Goal: Information Seeking & Learning: Learn about a topic

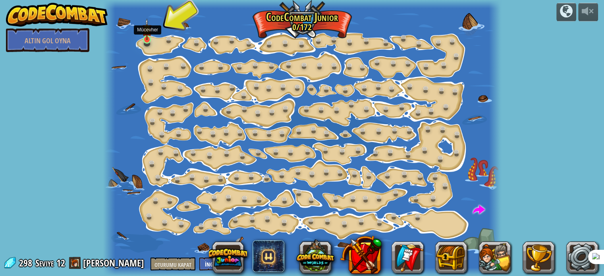
click at [149, 38] on img at bounding box center [147, 29] width 10 height 22
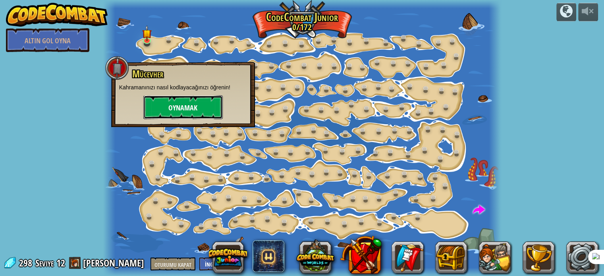
click at [181, 104] on font "Oynamak" at bounding box center [182, 108] width 29 height 10
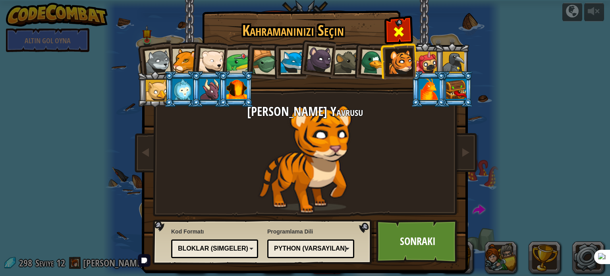
click at [392, 26] on span at bounding box center [398, 31] width 13 height 13
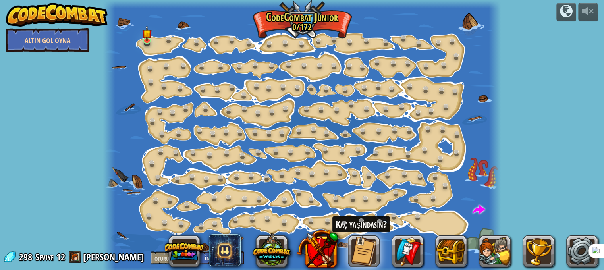
click at [48, 43] on font "Altın Gol Oyna" at bounding box center [48, 41] width 46 height 10
click at [53, 40] on font "Altın Gol Oyna" at bounding box center [48, 41] width 46 height 10
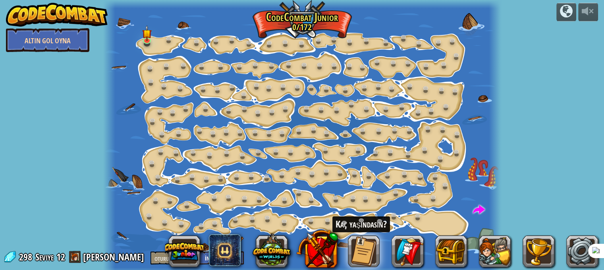
click at [53, 40] on font "Altın Gol Oyna" at bounding box center [48, 41] width 46 height 10
click at [61, 41] on font "Altın Gol Oyna" at bounding box center [48, 41] width 46 height 10
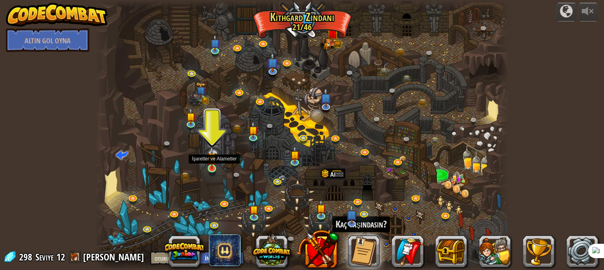
click at [210, 163] on img at bounding box center [212, 157] width 10 height 23
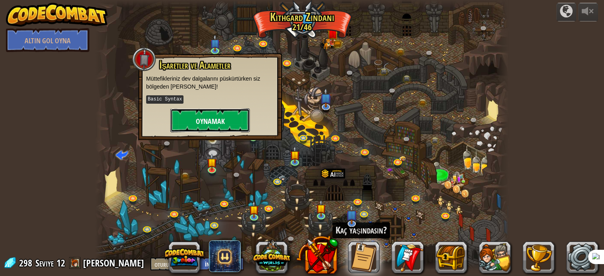
click at [199, 117] on font "Oynamak" at bounding box center [210, 121] width 29 height 10
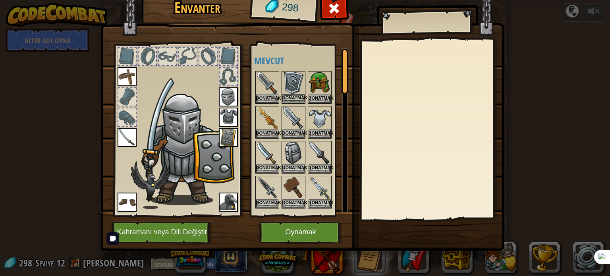
click at [296, 93] on img at bounding box center [293, 83] width 22 height 22
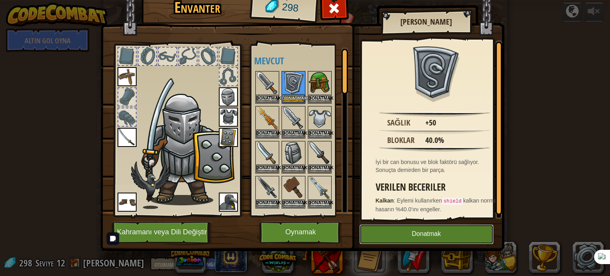
click at [390, 232] on button "Donatmak" at bounding box center [427, 234] width 134 height 20
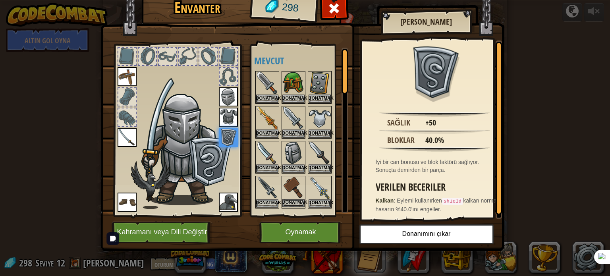
click at [287, 197] on img at bounding box center [293, 188] width 22 height 22
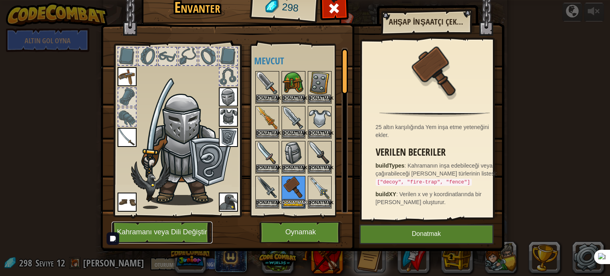
click at [170, 226] on button "Kahramanı veya Dili Değiştir" at bounding box center [162, 233] width 101 height 22
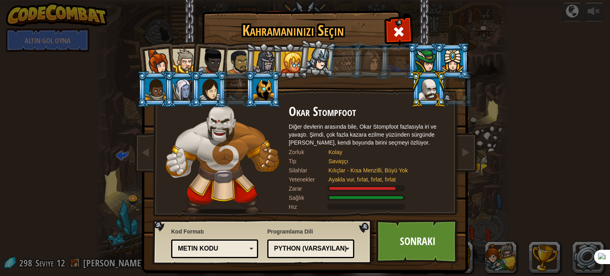
click at [262, 101] on li at bounding box center [263, 89] width 36 height 36
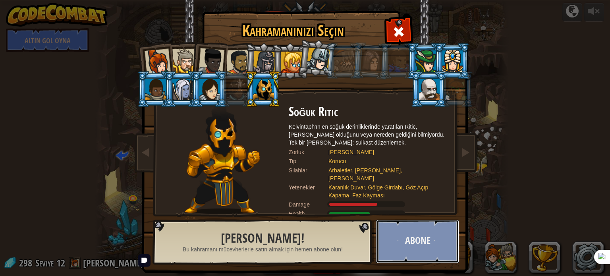
click at [416, 256] on button "Abone" at bounding box center [417, 242] width 83 height 44
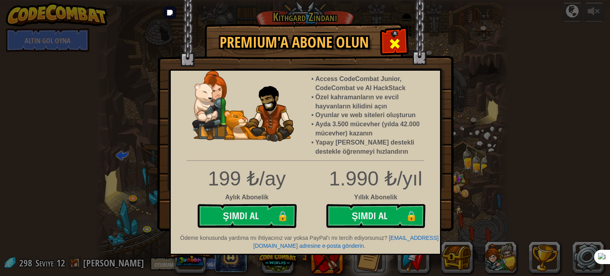
click at [391, 47] on span at bounding box center [395, 43] width 13 height 13
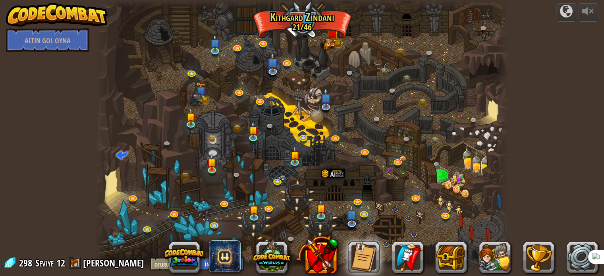
click at [205, 162] on div at bounding box center [301, 135] width 413 height 270
click at [211, 163] on img at bounding box center [212, 157] width 10 height 23
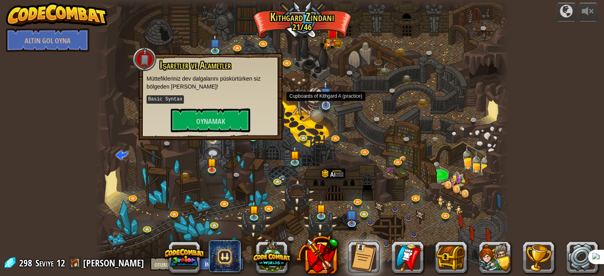
click at [328, 102] on img at bounding box center [326, 93] width 12 height 26
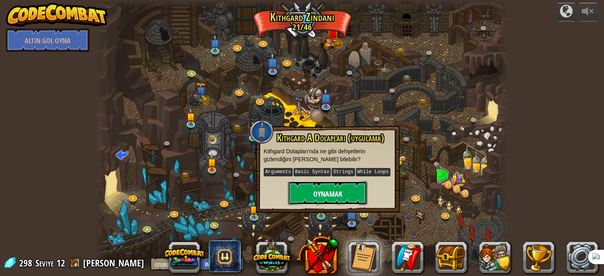
click at [322, 194] on font "Oynamak" at bounding box center [327, 194] width 29 height 10
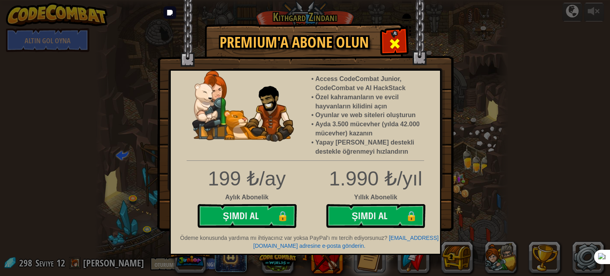
click at [387, 39] on div at bounding box center [394, 42] width 25 height 25
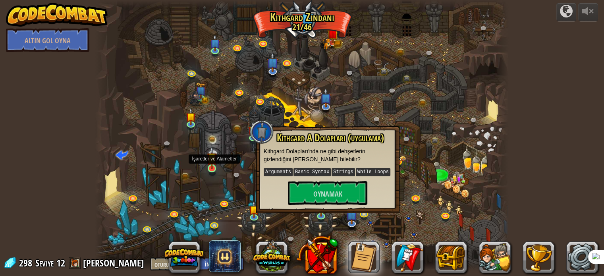
click at [215, 168] on img at bounding box center [212, 157] width 10 height 23
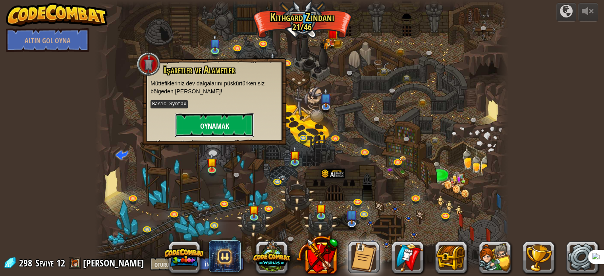
click at [210, 121] on font "Oynamak" at bounding box center [214, 126] width 29 height 10
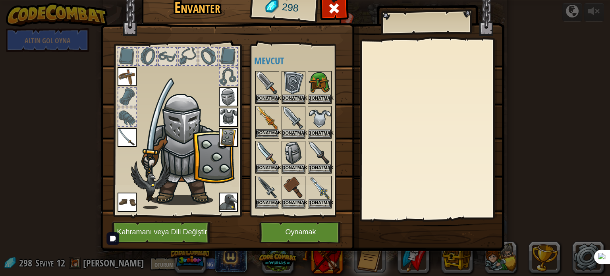
click at [272, 125] on img at bounding box center [267, 118] width 22 height 22
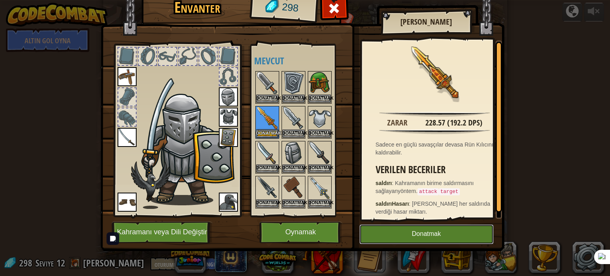
click at [431, 240] on button "Donatmak" at bounding box center [427, 234] width 134 height 20
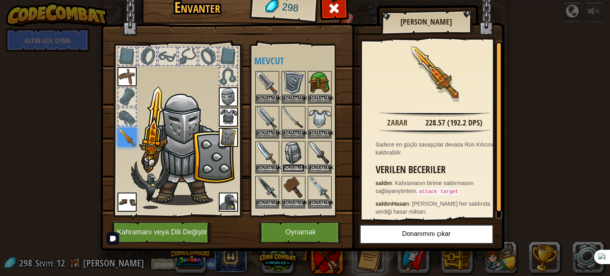
click at [291, 164] on button "Donatmak" at bounding box center [293, 168] width 22 height 8
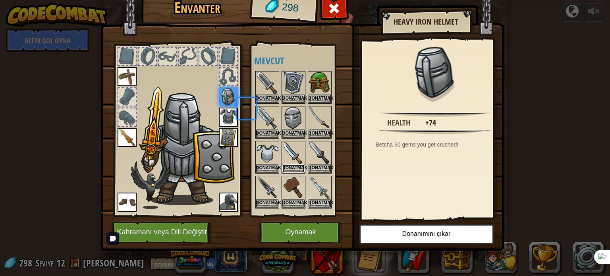
click at [291, 164] on button "Donatmak" at bounding box center [293, 168] width 22 height 8
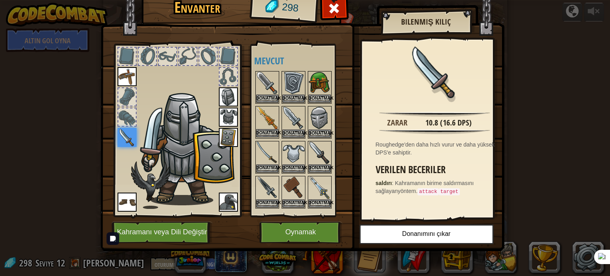
click at [262, 125] on img at bounding box center [267, 118] width 22 height 22
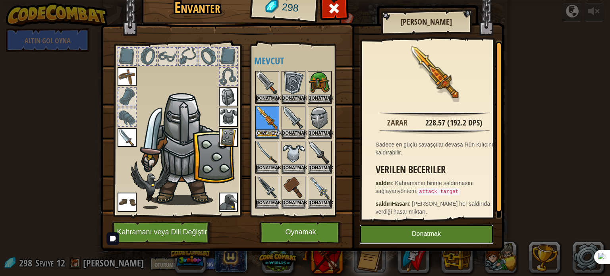
click at [447, 236] on button "Donatmak" at bounding box center [427, 234] width 134 height 20
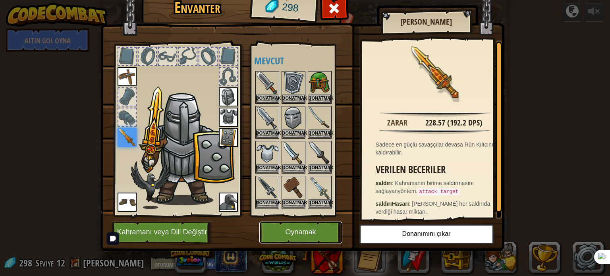
click at [311, 232] on font "Oynamak" at bounding box center [300, 232] width 31 height 8
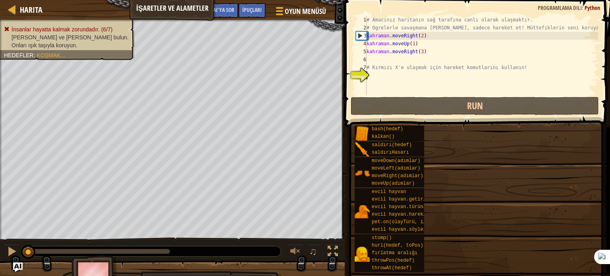
click at [426, 108] on div "Hedefler [PERSON_NAME] ve [PERSON_NAME] bulun. Onları ışık taşıyla koruyun. Müt…" at bounding box center [305, 138] width 610 height 276
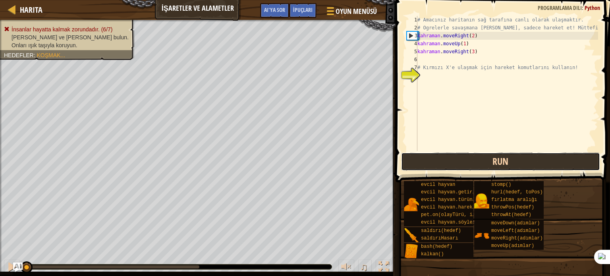
click at [424, 154] on button "Run" at bounding box center [500, 162] width 199 height 18
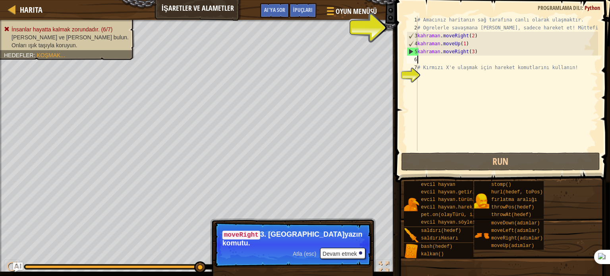
click at [420, 59] on div "# Amacınız haritanın sağ tarafına canlı olarak ulaşmaktır. # Ogrelerle savaşman…" at bounding box center [507, 91] width 182 height 151
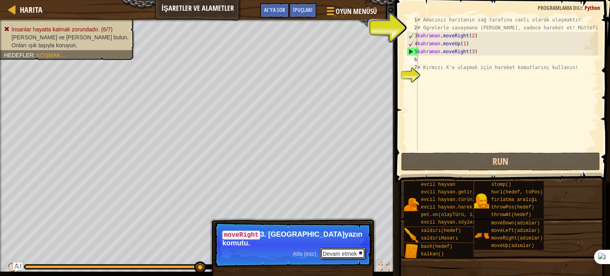
click at [352, 251] on font "Devam etmek" at bounding box center [340, 254] width 34 height 6
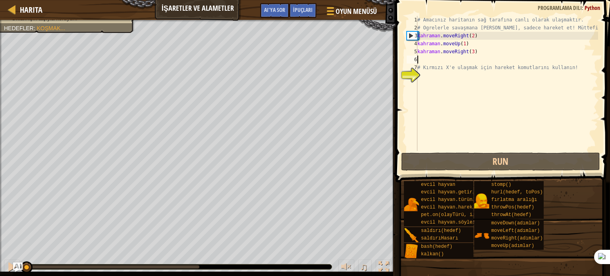
click at [8, 249] on div "İnsanlar hayatta kalmak zorundadır. (6/7) [PERSON_NAME] ve [PERSON_NAME] bulun.…" at bounding box center [305, 148] width 610 height 256
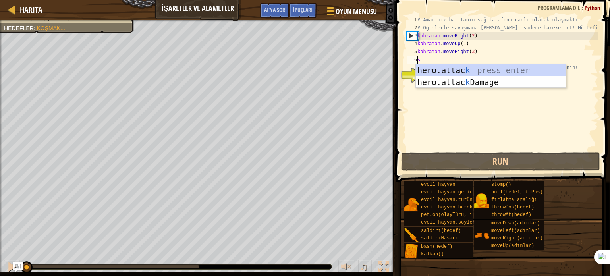
scroll to position [4, 0]
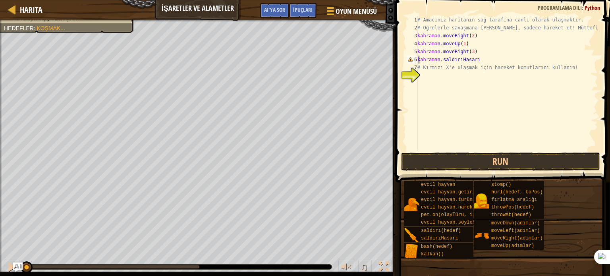
click at [477, 56] on div "# Amacınız haritanın sağ tarafına canlı olarak ulaşmaktır. # Ogrelerle savaşman…" at bounding box center [507, 91] width 182 height 151
click at [480, 56] on div "# Amacınız haritanın sağ tarafına canlı olarak ulaşmaktır. # Ogrelerle savaşman…" at bounding box center [507, 91] width 182 height 151
click at [485, 56] on div "# Amacınız haritanın sağ tarafına canlı olarak ulaşmaktır. # Ogrelerle savaşman…" at bounding box center [507, 91] width 182 height 151
type textarea "hero.attackDamage"
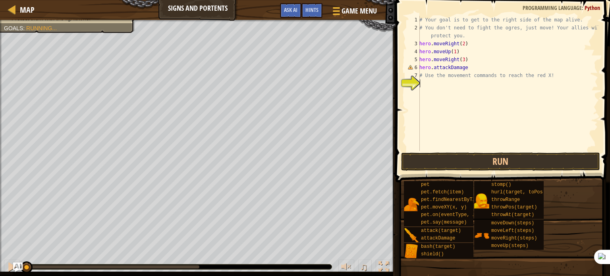
click at [473, 98] on div "# Your goal is to get to the right side of the map alive. # You don't need to f…" at bounding box center [508, 91] width 180 height 151
click at [470, 69] on div "# Your goal is to get to the right side of the map alive. # You don't need to f…" at bounding box center [508, 91] width 180 height 151
type textarea "h"
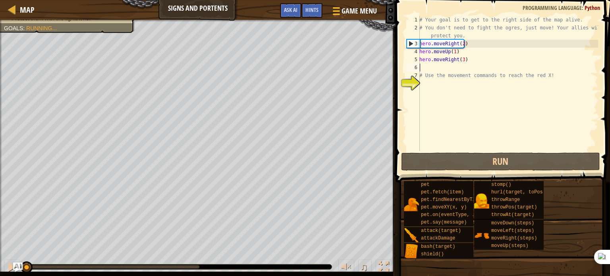
click at [423, 73] on div "# Your goal is to get to the right side of the map alive. # You don't need to f…" at bounding box center [508, 91] width 180 height 151
type textarea "# Use the movement commands to reach the red X!"
click at [420, 68] on div "# Your goal is to get to the right side of the map alive. # You don't need to f…" at bounding box center [508, 91] width 180 height 151
type textarea "H"
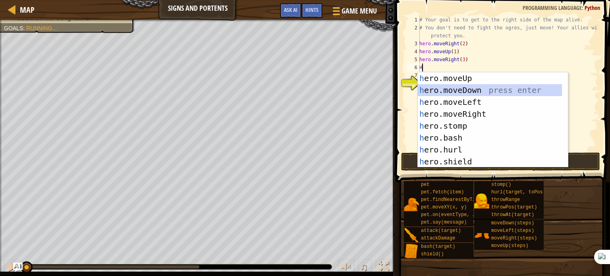
click at [430, 87] on div "h ero.moveUp press enter h ero.moveDown press enter h ero.moveLeft press enter …" at bounding box center [490, 131] width 144 height 119
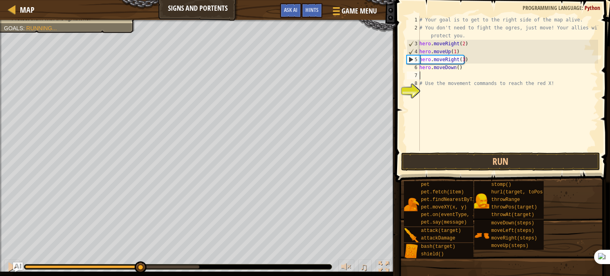
drag, startPoint x: 23, startPoint y: 263, endPoint x: 140, endPoint y: 288, distance: 119.4
click at [140, 0] on html "Map Signs and Portents Game Menu Done Hints Ask AI 1 הההההההההההההההההההההההההה…" at bounding box center [305, 0] width 610 height 0
click at [456, 67] on div "# Your goal is to get to the right side of the map alive. # You don't need to f…" at bounding box center [508, 91] width 180 height 151
type textarea "hero.moveDown(1)"
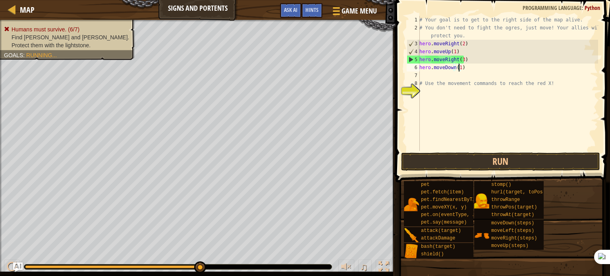
drag, startPoint x: 140, startPoint y: 269, endPoint x: 239, endPoint y: 281, distance: 99.6
click at [239, 0] on html "Map Signs and Portents Game Menu Done Hints Ask AI 1 הההההההההההההההההההההההההה…" at bounding box center [305, 0] width 610 height 0
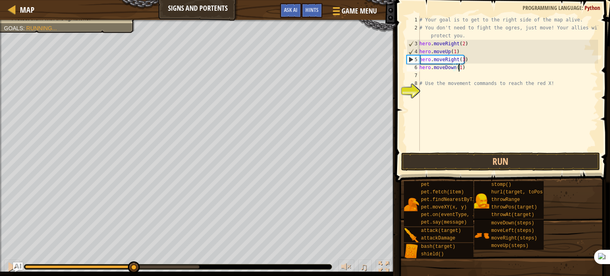
drag, startPoint x: 199, startPoint y: 267, endPoint x: 133, endPoint y: 295, distance: 72.1
click at [133, 0] on html "Map Signs and Portents Game Menu Done Hints Ask AI 1 הההההההההההההההההההההההההה…" at bounding box center [305, 0] width 610 height 0
click at [427, 77] on div "# Your goal is to get to the right side of the map alive. # You don't need to f…" at bounding box center [508, 91] width 180 height 151
type textarea "H"
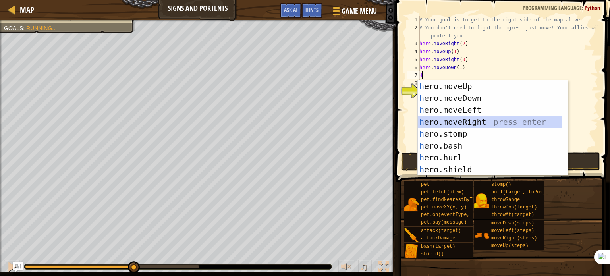
click at [441, 120] on div "h ero.moveUp press enter h ero.moveDown press enter h ero.moveLeft press enter …" at bounding box center [490, 139] width 144 height 119
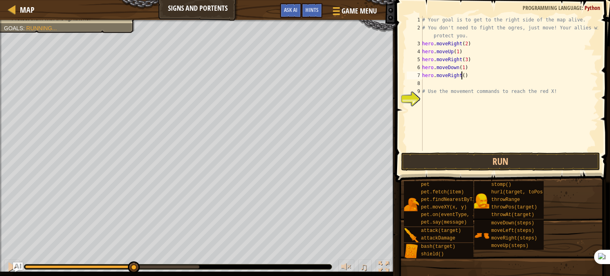
click at [461, 74] on div "# Your goal is to get to the right side of the map alive. # You don't need to f…" at bounding box center [510, 91] width 178 height 151
type textarea "hero.moveRight(1)"
click at [423, 81] on div "# Your goal is to get to the right side of the map alive. # You don't need to f…" at bounding box center [510, 91] width 178 height 151
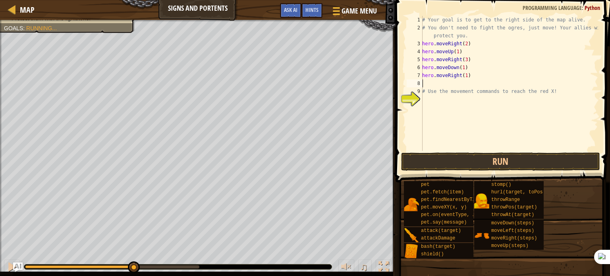
type textarea "H"
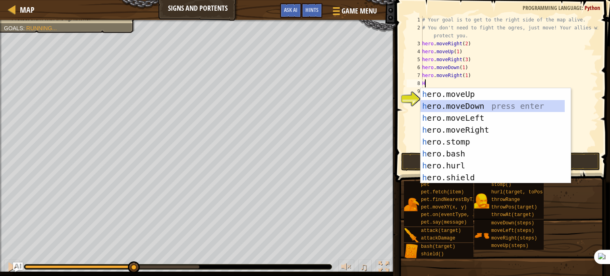
click at [455, 101] on div "h ero.moveUp press enter h ero.moveDown press enter h ero.moveLeft press enter …" at bounding box center [493, 147] width 144 height 119
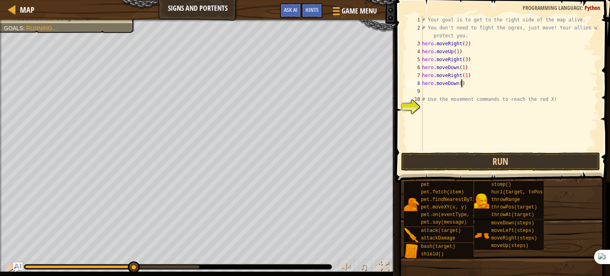
click at [460, 84] on div "# Your goal is to get to the right side of the map alive. # You don't need to f…" at bounding box center [510, 91] width 178 height 151
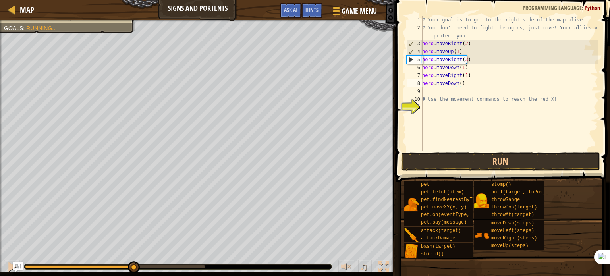
click at [458, 82] on div "# Your goal is to get to the right side of the map alive. # You don't need to f…" at bounding box center [510, 91] width 178 height 151
type textarea "hero.moveDown(1)"
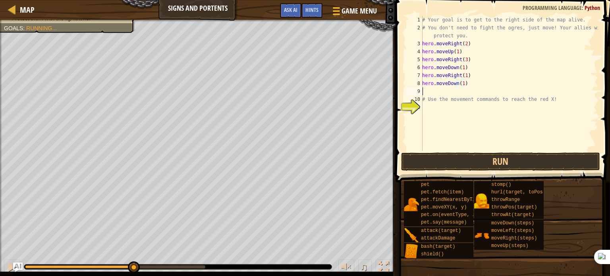
click at [424, 92] on div "# Your goal is to get to the right side of the map alive. # You don't need to f…" at bounding box center [510, 91] width 178 height 151
type textarea "H"
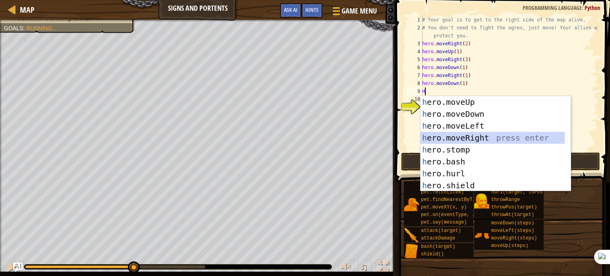
click at [437, 133] on div "h ero.moveUp press enter h ero.moveDown press enter h ero.moveLeft press enter …" at bounding box center [493, 155] width 144 height 119
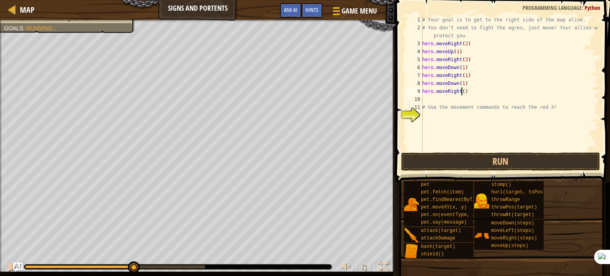
click at [462, 92] on div "# Your goal is to get to the right side of the map alive. # You don't need to f…" at bounding box center [510, 91] width 178 height 151
type textarea "hero.moveRight(1)"
click at [452, 166] on button "Run" at bounding box center [500, 162] width 199 height 18
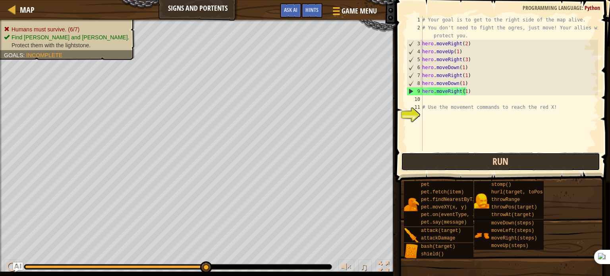
click at [431, 170] on button "Run" at bounding box center [500, 162] width 199 height 18
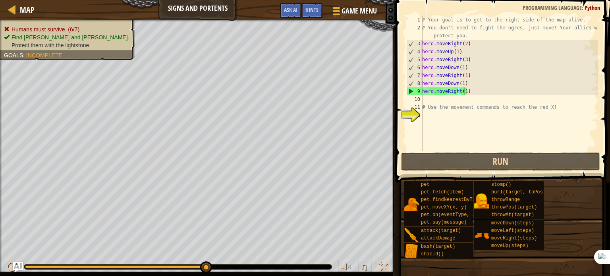
click at [15, 265] on img "Ask AI" at bounding box center [18, 267] width 10 height 10
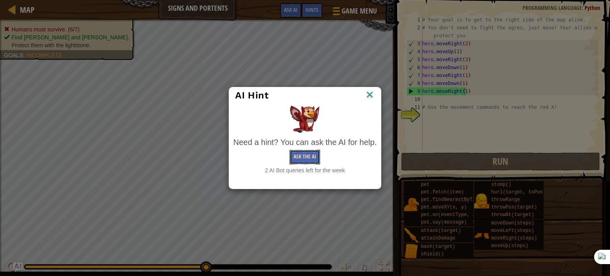
click at [296, 156] on button "Ask the AI" at bounding box center [305, 157] width 31 height 15
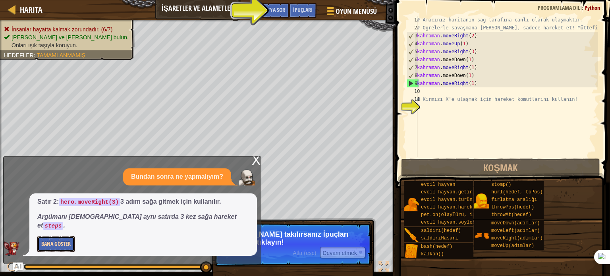
click at [52, 242] on font "Bana göster" at bounding box center [55, 244] width 29 height 8
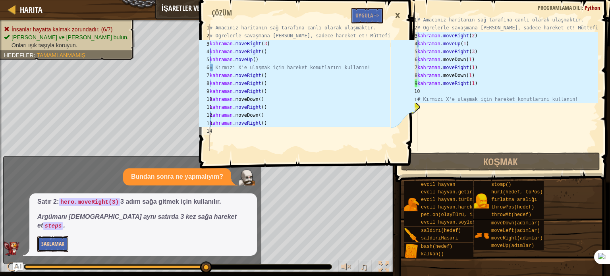
click at [37, 236] on button "Saklamak" at bounding box center [52, 243] width 31 height 15
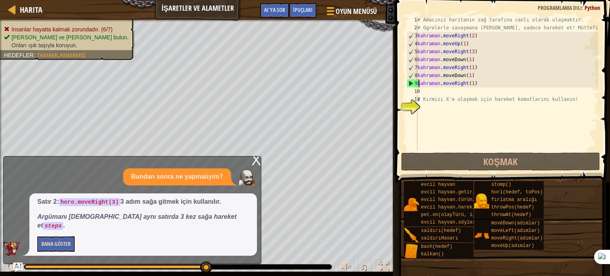
click at [419, 93] on div "# Amacınız haritanın sağ tarafına canlı olarak ulaşmaktır. # Ogrelerle savaşman…" at bounding box center [507, 91] width 182 height 151
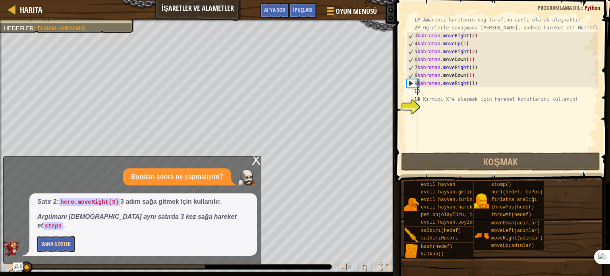
drag, startPoint x: 207, startPoint y: 265, endPoint x: 0, endPoint y: 236, distance: 208.5
click at [0, 236] on div "İnsanlar hayatta kalmak zorundadır. (6/7) [PERSON_NAME] ve [PERSON_NAME] bulun.…" at bounding box center [305, 148] width 610 height 256
click at [254, 167] on font "X" at bounding box center [256, 160] width 10 height 16
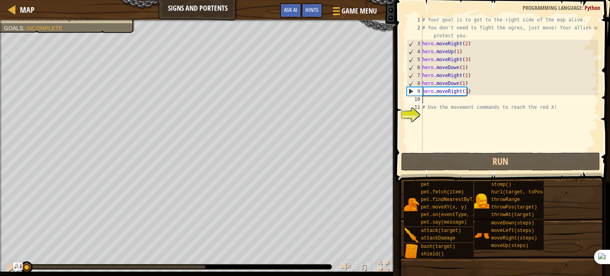
click at [435, 103] on div "# Your goal is to get to the right side of the map alive. # You don't need to f…" at bounding box center [510, 91] width 178 height 151
click at [1, 138] on div "Humans must survive. (6/7) Find [PERSON_NAME] and [PERSON_NAME]. Protect them w…" at bounding box center [198, 146] width 396 height 252
click at [0, 146] on div "Humans must survive. (6/7) Find [PERSON_NAME] and [PERSON_NAME]. Protect them w…" at bounding box center [198, 146] width 396 height 252
click at [273, 0] on html "Map Signs and Portents Game Menu Done Hints Ask AI 1 2 3 4 5 6 7 8 9 10 11 12 1…" at bounding box center [305, 0] width 610 height 0
click at [382, 271] on div "Humans must survive. (6/7) Find [PERSON_NAME] and [PERSON_NAME]. Protect them w…" at bounding box center [305, 148] width 610 height 256
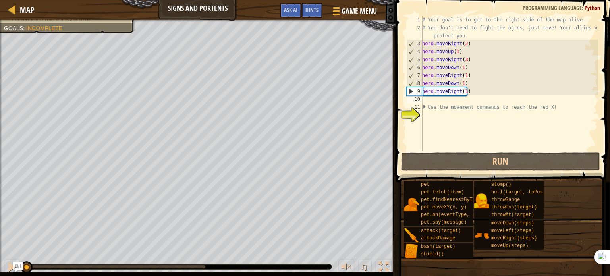
click at [12, 257] on div "♫" at bounding box center [198, 265] width 396 height 24
click at [9, 269] on div at bounding box center [12, 267] width 10 height 10
click at [0, 133] on div "Humans must survive. (6/7) Find [PERSON_NAME] and [PERSON_NAME]. Protect them w…" at bounding box center [198, 146] width 396 height 252
click at [12, 267] on div at bounding box center [12, 267] width 10 height 10
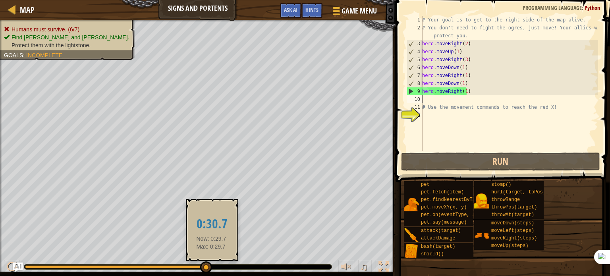
drag, startPoint x: 108, startPoint y: 263, endPoint x: 211, endPoint y: 269, distance: 103.0
click at [211, 269] on div at bounding box center [206, 267] width 12 height 12
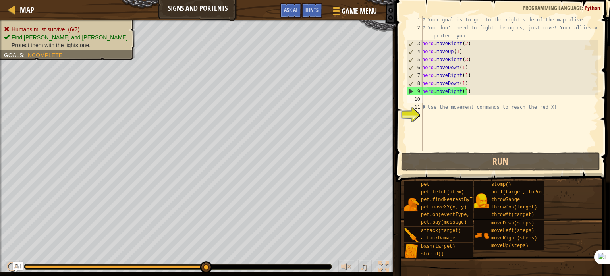
click at [208, 257] on div "♫" at bounding box center [198, 265] width 396 height 24
drag, startPoint x: 205, startPoint y: 269, endPoint x: 283, endPoint y: 275, distance: 78.1
click at [283, 275] on div "♫" at bounding box center [198, 265] width 396 height 24
click at [464, 91] on div "# Your goal is to get to the right side of the map alive. # You don't need to f…" at bounding box center [510, 91] width 178 height 151
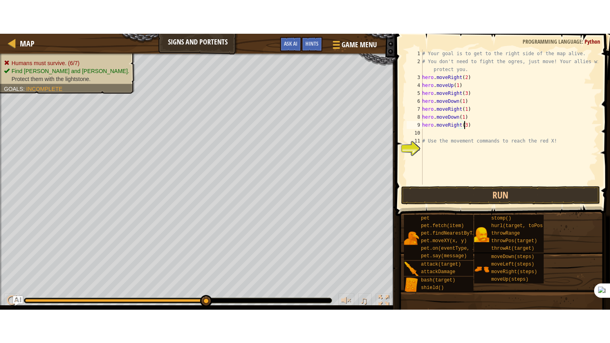
scroll to position [4, 3]
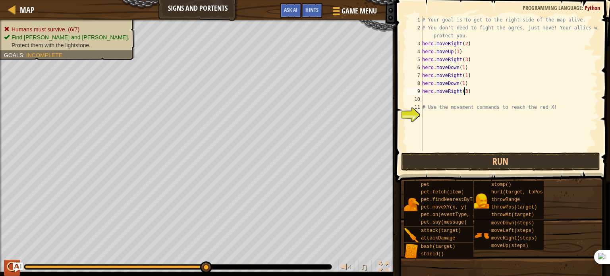
type textarea "hero.moveRight(3)"
click at [10, 268] on div at bounding box center [12, 267] width 10 height 10
click at [52, 30] on span "Humans must survive. (6/7)" at bounding box center [46, 29] width 68 height 6
click at [51, 40] on span "Find [PERSON_NAME] and [PERSON_NAME]." at bounding box center [71, 37] width 118 height 6
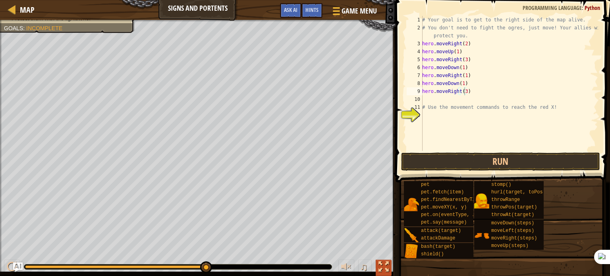
click at [384, 267] on div at bounding box center [384, 267] width 10 height 10
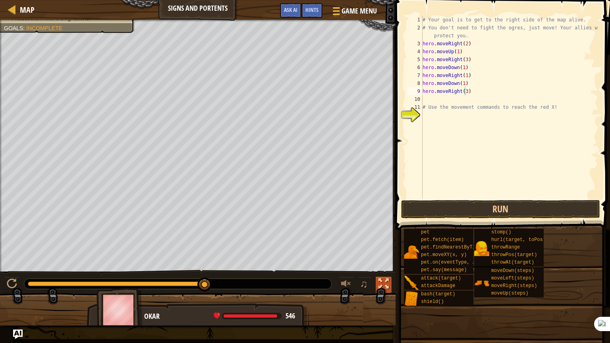
click at [381, 276] on div at bounding box center [384, 284] width 10 height 10
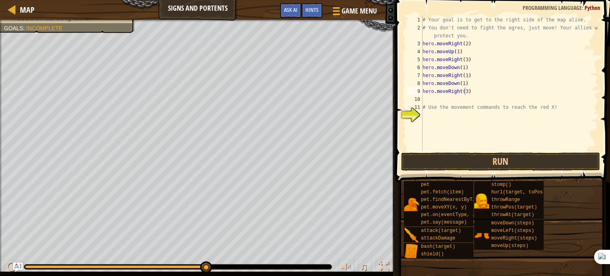
click at [381, 258] on div "♫" at bounding box center [198, 265] width 396 height 24
click at [381, 260] on div "♫" at bounding box center [362, 268] width 57 height 16
click at [382, 262] on div at bounding box center [384, 267] width 10 height 10
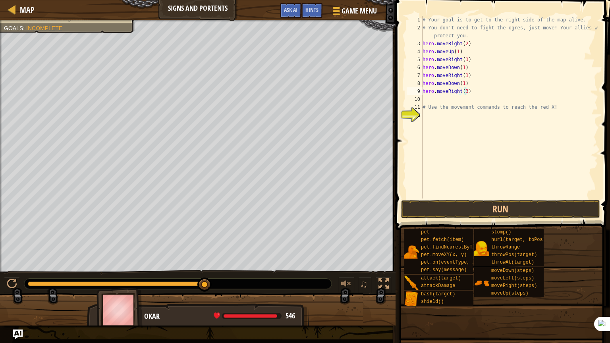
click at [132, 276] on img at bounding box center [120, 310] width 46 height 44
click at [105, 276] on img at bounding box center [120, 310] width 46 height 44
click at [350, 7] on span "Game Menu" at bounding box center [359, 11] width 37 height 11
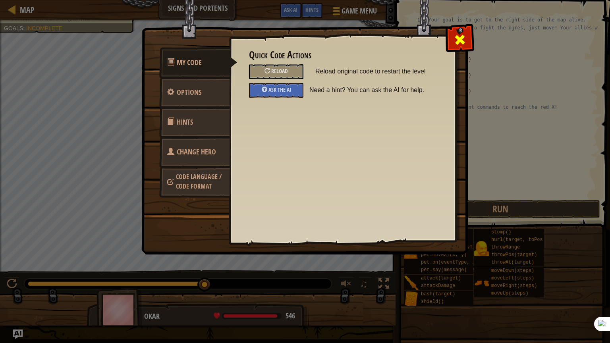
click at [451, 35] on div at bounding box center [459, 37] width 25 height 25
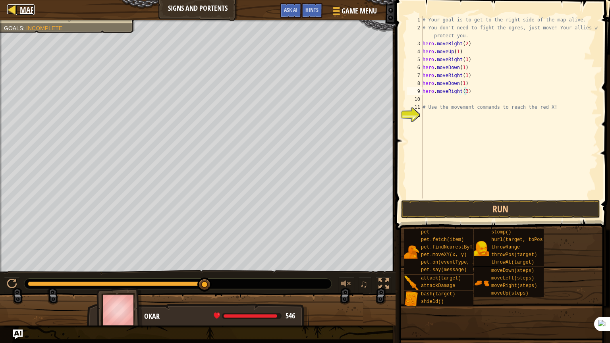
click at [10, 5] on div at bounding box center [12, 9] width 10 height 10
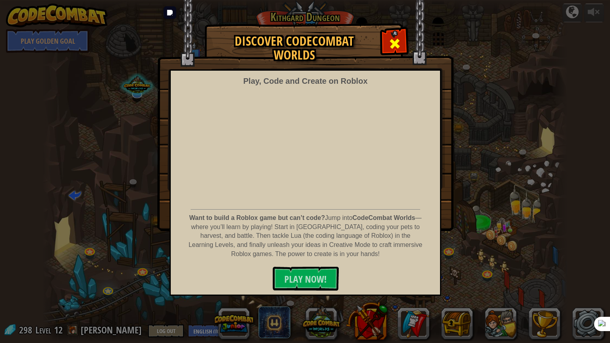
click at [393, 47] on span at bounding box center [395, 43] width 13 height 13
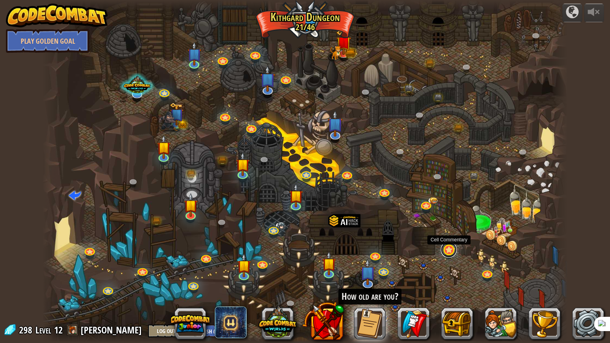
click at [451, 251] on link at bounding box center [449, 250] width 16 height 16
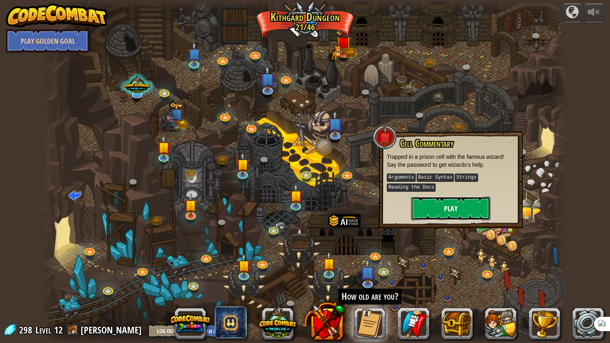
click at [450, 213] on button "Play" at bounding box center [450, 209] width 79 height 24
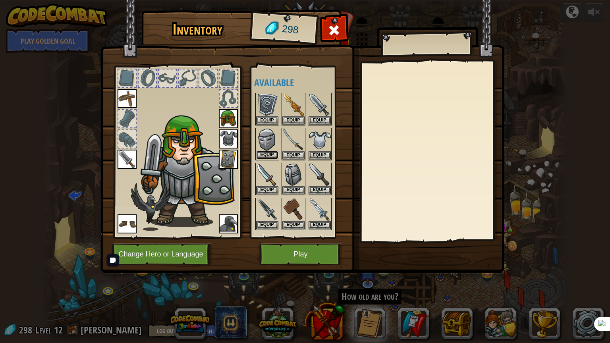
click at [260, 153] on button "Equip" at bounding box center [267, 155] width 22 height 8
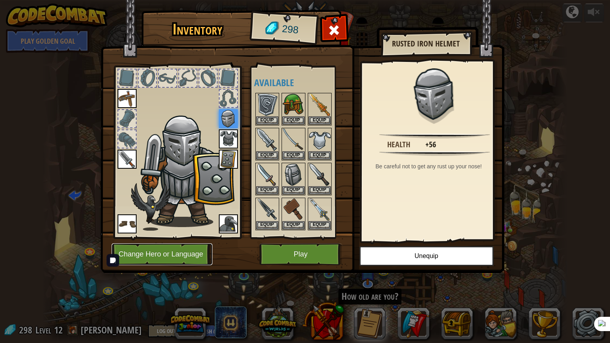
click at [186, 258] on button "Change Hero or Language" at bounding box center [162, 255] width 101 height 22
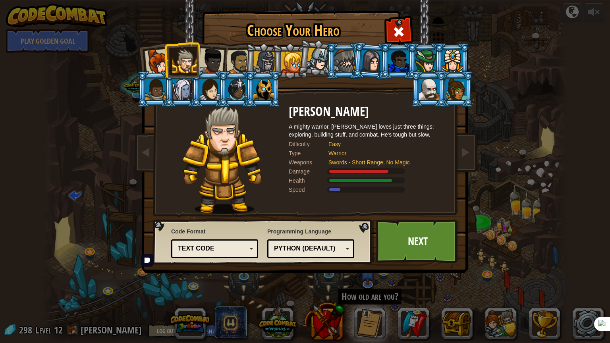
click at [415, 87] on li at bounding box center [429, 89] width 36 height 36
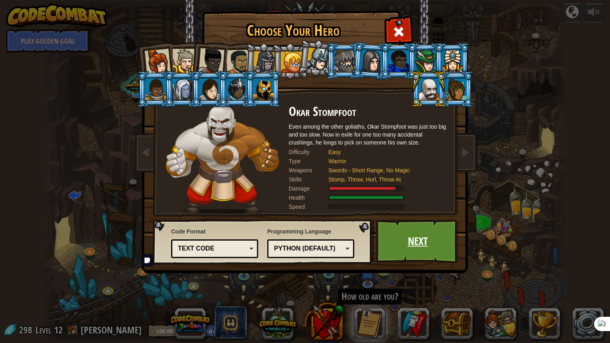
click at [408, 242] on link "Next" at bounding box center [417, 242] width 83 height 44
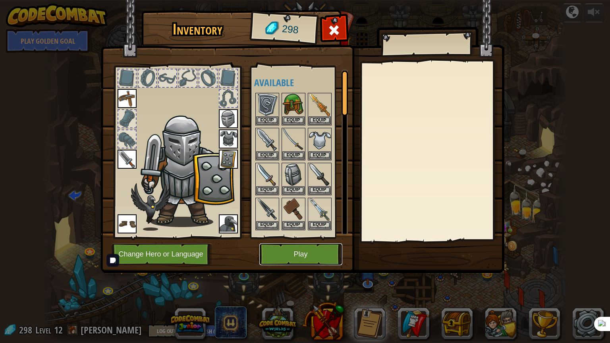
click at [302, 259] on button "Play" at bounding box center [300, 255] width 83 height 22
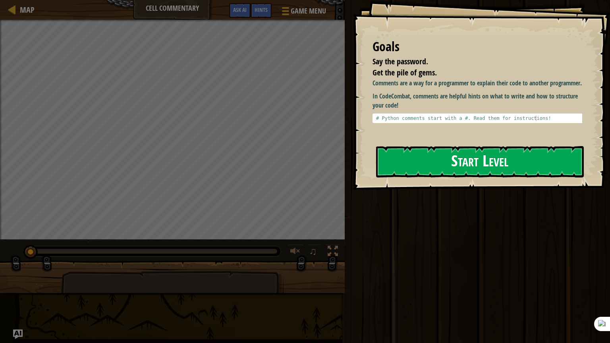
click at [516, 168] on button "Start Level" at bounding box center [480, 161] width 208 height 31
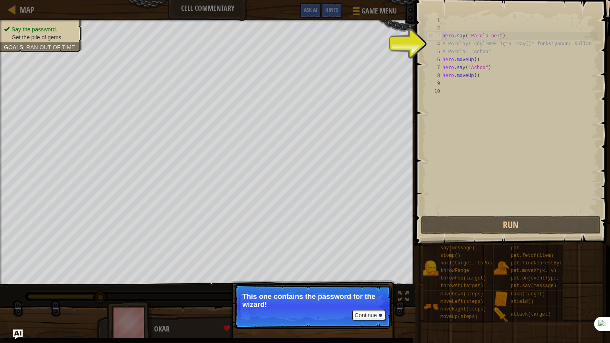
click at [445, 35] on div "hero . say ( "Parola ne?" ) # Parolayı söylemek için "say()" fonksiyonunu kulla…" at bounding box center [519, 123] width 157 height 215
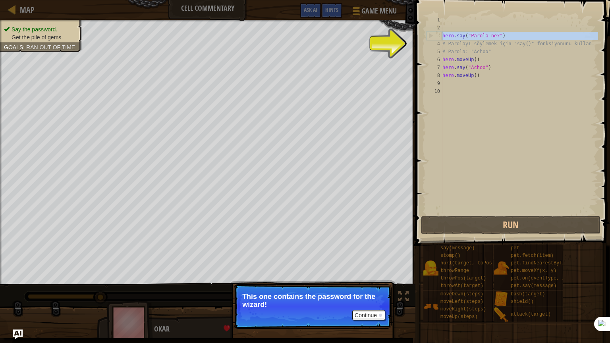
click at [436, 37] on div "3" at bounding box center [434, 36] width 15 height 8
type textarea "hero.say("Parola ne?")"
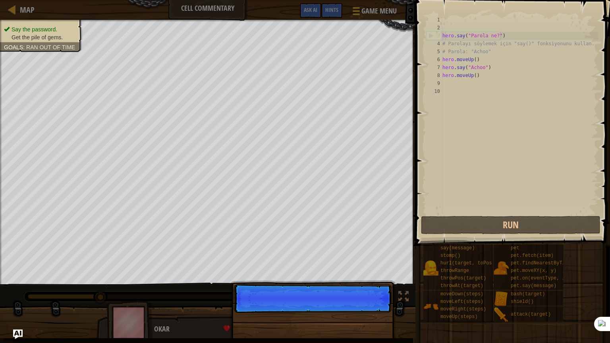
click at [446, 37] on div "hero . say ( "Parola ne?" ) # Parolayı söylemek için "say()" fonksiyonunu kulla…" at bounding box center [519, 123] width 157 height 215
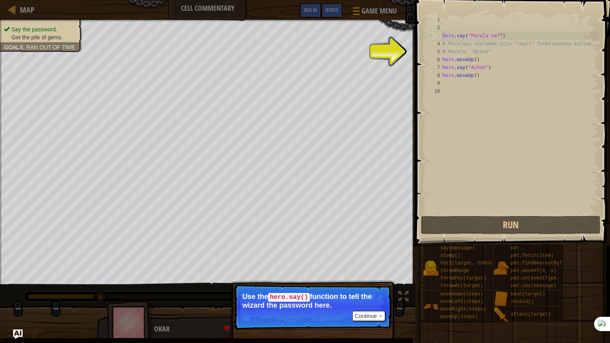
click at [370, 276] on p "Continue Use the hero.say() function to tell the wizard the password here." at bounding box center [313, 306] width 158 height 45
click at [371, 276] on button "Continue" at bounding box center [368, 316] width 33 height 10
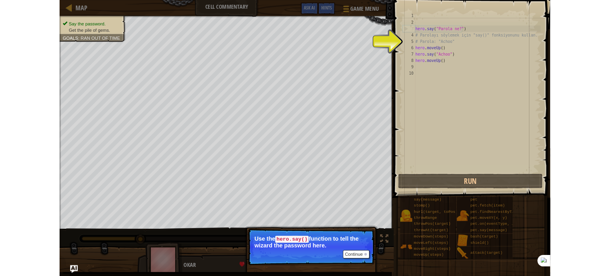
scroll to position [4, 0]
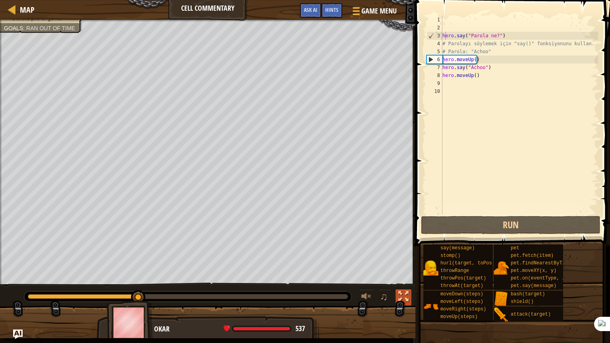
click at [397, 276] on button at bounding box center [404, 298] width 16 height 16
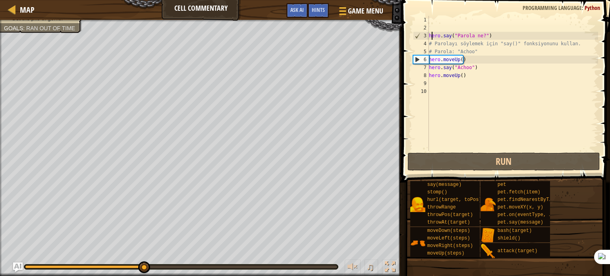
click at [84, 227] on div "Say the password. Get the pile of gems. Goals : Ran out of time ♫ Okar 537 x: 2…" at bounding box center [305, 148] width 610 height 256
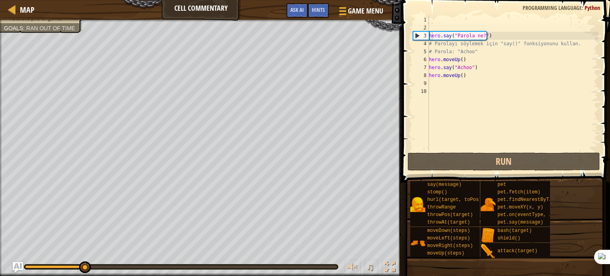
click at [16, 267] on img "Ask AI" at bounding box center [18, 267] width 10 height 10
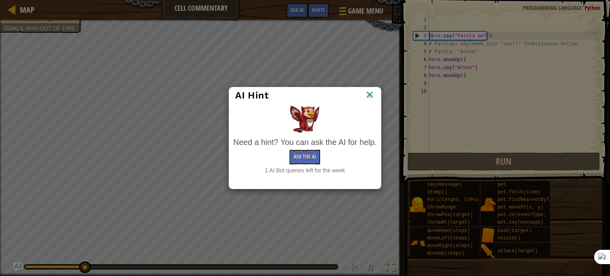
click at [369, 95] on img at bounding box center [370, 95] width 10 height 12
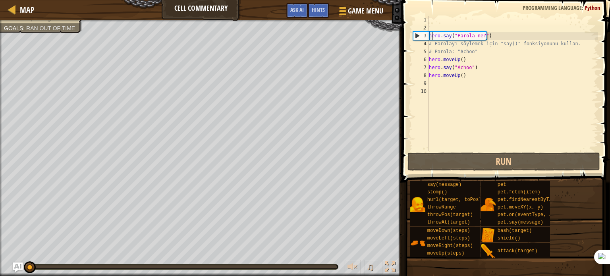
drag, startPoint x: 82, startPoint y: 263, endPoint x: 0, endPoint y: 251, distance: 83.1
click at [0, 251] on div "Say the password. Get the pile of gems. Goals : Ran out of time ♫ Okar 537 x: 2…" at bounding box center [305, 148] width 610 height 256
click at [16, 265] on img "Ask AI" at bounding box center [18, 267] width 10 height 10
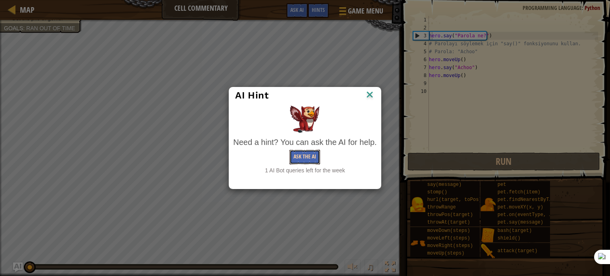
click at [310, 155] on button "Ask the AI" at bounding box center [305, 157] width 31 height 15
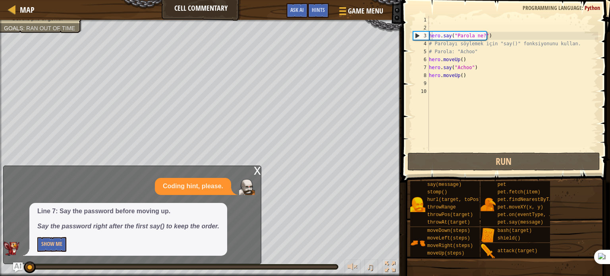
click at [254, 171] on div "x" at bounding box center [257, 170] width 7 height 8
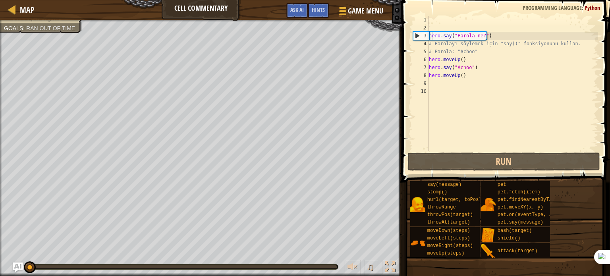
click at [19, 260] on div "♫" at bounding box center [201, 265] width 402 height 24
click at [18, 263] on img "Ask AI" at bounding box center [18, 267] width 10 height 10
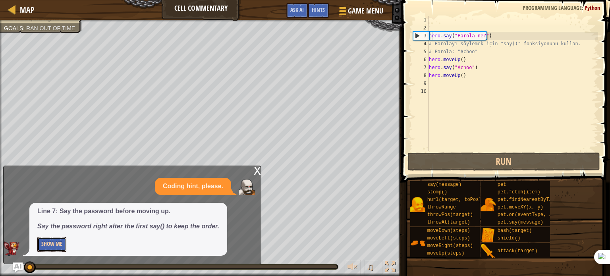
click at [51, 248] on button "Show Me" at bounding box center [51, 244] width 29 height 15
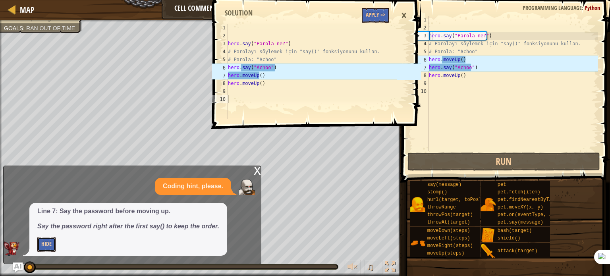
click at [50, 247] on button "Hide" at bounding box center [46, 244] width 18 height 15
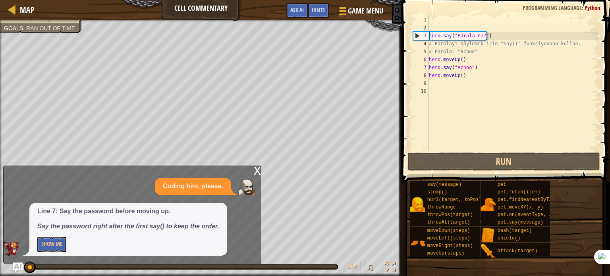
click at [36, 247] on div "Line 7: Say the password before moving up. Say the password right after the fir…" at bounding box center [128, 229] width 198 height 53
click at [45, 241] on button "Show Me" at bounding box center [51, 244] width 29 height 15
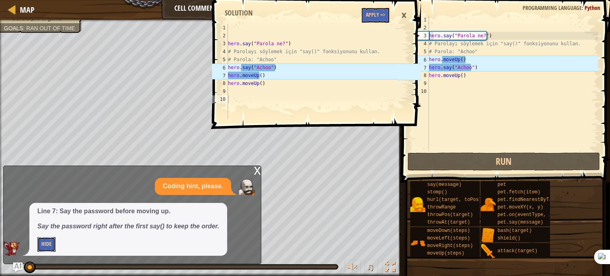
click at [45, 241] on button "Hide" at bounding box center [46, 244] width 18 height 15
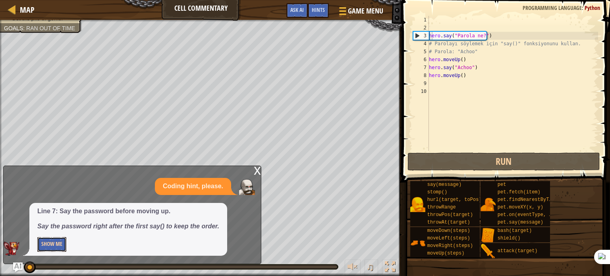
click at [45, 241] on button "Show Me" at bounding box center [51, 244] width 29 height 15
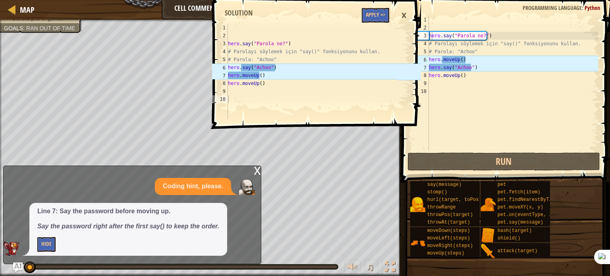
click at [256, 171] on div "1 2 3 4 5 6 7 8 9 10 hero . say ( "Parola ne?" ) # Parolayı söylemek için "say(…" at bounding box center [316, 138] width 211 height 276
click at [254, 170] on div "1 2 3 4 5 6 7 8 9 10 hero . say ( "Parola ne?" ) # Parolayı söylemek için "say(…" at bounding box center [316, 138] width 211 height 276
drag, startPoint x: 254, startPoint y: 170, endPoint x: 21, endPoint y: 3, distance: 286.8
click at [21, 3] on div "Map Cell Commentary Game Menu Done Hints Ask AI 1 2 3 4 5 6 7 8 9 10 hero . say…" at bounding box center [305, 138] width 610 height 276
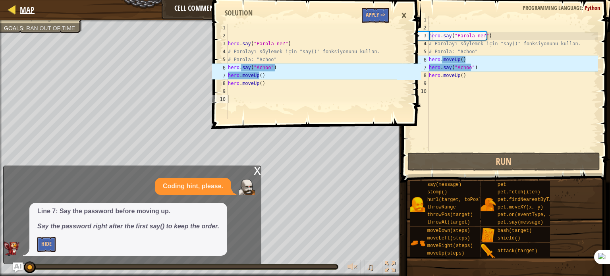
click at [21, 3] on div "Map" at bounding box center [25, 10] width 19 height 20
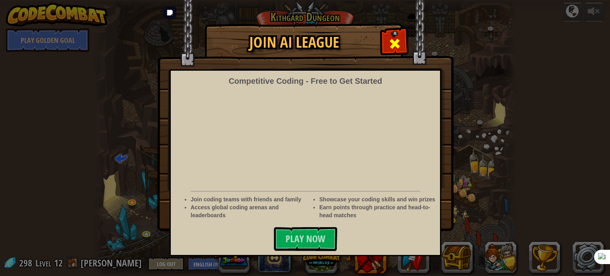
click at [387, 37] on div at bounding box center [394, 42] width 25 height 25
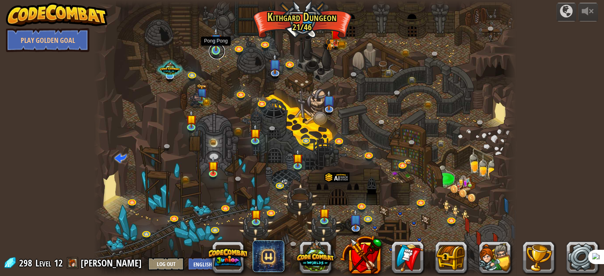
click at [221, 50] on link at bounding box center [217, 51] width 16 height 16
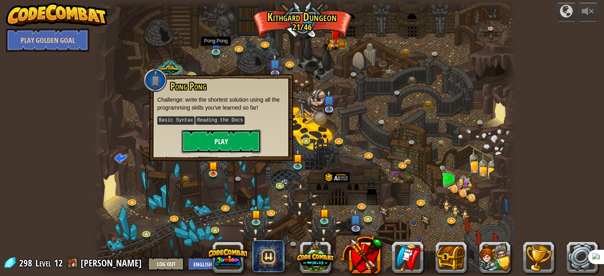
click at [191, 143] on button "Play" at bounding box center [221, 142] width 79 height 24
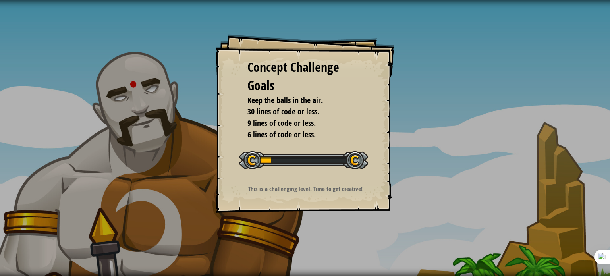
click at [259, 168] on div at bounding box center [303, 160] width 129 height 18
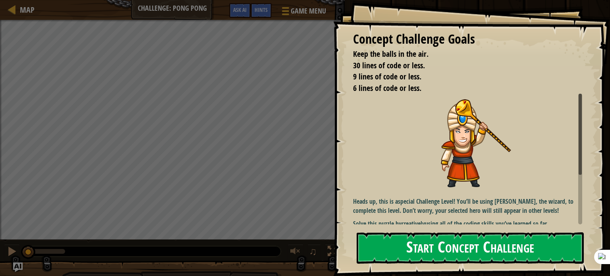
click at [429, 243] on button "Start Concept Challenge" at bounding box center [470, 247] width 227 height 31
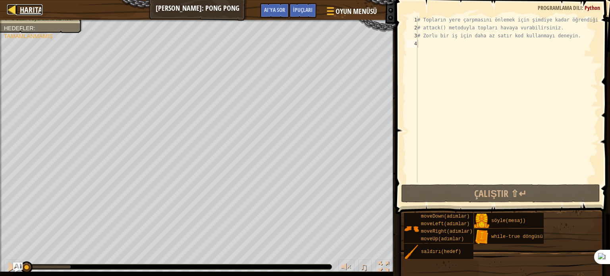
click at [31, 11] on font "Harita" at bounding box center [31, 9] width 23 height 11
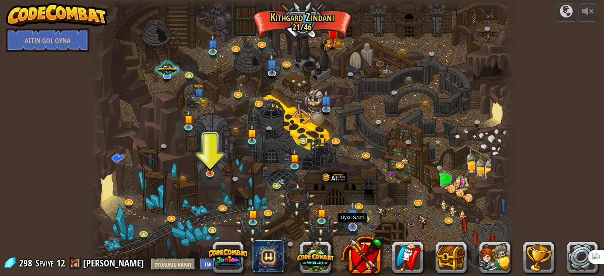
click at [356, 227] on img at bounding box center [353, 214] width 12 height 27
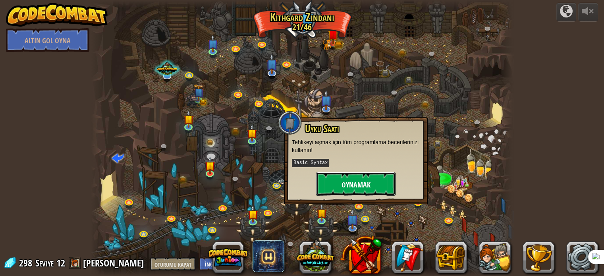
click at [335, 188] on button "Oynamak" at bounding box center [355, 184] width 79 height 24
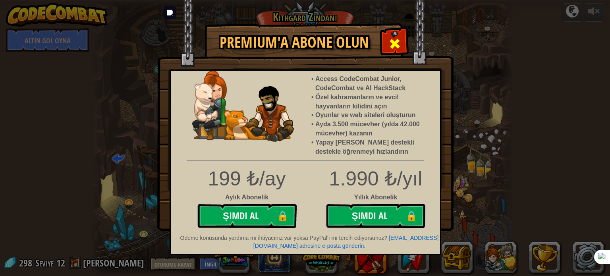
click at [400, 33] on div at bounding box center [394, 42] width 25 height 25
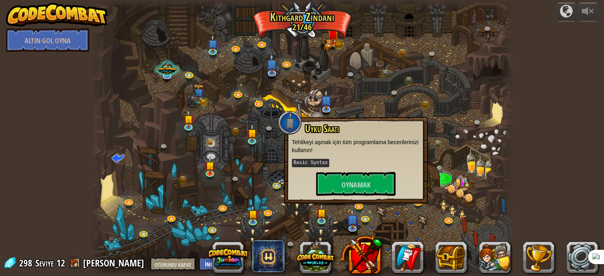
click at [249, 106] on div at bounding box center [302, 138] width 422 height 276
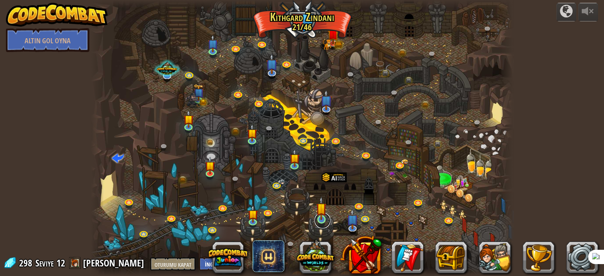
click at [322, 224] on link at bounding box center [323, 221] width 16 height 16
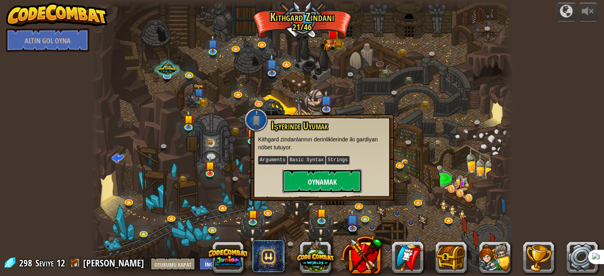
click at [314, 181] on font "Oynamak" at bounding box center [321, 182] width 29 height 10
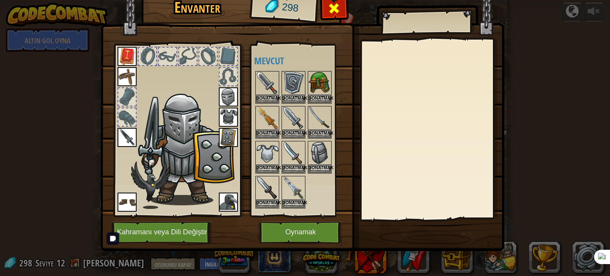
click at [327, 14] on div at bounding box center [334, 10] width 25 height 25
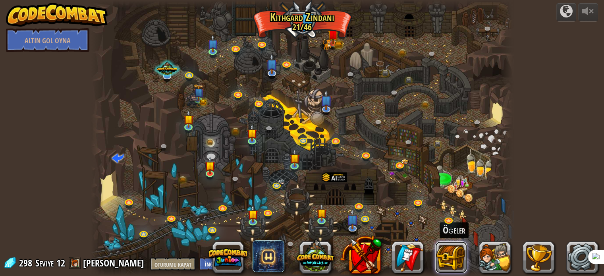
click at [440, 260] on button at bounding box center [451, 258] width 32 height 32
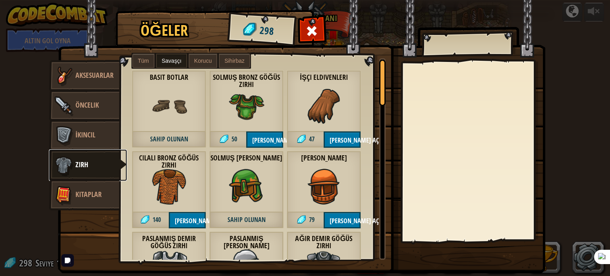
click at [104, 178] on link "Zırh" at bounding box center [88, 165] width 78 height 32
click at [95, 162] on link "Zırh" at bounding box center [88, 165] width 78 height 32
click at [90, 163] on link "Zırh" at bounding box center [88, 165] width 78 height 32
click at [58, 108] on img at bounding box center [64, 106] width 24 height 24
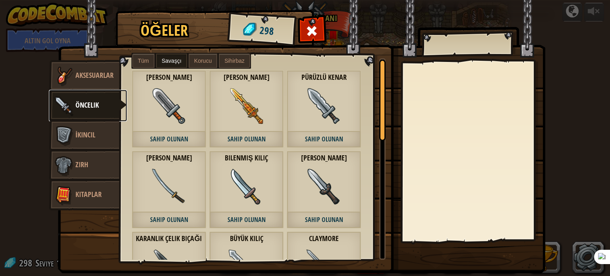
click at [379, 98] on div at bounding box center [382, 100] width 6 height 81
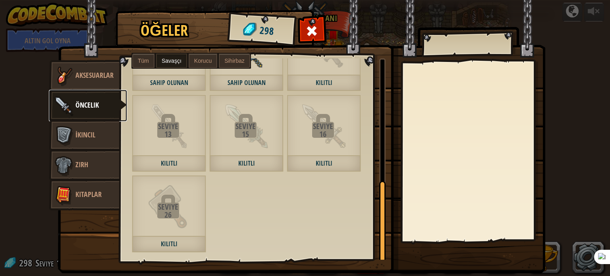
scroll to position [303, 0]
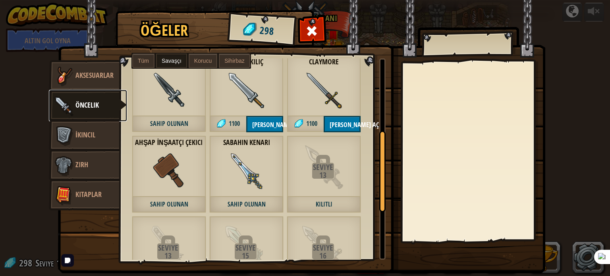
drag, startPoint x: 379, startPoint y: 131, endPoint x: 369, endPoint y: 201, distance: 70.6
click at [369, 201] on div "Ham Arbalet Sahip olunan Büyülü Sopa Sahip olunan [PERSON_NAME] Sahip olunan Ba…" at bounding box center [253, 158] width 266 height 201
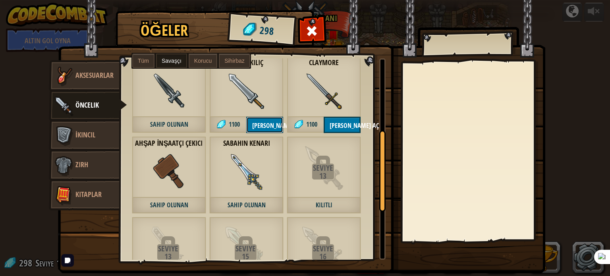
click at [276, 119] on button "[PERSON_NAME] aç" at bounding box center [264, 125] width 37 height 16
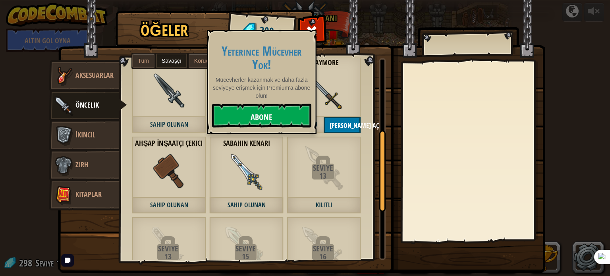
click at [275, 114] on link "Abone" at bounding box center [261, 116] width 99 height 24
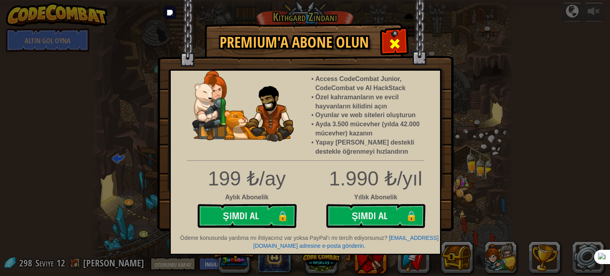
click at [394, 32] on div at bounding box center [394, 42] width 25 height 25
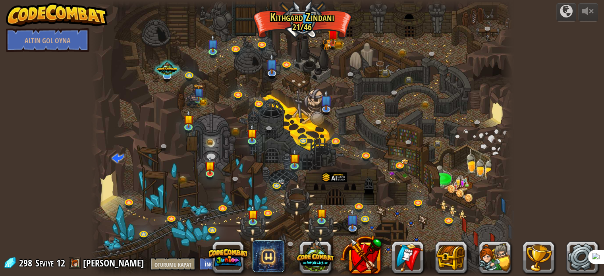
click at [394, 32] on div at bounding box center [302, 138] width 422 height 276
click at [334, 39] on img at bounding box center [333, 29] width 12 height 25
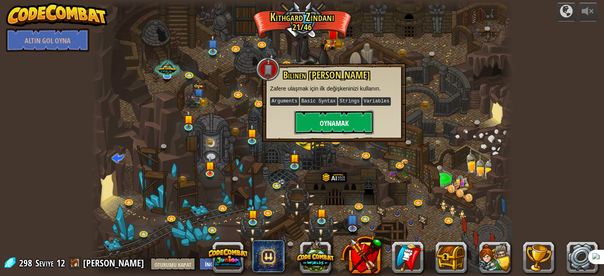
click at [316, 116] on button "Oynamak" at bounding box center [333, 122] width 79 height 24
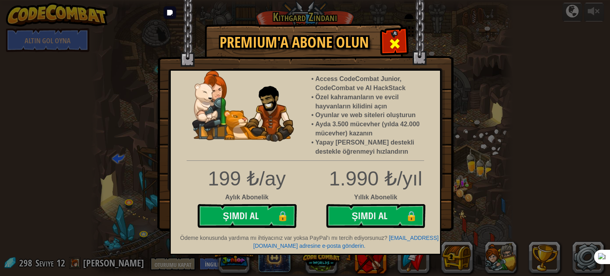
click at [397, 42] on span at bounding box center [395, 43] width 13 height 13
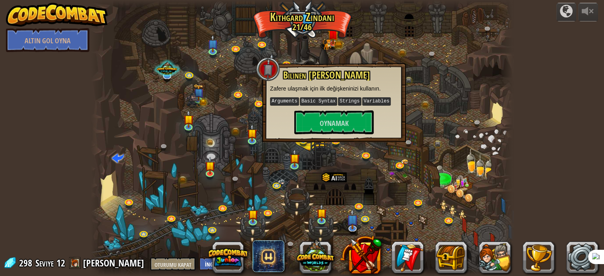
click at [470, 116] on div at bounding box center [302, 138] width 422 height 276
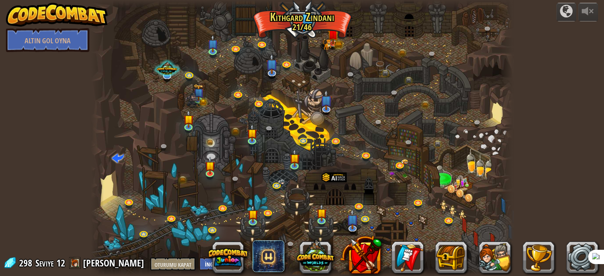
click at [405, 230] on div at bounding box center [302, 138] width 422 height 276
click at [420, 104] on link at bounding box center [427, 105] width 16 height 16
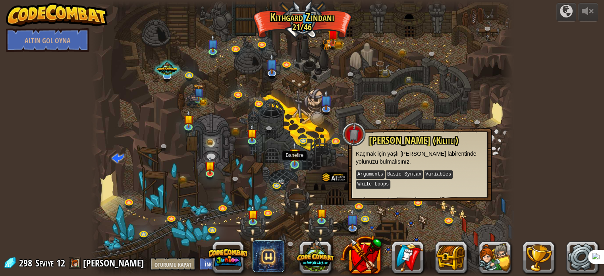
click at [300, 164] on img at bounding box center [295, 154] width 10 height 24
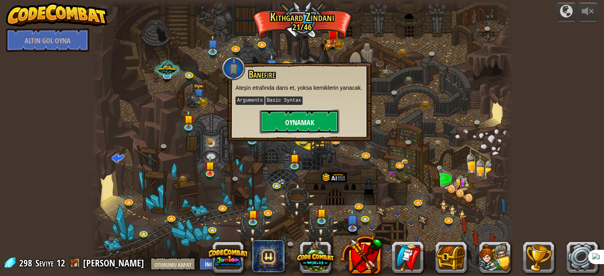
click at [308, 120] on font "Oynamak" at bounding box center [299, 123] width 29 height 10
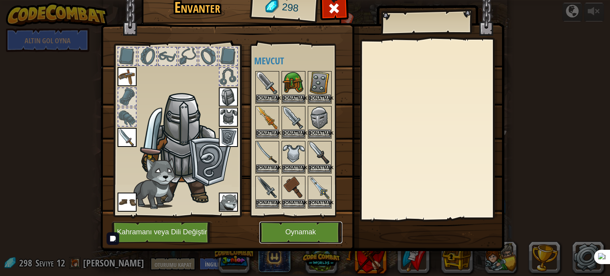
click at [271, 229] on button "Oynamak" at bounding box center [300, 233] width 83 height 22
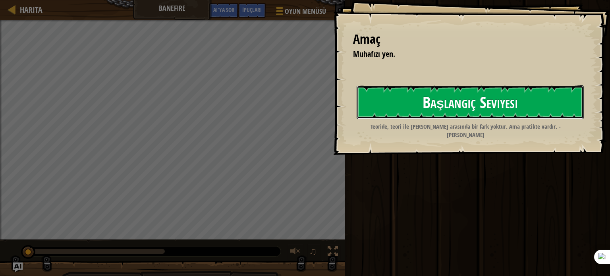
click at [392, 99] on button "Başlangıç ​​Seviyesi" at bounding box center [470, 101] width 227 height 33
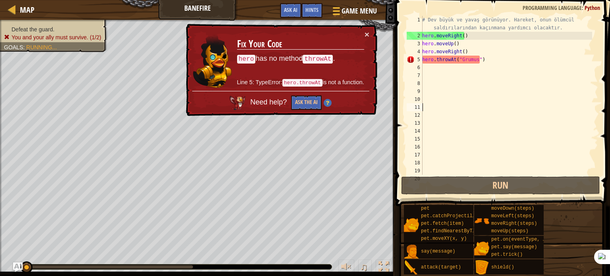
click at [454, 107] on div "# Dev büyük ve yavaş görünüyor. Hareket, onun ölümcül saldırılarından kaçınmana…" at bounding box center [507, 107] width 172 height 183
click at [452, 60] on div "# Dev büyük ve yavaş görünüyor. Hareket, onun ölümcül saldırılarından kaçınmana…" at bounding box center [507, 107] width 172 height 183
click at [454, 60] on div "# Dev büyük ve yavaş görünüyor. Hareket, onun ölümcül saldırılarından kaçınmana…" at bounding box center [507, 107] width 172 height 183
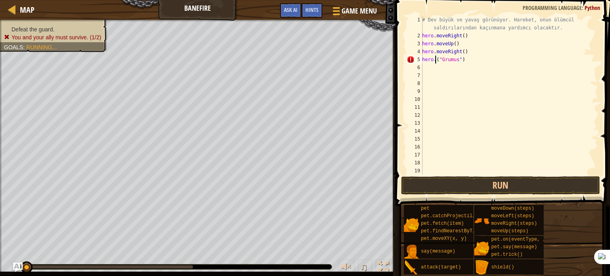
scroll to position [4, 1]
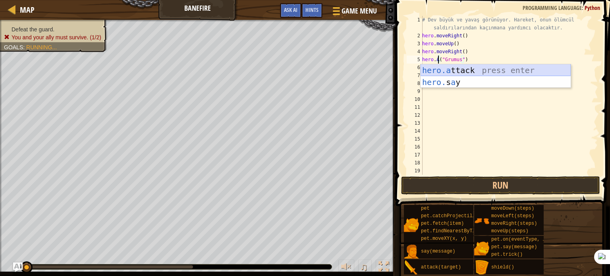
click at [455, 64] on div "hero.a ttack press enter hero. s a y press enter" at bounding box center [496, 88] width 150 height 48
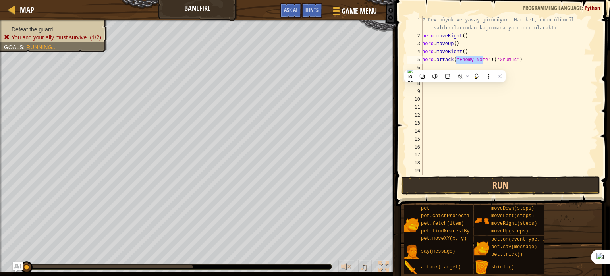
click at [486, 58] on div "# Dev büyük ve yavaş görünüyor. Hareket, onun ölümcül saldırılarından kaçınmana…" at bounding box center [507, 107] width 172 height 183
click at [488, 58] on div "# Dev büyük ve yavaş görünüyor. Hareket, onun ölümcül saldırılarından kaçınmana…" at bounding box center [507, 107] width 172 height 183
type textarea "hero.attack("Grumus")"
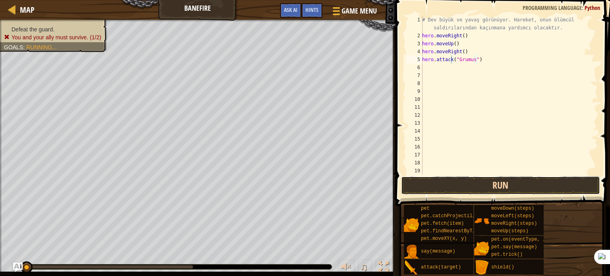
click at [421, 185] on button "Run" at bounding box center [500, 185] width 199 height 18
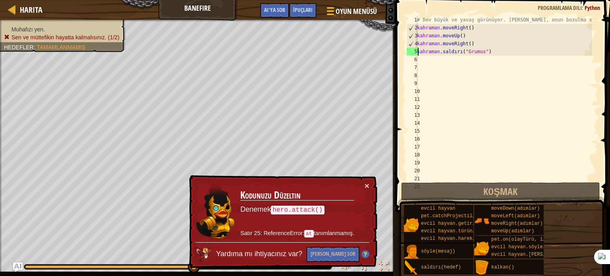
click at [419, 172] on font "20" at bounding box center [417, 171] width 6 height 6
click at [591, 170] on div at bounding box center [594, 258] width 8 height 485
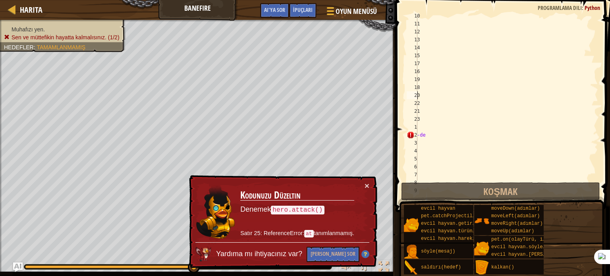
scroll to position [86, 0]
click at [600, 80] on span at bounding box center [503, 95] width 221 height 236
click at [570, 81] on div "-de" at bounding box center [504, 102] width 177 height 175
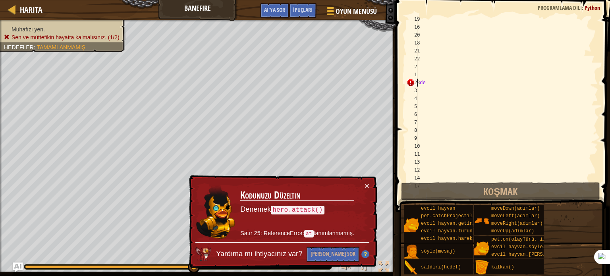
type textarea "a"
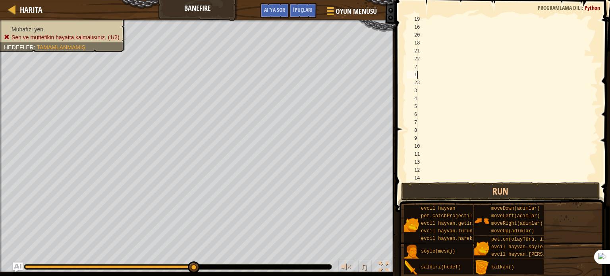
click at [425, 80] on div at bounding box center [504, 102] width 177 height 175
click at [429, 81] on div at bounding box center [504, 102] width 177 height 175
click at [428, 81] on div at bounding box center [504, 102] width 177 height 175
click at [419, 82] on div "19 16 20 18 21 22 2 1 23 3 4 5 6 7 8 9 10 11 13 12 14 17 İbranice İbranice İbra…" at bounding box center [501, 98] width 193 height 165
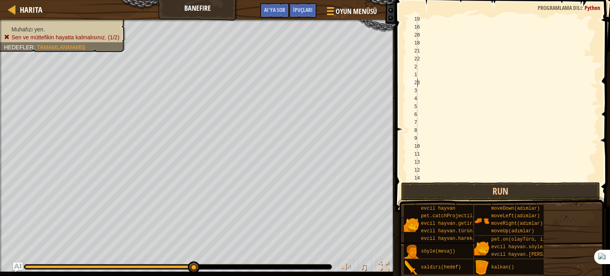
click at [421, 82] on div at bounding box center [504, 102] width 177 height 175
click at [422, 81] on div at bounding box center [504, 102] width 177 height 175
click at [422, 82] on div at bounding box center [504, 102] width 177 height 175
click at [429, 171] on div at bounding box center [504, 102] width 177 height 175
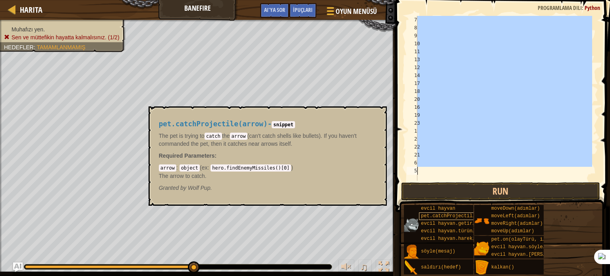
scroll to position [230, 0]
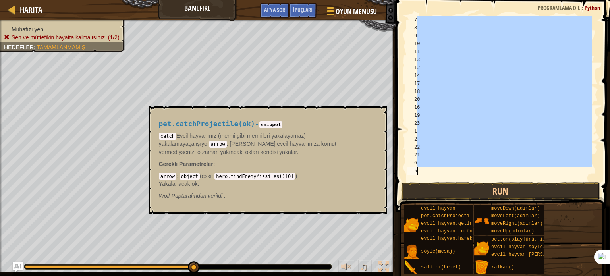
drag, startPoint x: 463, startPoint y: 73, endPoint x: 483, endPoint y: 201, distance: 129.8
click at [483, 201] on div "İpuçları 7 8 9 10 11 13 12 14 17 18 20 16 19 23 1 2 22 21 6 5 İbranice İbranice…" at bounding box center [501, 136] width 217 height 272
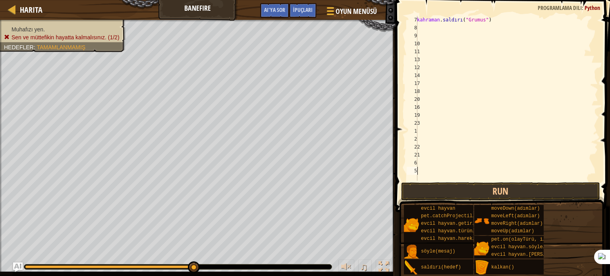
scroll to position [0, 0]
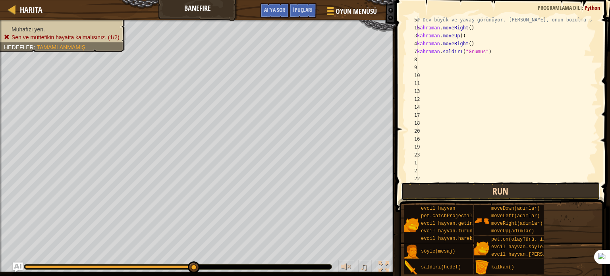
click at [489, 192] on button "Run" at bounding box center [500, 191] width 199 height 18
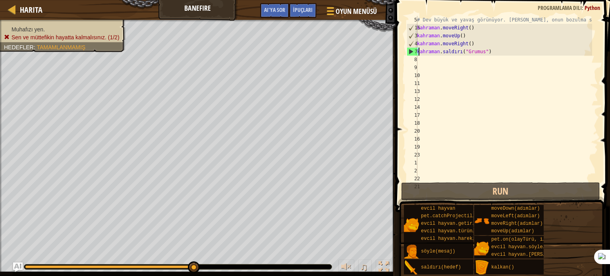
click at [506, 51] on div "# Dev büyük ve yavaş görünüyor. [PERSON_NAME], onun bozulma saldırılarından kaç…" at bounding box center [504, 103] width 177 height 175
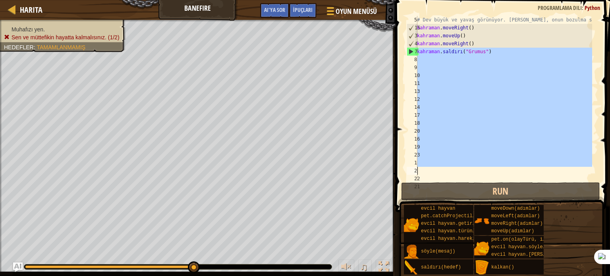
drag, startPoint x: 506, startPoint y: 51, endPoint x: 206, endPoint y: -34, distance: 312.1
click at [206, 0] on html "Harita Banefire Oyun Menüsü Tamamlamak İpuçları AI'ya sor 1 İbranice İbranice İ…" at bounding box center [305, 0] width 610 height 0
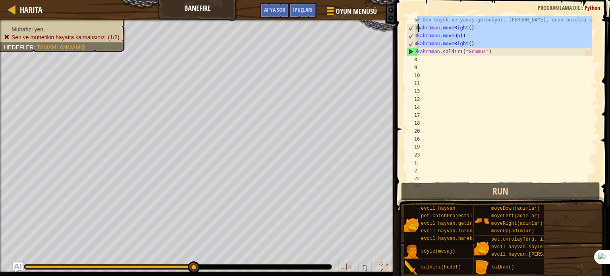
type textarea "hero.attack("Grumus")"
type textarea "# Dev büyük ve yavaş görünüyor. Hareket, onun ölümcül saldırılarından kaçınmana…"
type textarea "hero.moveRight() hero.attack("Grumus")"
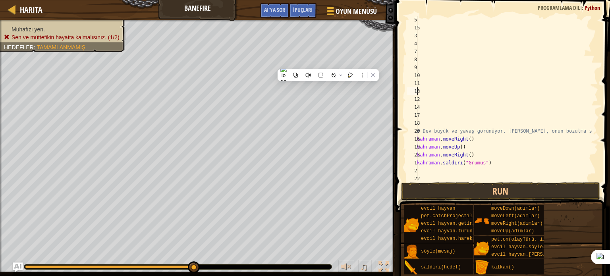
click at [469, 93] on div "# Dev büyük ve yavaş görünüyor. [PERSON_NAME], onun bozulma saldırılarından kaç…" at bounding box center [504, 103] width 177 height 175
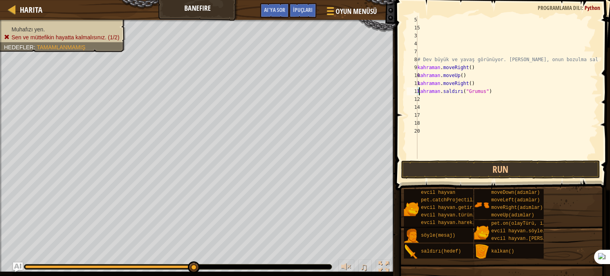
click at [505, 95] on div "# Dev büyük ve yavaş görünüyor. [PERSON_NAME], onun bozulma saldırılarından kaç…" at bounding box center [507, 95] width 182 height 159
click at [502, 90] on div "# Dev büyük ve yavaş görünüyor. [PERSON_NAME], onun bozulma saldırılarından kaç…" at bounding box center [507, 95] width 182 height 159
type textarea "h"
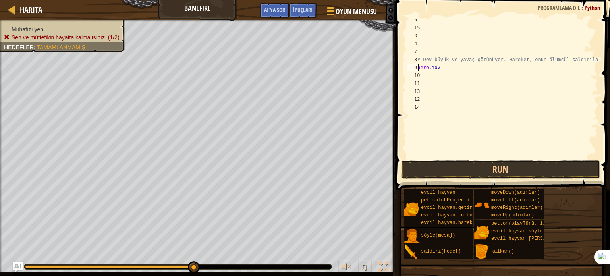
type textarea "h"
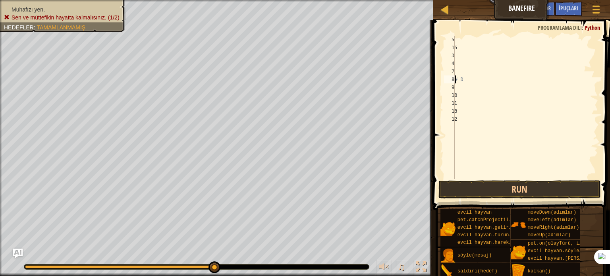
type textarea "#"
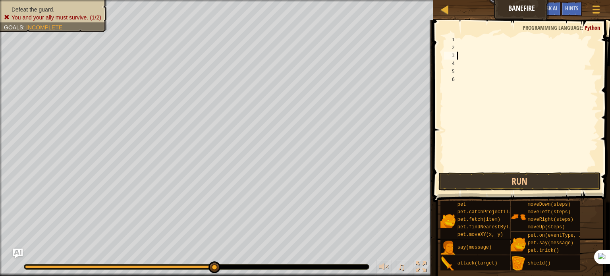
click at [470, 58] on div at bounding box center [527, 111] width 143 height 151
click at [463, 47] on div at bounding box center [527, 111] width 143 height 151
click at [463, 39] on div at bounding box center [527, 111] width 143 height 151
type textarea "H"
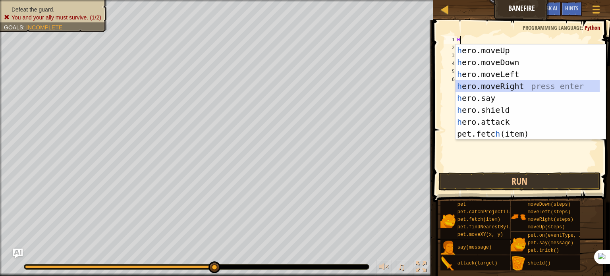
click at [510, 86] on div "h ero.moveUp press enter h ero.moveDown press enter h ero.moveLeft press enter …" at bounding box center [528, 103] width 144 height 119
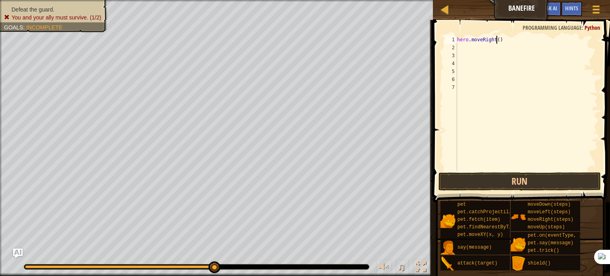
click at [497, 41] on div "hero . moveRight ( )" at bounding box center [527, 111] width 143 height 151
type textarea "hero.moveRight"
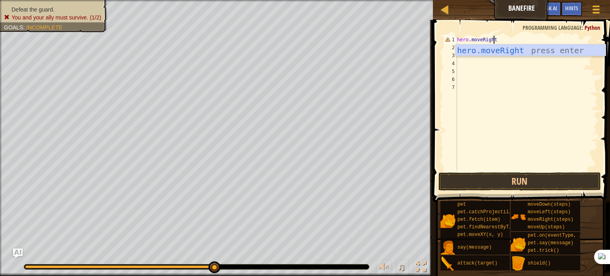
scroll to position [4, 2]
click at [494, 47] on div "hero.moveRight press enter" at bounding box center [531, 62] width 150 height 36
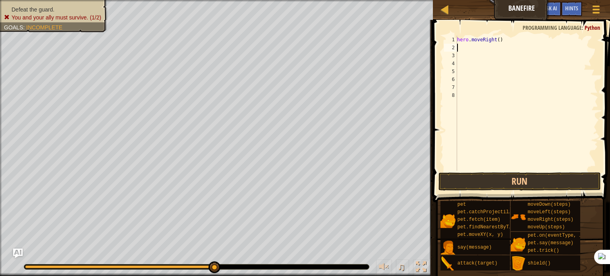
scroll to position [4, 0]
click at [496, 39] on div "hero . moveRight ( )" at bounding box center [527, 111] width 143 height 151
type textarea "hero.moveRight(2)"
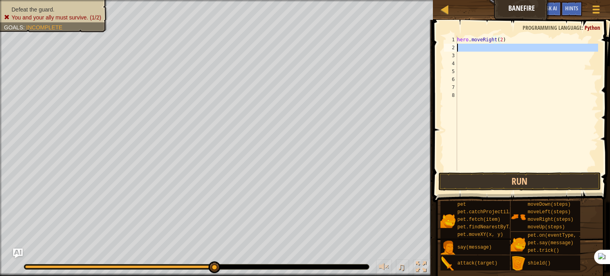
click at [457, 47] on div "2" at bounding box center [450, 48] width 13 height 8
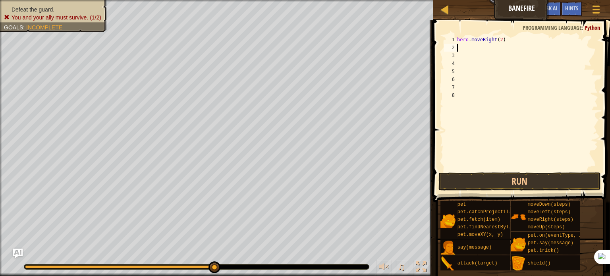
type textarea "G"
type textarea "H"
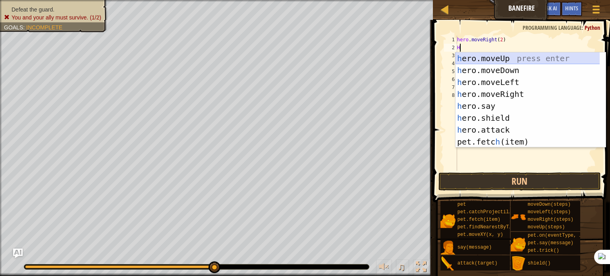
click at [487, 56] on div "h ero.moveUp press enter h ero.moveDown press enter h ero.moveLeft press enter …" at bounding box center [531, 111] width 150 height 119
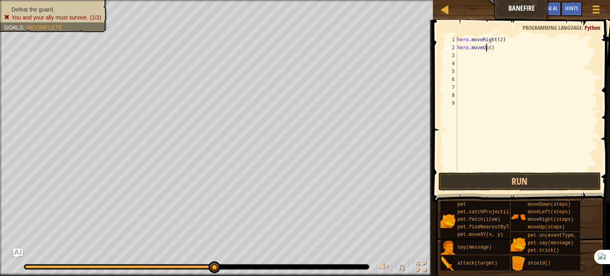
click at [487, 50] on div "hero . moveRight ( 2 ) hero . moveUp ( )" at bounding box center [527, 111] width 143 height 151
click at [489, 48] on div "hero . moveRight ( 2 ) hero . moveUp ( )" at bounding box center [527, 111] width 143 height 151
type textarea "hero.moveUp(1)"
click at [458, 52] on div "hero . moveRight ( 2 ) hero . moveUp ( 1 )" at bounding box center [527, 111] width 143 height 151
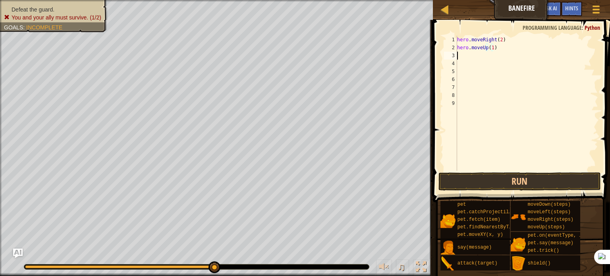
scroll to position [4, 0]
type textarea "H"
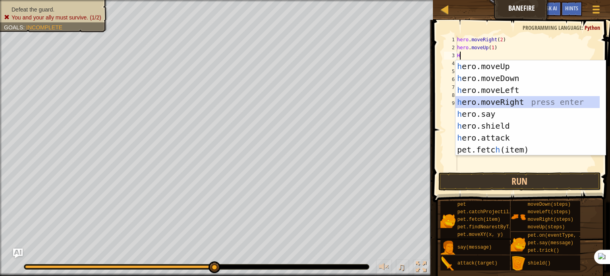
click at [474, 98] on div "h ero.moveUp press enter h ero.moveDown press enter h ero.moveLeft press enter …" at bounding box center [528, 119] width 144 height 119
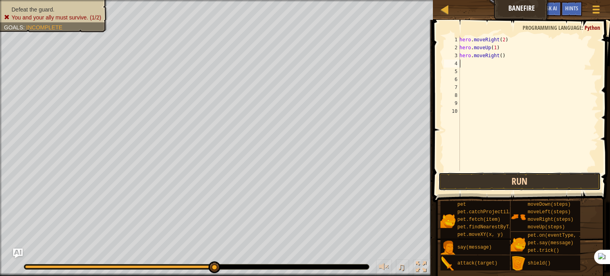
click at [475, 182] on button "Run" at bounding box center [520, 181] width 162 height 18
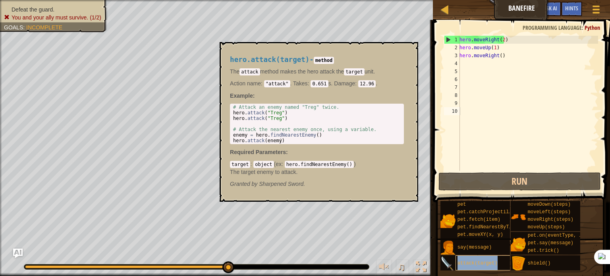
type textarea "attack(target)"
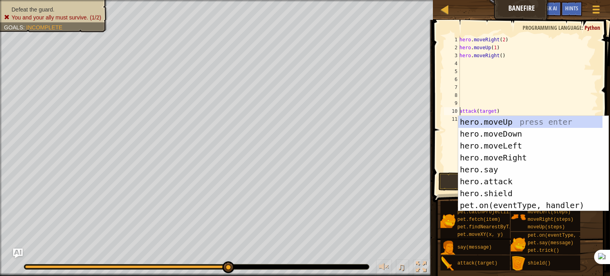
click at [512, 104] on div "hero . moveRight ( 2 ) hero . moveUp ( 1 ) hero . moveRight ( ) attack ( target…" at bounding box center [528, 111] width 140 height 151
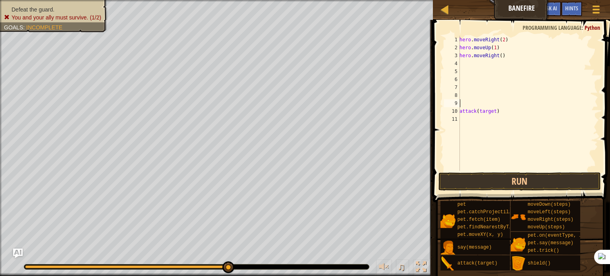
click at [501, 112] on div "hero . moveRight ( 2 ) hero . moveUp ( 1 ) hero . moveRight ( ) attack ( target…" at bounding box center [528, 111] width 140 height 151
type textarea "a"
click at [501, 112] on div "hero . moveRight ( 2 ) hero . moveUp ( 1 ) hero . moveRight ( )" at bounding box center [527, 111] width 143 height 151
click at [530, 52] on div "hero . moveRight ( 2 ) hero . moveUp ( 1 ) hero . moveRight ( )" at bounding box center [527, 111] width 143 height 151
click at [520, 49] on div "hero . moveRight ( 2 ) hero . moveUattack ( target ) p ( 1 ) hero ." at bounding box center [527, 111] width 143 height 151
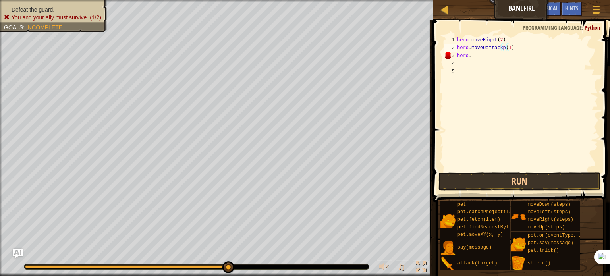
click at [501, 47] on div "hero . moveRight ( 2 ) hero . moveUattackp ( 1 ) hero ." at bounding box center [527, 111] width 143 height 151
click at [470, 57] on div "hero . moveRight ( 2 ) hero . moveUattack ( 1 ) hero ." at bounding box center [527, 111] width 143 height 151
click at [500, 49] on div "hero . moveRight ( 2 ) hero . moveUattack ( 1 ) hero ." at bounding box center [527, 111] width 143 height 151
click at [479, 46] on div "hero . moveRight ( 2 ) hero . ( 1 ) hero ." at bounding box center [527, 111] width 143 height 151
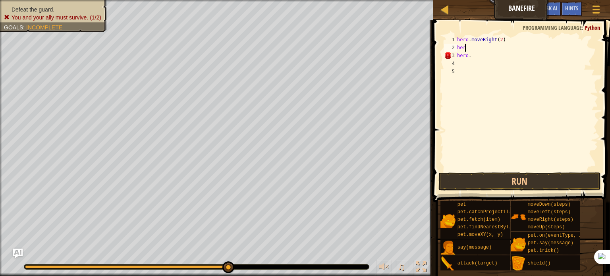
type textarea "herO"
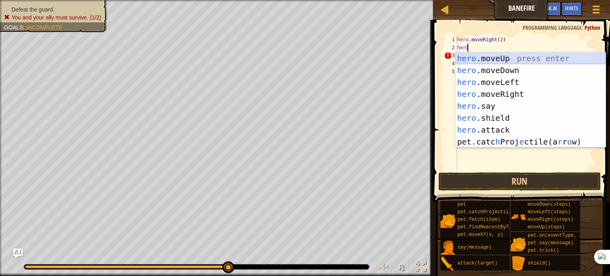
click at [461, 60] on div "hero .moveUp press enter hero .moveDown press enter hero .moveLeft press enter …" at bounding box center [531, 111] width 150 height 119
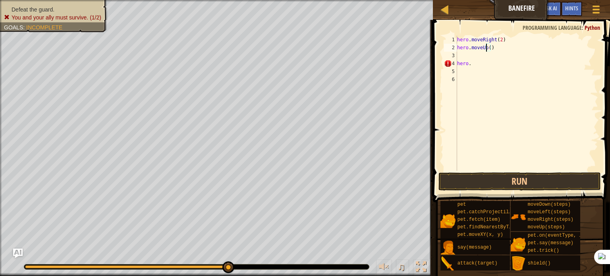
click at [486, 48] on div "hero . moveRight ( 2 ) hero . moveUp ( ) hero ." at bounding box center [527, 111] width 143 height 151
click at [489, 48] on div "hero . moveRight ( 2 ) hero . moveUp ( ) hero ." at bounding box center [527, 111] width 143 height 151
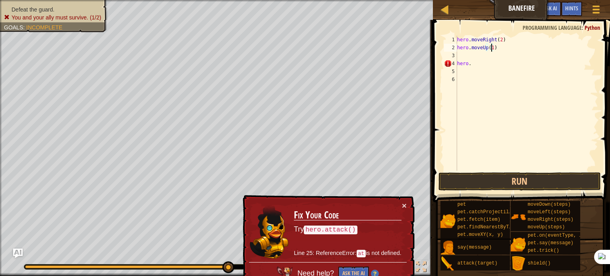
click at [478, 63] on div "hero . moveRight ( 2 ) hero . moveUp ( 1 ) hero ." at bounding box center [527, 111] width 143 height 151
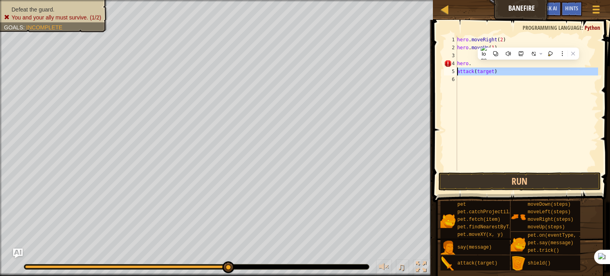
click at [452, 69] on div "5" at bounding box center [450, 72] width 13 height 8
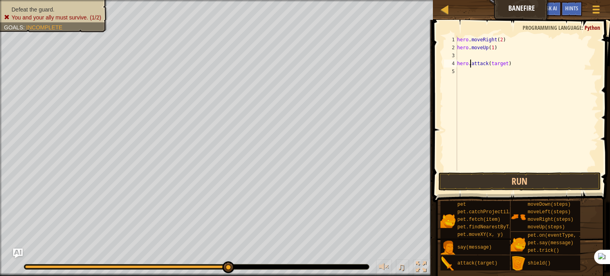
click at [456, 65] on div "4" at bounding box center [450, 64] width 13 height 8
click at [503, 58] on div "hero . moveRight ( 2 ) hero . moveUp ( 1 ) hero . attack ( target )" at bounding box center [527, 111] width 143 height 151
click at [504, 56] on div "hero . moveRight ( 2 ) hero . moveUp ( 1 ) hero . attack ( target )" at bounding box center [527, 111] width 143 height 151
type textarea "hero.attack("Grumus")"
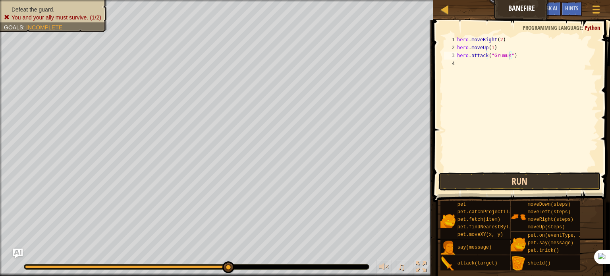
click at [462, 183] on button "Run" at bounding box center [520, 181] width 162 height 18
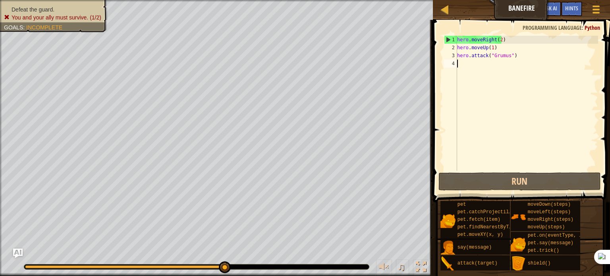
click at [458, 60] on div "hero . moveRight ( 2 ) hero . moveUp ( 1 ) hero . attack ( "Grumus" )" at bounding box center [527, 111] width 143 height 151
type textarea "h"
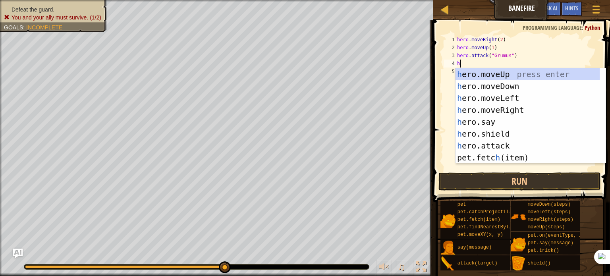
click at [481, 67] on div "hero . moveRight ( 2 ) hero . moveUp ( 1 ) hero . attack ( "Grumus" ) h" at bounding box center [527, 111] width 143 height 151
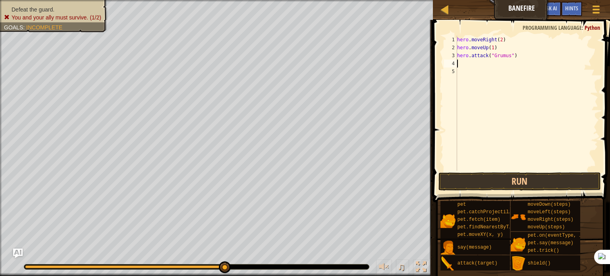
click at [455, 54] on div "3" at bounding box center [450, 56] width 13 height 8
click at [549, 49] on div "hero . moveRight ( 2 ) hero . moveUp ( 1 hero . attack ( "Grumus" )" at bounding box center [527, 111] width 143 height 151
type textarea "h"
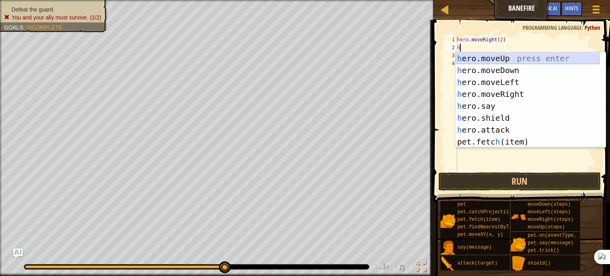
click at [508, 55] on div "h ero.moveUp press enter h ero.moveDown press enter h ero.moveLeft press enter …" at bounding box center [528, 111] width 144 height 119
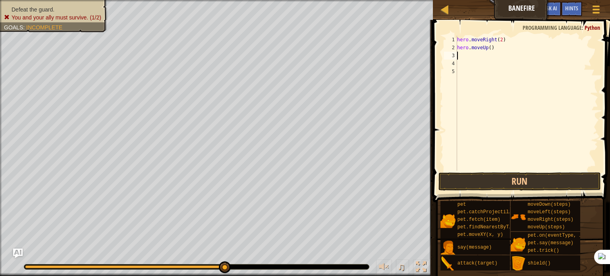
click at [488, 48] on div "hero . moveRight ( 2 ) hero . moveUp ( )" at bounding box center [527, 111] width 143 height 151
type textarea "hero.moveUp(1)"
click at [462, 57] on div "hero . moveRight ( 2 ) hero . moveUp ( 1 )" at bounding box center [527, 111] width 143 height 151
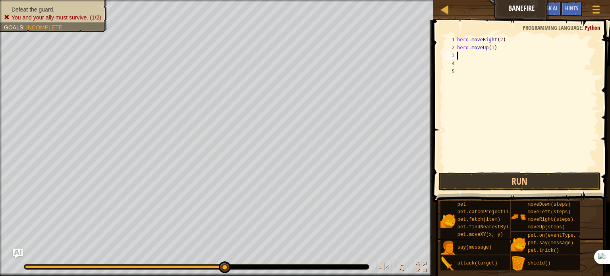
type textarea "h"
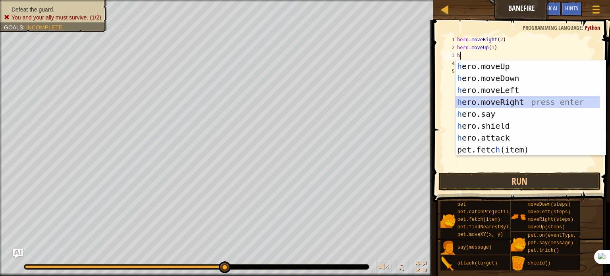
click at [479, 101] on div "h ero.moveUp press enter h ero.moveDown press enter h ero.moveLeft press enter …" at bounding box center [528, 119] width 144 height 119
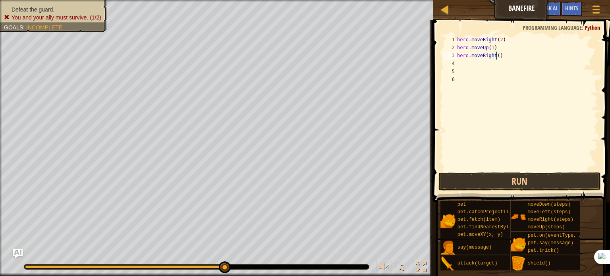
click at [497, 56] on div "hero . moveRight ( 2 ) hero . moveUp ( 1 ) hero . moveRight ( )" at bounding box center [527, 111] width 143 height 151
type textarea "hero.moveRight(1)"
click at [459, 66] on div "hero . moveRight ( 2 ) hero . moveUp ( 1 ) hero . moveRight ( 1 )" at bounding box center [527, 111] width 143 height 151
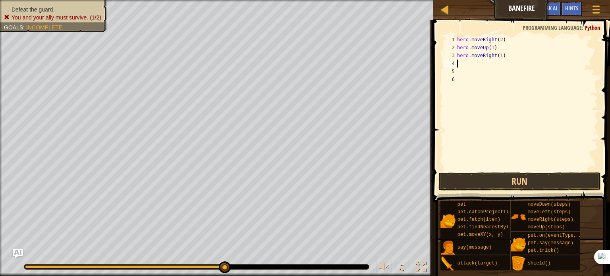
type textarea "h"
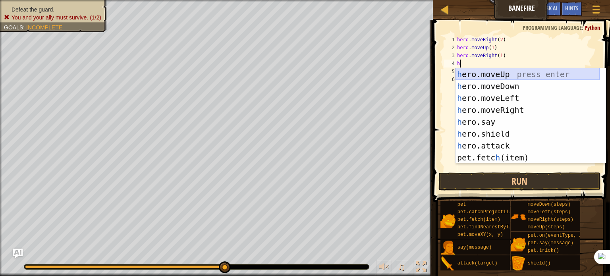
click at [460, 73] on div "h ero.moveUp press enter h ero.moveDown press enter h ero.moveLeft press enter …" at bounding box center [528, 127] width 144 height 119
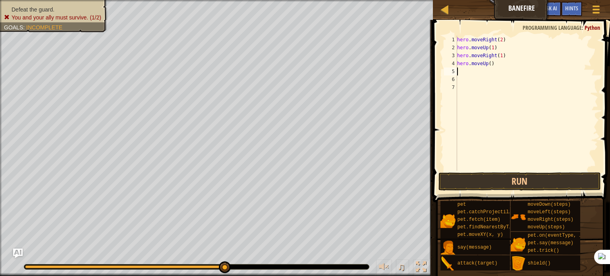
click at [494, 66] on div "hero . moveRight ( 2 ) hero . moveUp ( 1 ) hero . moveRight ( 1 ) hero . moveUp…" at bounding box center [527, 111] width 143 height 151
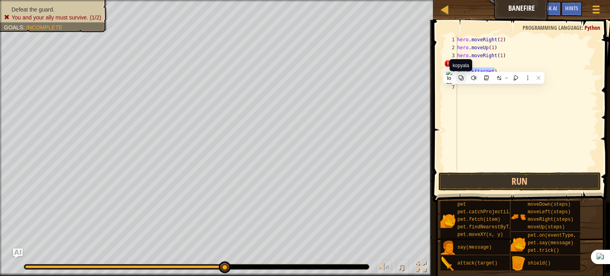
click at [457, 75] on button at bounding box center [461, 78] width 10 height 10
click at [457, 71] on div "5" at bounding box center [450, 72] width 13 height 8
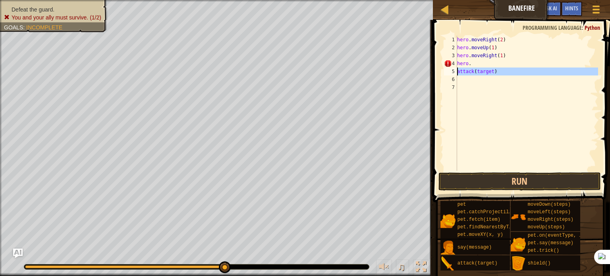
click at [456, 72] on div "5" at bounding box center [450, 72] width 13 height 8
click at [504, 63] on div "hero . moveRight ( 2 ) hero . moveUp ( 1 ) hero . moveRight ( 1 ) hero . attack…" at bounding box center [527, 111] width 143 height 151
drag, startPoint x: 514, startPoint y: 64, endPoint x: 456, endPoint y: 66, distance: 58.4
click at [456, 66] on div "hero.attack("Grumus") 1 2 3 4 5 6 hero . moveRight ( 2 ) hero . moveUp ( 1 ) he…" at bounding box center [521, 103] width 156 height 135
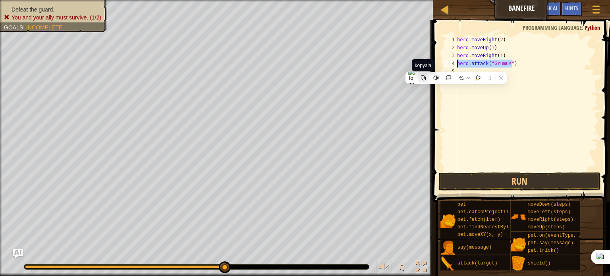
type textarea "hero.attack("Grumus")"
click at [423, 75] on icon at bounding box center [424, 78] width 6 height 6
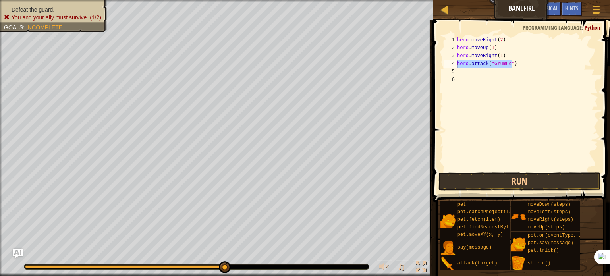
scroll to position [4, 0]
click at [462, 73] on div "hero . moveRight ( 2 ) hero . moveUp ( 1 ) hero . moveRight ( 1 ) hero . attack…" at bounding box center [527, 111] width 143 height 151
drag, startPoint x: 512, startPoint y: 63, endPoint x: 452, endPoint y: 62, distance: 59.6
click at [452, 62] on div "1 2 3 4 5 6 hero . moveRight ( 2 ) hero . moveUp ( 1 ) hero . moveRight ( 1 ) h…" at bounding box center [521, 103] width 156 height 135
type textarea "hero.attack("Grumus")"
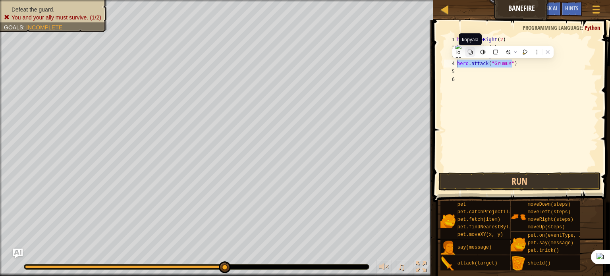
click at [467, 52] on button at bounding box center [470, 52] width 10 height 10
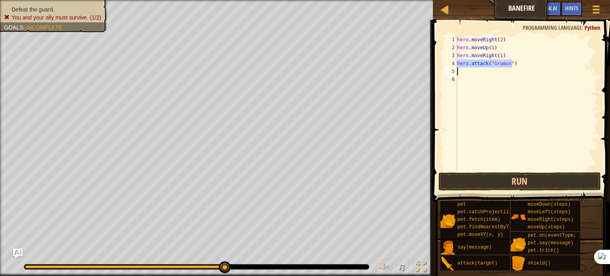
type textarea "hero.attack("Grumus")"
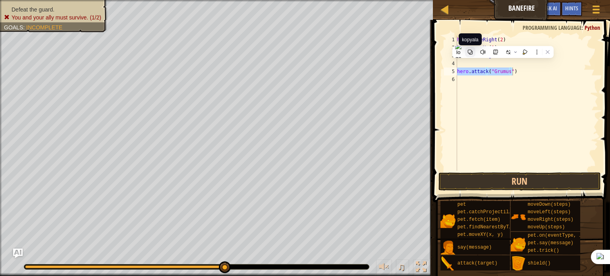
click at [471, 52] on icon at bounding box center [470, 52] width 5 height 5
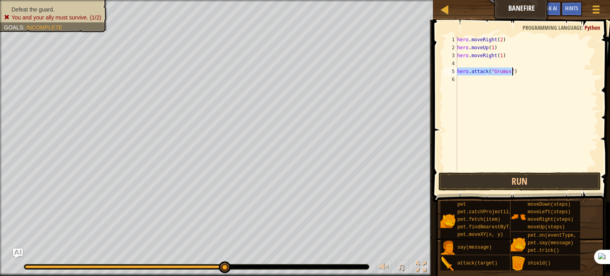
click at [462, 71] on div "hero . moveRight ( 2 ) hero . moveUp ( 1 ) hero . moveRight ( 1 ) hero . attack…" at bounding box center [527, 103] width 143 height 135
click at [464, 71] on div "hero . moveRight ( 2 ) hero . moveUp ( 1 ) hero . moveRight ( 1 ) hero . attack…" at bounding box center [527, 111] width 143 height 151
drag, startPoint x: 512, startPoint y: 70, endPoint x: 454, endPoint y: 71, distance: 57.2
click at [454, 71] on div "hero.attack("Grumus") 1 2 3 4 5 6 hero . moveRight ( 2 ) hero . moveUp ( 1 ) he…" at bounding box center [521, 103] width 156 height 135
click at [419, 81] on icon at bounding box center [421, 83] width 5 height 5
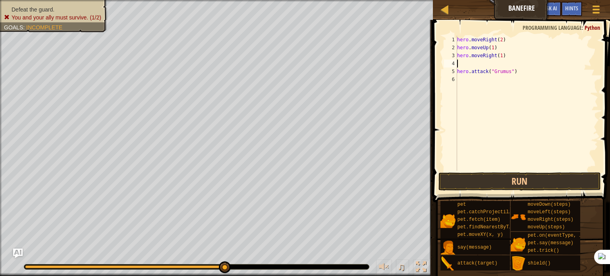
click at [458, 63] on div "hero . moveRight ( 2 ) hero . moveUp ( 1 ) hero . moveRight ( 1 ) hero . attack…" at bounding box center [527, 111] width 143 height 151
type textarea "h"
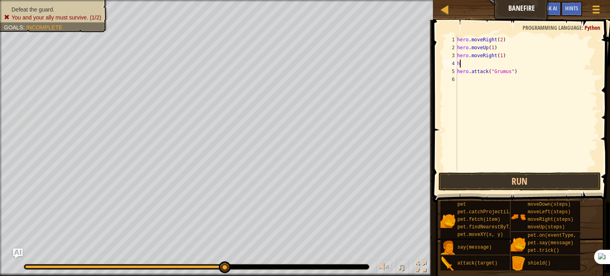
click at [468, 67] on div "hero . moveRight ( 2 ) hero . moveUp ( 1 ) hero . moveRight ( 1 ) h hero . atta…" at bounding box center [527, 111] width 143 height 151
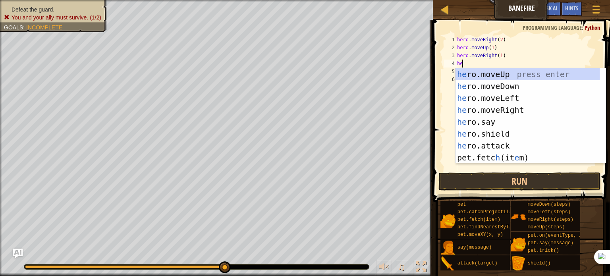
type textarea "her"
click at [468, 71] on div "her o.moveUp press enter her o.moveDown press enter her o.moveLeft press enter …" at bounding box center [528, 127] width 144 height 119
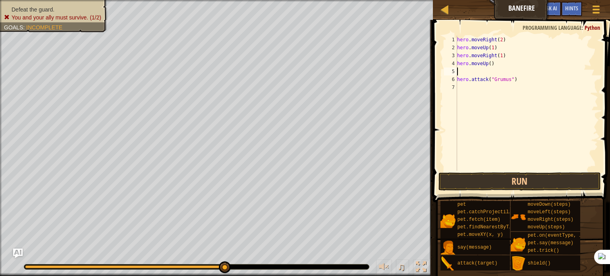
click at [493, 65] on div "hero . moveRight ( 2 ) hero . moveUp ( 1 ) hero . moveRight ( 1 ) hero . moveUp…" at bounding box center [527, 111] width 143 height 151
click at [456, 79] on div "6" at bounding box center [450, 79] width 13 height 8
click at [497, 59] on div "hero . moveRight ( 2 ) hero . moveUp ( 1 ) hero . moveRight ( 1 ) hero . attack…" at bounding box center [527, 111] width 143 height 151
click at [496, 65] on div "hero . moveRight ( 2 ) hero . moveUp ( 1 ) hero . moveRight ( 1 ) hero . attack…" at bounding box center [527, 111] width 143 height 151
click at [503, 64] on div "hero . moveRight ( 2 ) hero . moveUp ( 1 ) hero . moveRight ( 1 ) hero . attack…" at bounding box center [527, 111] width 143 height 151
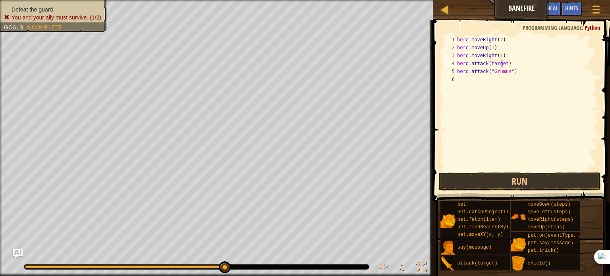
click at [503, 64] on div "hero . moveRight ( 2 ) hero . moveUp ( 1 ) hero . moveRight ( 1 ) hero . attack…" at bounding box center [527, 111] width 143 height 151
click at [504, 64] on div "hero . moveRight ( 2 ) hero . moveUp ( 1 ) hero . moveRight ( 1 ) hero . attack…" at bounding box center [527, 111] width 143 height 151
type textarea "hero.attack("Grumus")"
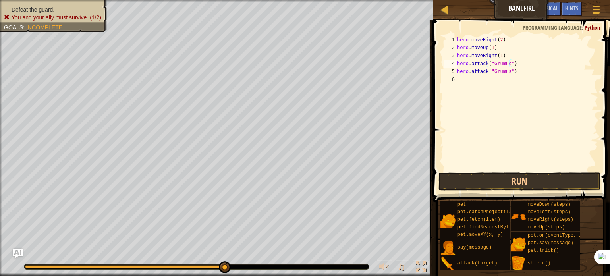
click at [459, 80] on div "hero . moveRight ( 2 ) hero . moveUp ( 1 ) hero . moveRight ( 1 ) hero . attack…" at bounding box center [527, 111] width 143 height 151
type textarea "h"
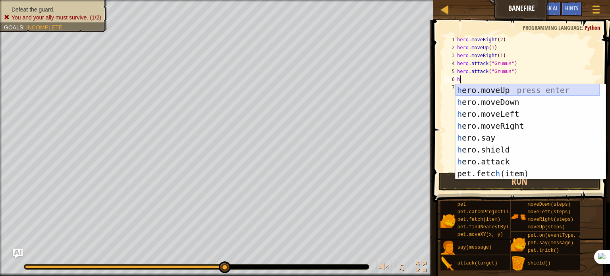
click at [475, 85] on div "h ero.moveUp press enter h ero.moveDown press enter h ero.moveLeft press enter …" at bounding box center [528, 143] width 144 height 119
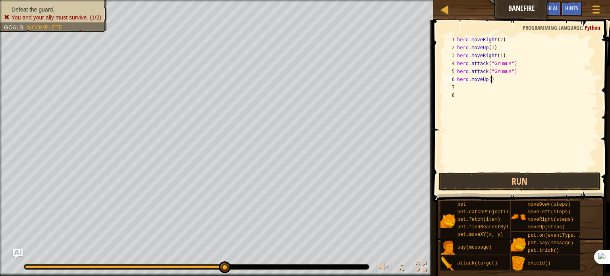
click at [496, 82] on div "hero . moveRight ( 2 ) hero . moveUp ( 1 ) hero . moveRight ( 1 ) hero . attack…" at bounding box center [527, 111] width 143 height 151
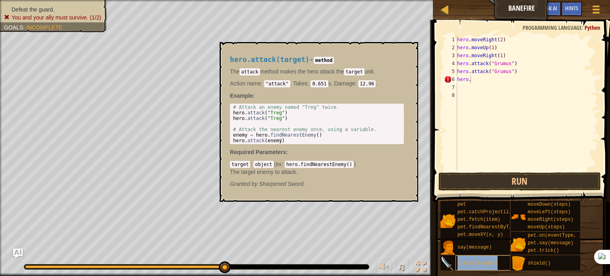
click at [471, 262] on span "attack(target)" at bounding box center [478, 264] width 40 height 6
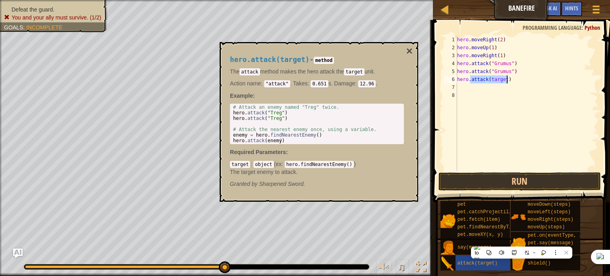
click at [502, 79] on div "hero . moveRight ( 2 ) hero . moveUp ( 1 ) hero . moveRight ( 1 ) hero . attack…" at bounding box center [527, 103] width 143 height 135
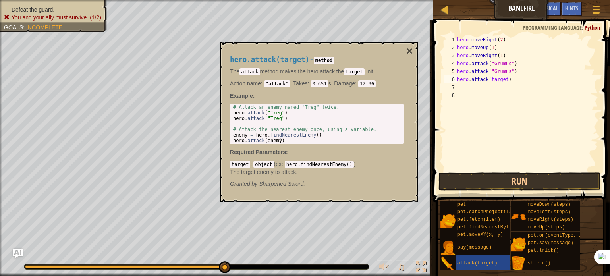
click at [502, 79] on div "hero . moveRight ( 2 ) hero . moveUp ( 1 ) hero . moveRight ( 1 ) hero . attack…" at bounding box center [527, 111] width 143 height 151
click at [503, 79] on div "hero . moveRight ( 2 ) hero . moveUp ( 1 ) hero . moveRight ( 1 ) hero . attack…" at bounding box center [527, 111] width 143 height 151
click at [463, 178] on button "Run" at bounding box center [520, 181] width 162 height 18
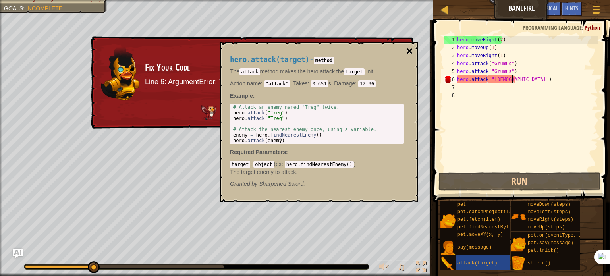
click at [408, 50] on button "×" at bounding box center [409, 51] width 6 height 11
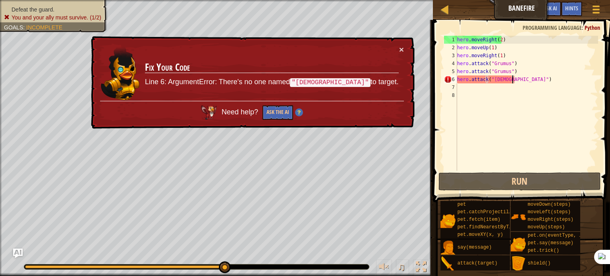
click at [512, 79] on div "hero . moveRight ( 2 ) hero . moveUp ( 1 ) hero . moveRight ( 1 ) hero . attack…" at bounding box center [527, 111] width 143 height 151
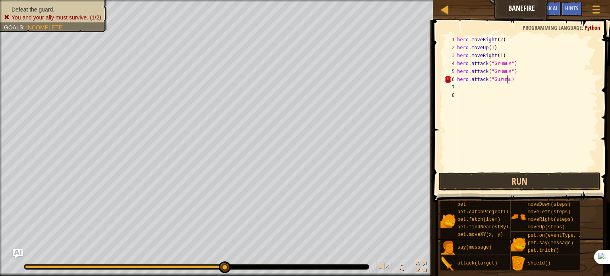
scroll to position [4, 4]
click at [497, 81] on div "hero . moveRight ( 2 ) hero . moveUp ( 1 ) hero . moveRight ( 1 ) hero . attack…" at bounding box center [527, 111] width 143 height 151
click at [505, 81] on div "hero . moveRight ( 2 ) hero . moveUp ( 1 ) hero . moveRight ( 1 ) hero . attack…" at bounding box center [527, 111] width 143 height 151
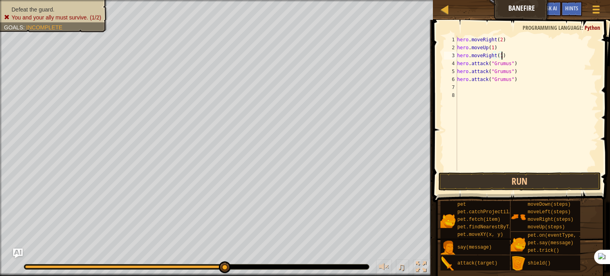
click at [507, 57] on div "hero . moveRight ( 2 ) hero . moveUp ( 1 ) hero . moveRight ( 1 ) hero . attack…" at bounding box center [527, 111] width 143 height 151
type textarea "h"
click at [456, 79] on div "6" at bounding box center [450, 79] width 13 height 8
type textarea "hero.attack("Grumus"hero.attack("Grumus")"
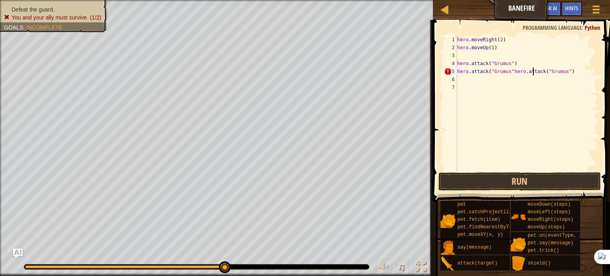
click at [532, 73] on div "hero . moveRight ( 2 ) hero . moveUp ( 1 ) hero . attack ( "Grumus" ) hero . at…" at bounding box center [527, 111] width 143 height 151
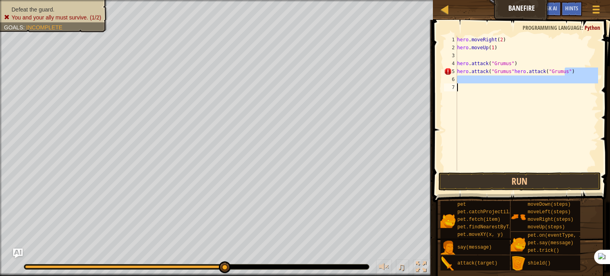
drag, startPoint x: 568, startPoint y: 72, endPoint x: 587, endPoint y: 87, distance: 24.0
click at [587, 87] on div "hero . moveRight ( 2 ) hero . moveUp ( 1 ) hero . attack ( "Grumus" ) hero . at…" at bounding box center [527, 111] width 143 height 151
click at [539, 98] on div "hero . moveRight ( 2 ) hero . moveUp ( 1 ) hero . attack ( "Grumus" ) hero . at…" at bounding box center [527, 103] width 143 height 135
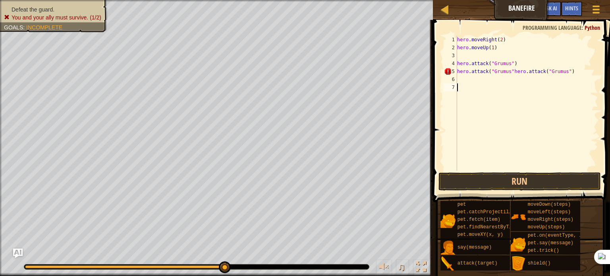
click at [572, 73] on div "hero . moveRight ( 2 ) hero . moveUp ( 1 ) hero . attack ( "Grumus" ) hero . at…" at bounding box center [527, 111] width 143 height 151
type textarea "h"
click at [503, 180] on button "Run" at bounding box center [520, 181] width 162 height 18
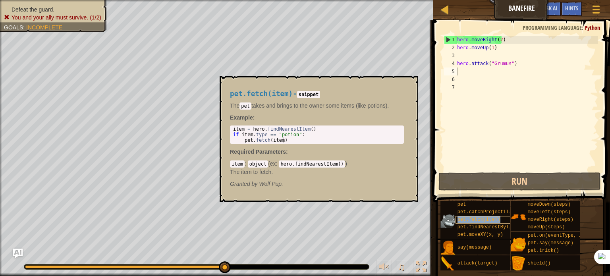
click at [467, 216] on div "pet.fetch(item)" at bounding box center [486, 220] width 61 height 8
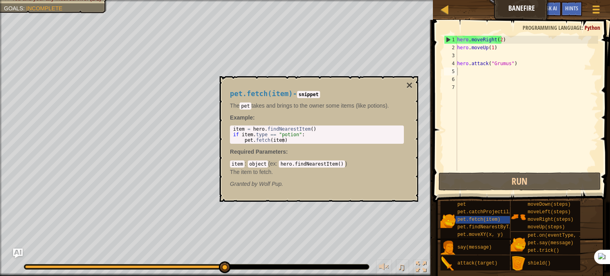
click at [403, 87] on div "pet.fetch(item) - snippet The pet takes and brings to the owner some items (lik…" at bounding box center [316, 139] width 185 height 113
click at [408, 85] on button "×" at bounding box center [409, 85] width 6 height 11
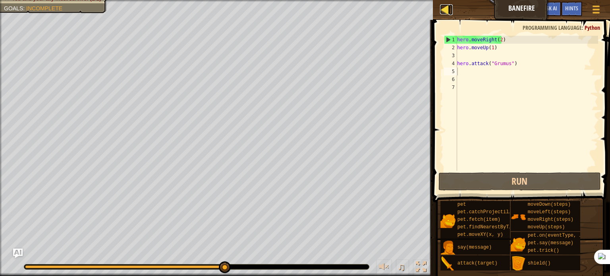
click at [450, 7] on div at bounding box center [445, 9] width 10 height 10
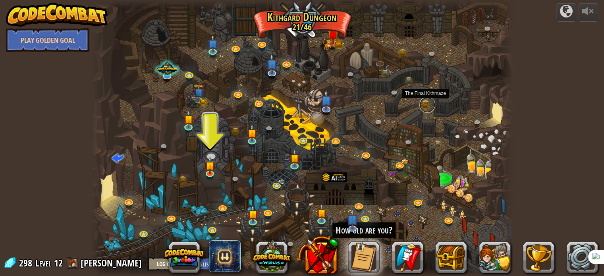
click at [432, 108] on link at bounding box center [427, 105] width 16 height 16
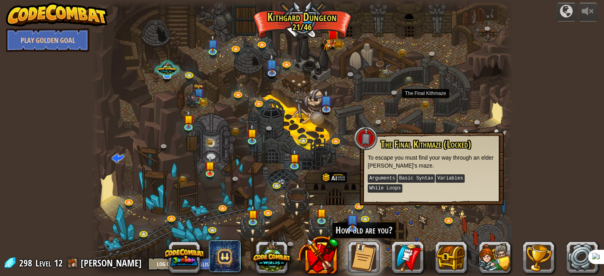
click at [338, 160] on div at bounding box center [302, 138] width 422 height 276
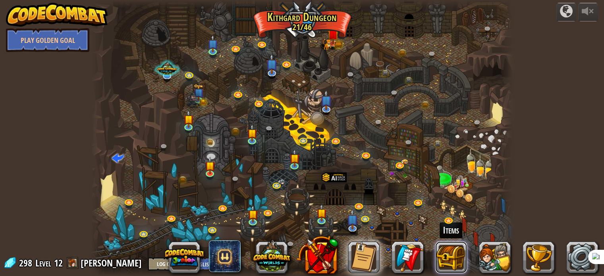
click at [441, 253] on button at bounding box center [451, 258] width 32 height 32
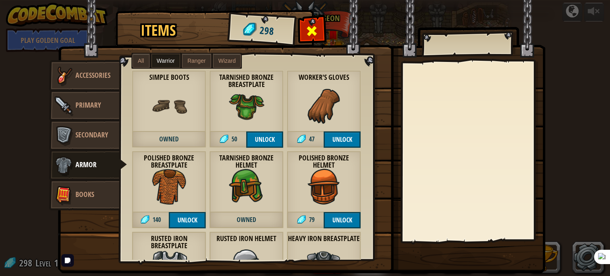
click at [308, 22] on div at bounding box center [312, 33] width 25 height 25
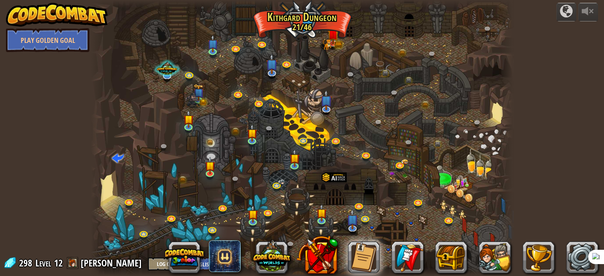
click at [308, 22] on div at bounding box center [302, 138] width 422 height 276
click at [111, 195] on div at bounding box center [302, 138] width 422 height 276
click at [118, 163] on span at bounding box center [118, 158] width 12 height 12
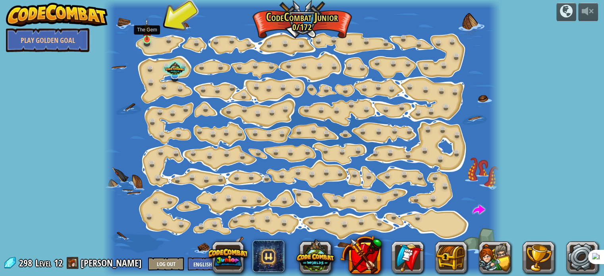
click at [146, 33] on img at bounding box center [147, 29] width 10 height 22
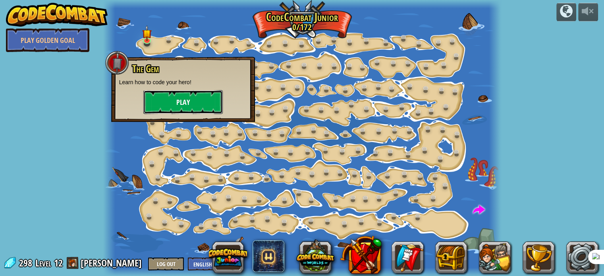
click at [151, 101] on button "Play" at bounding box center [182, 102] width 79 height 24
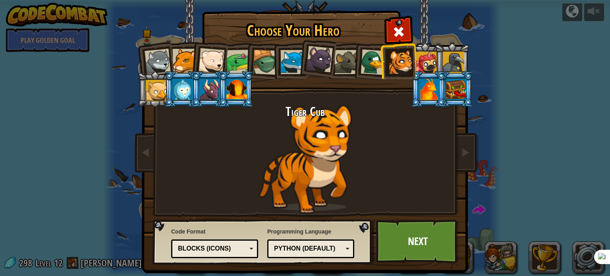
click at [442, 83] on li at bounding box center [429, 89] width 36 height 36
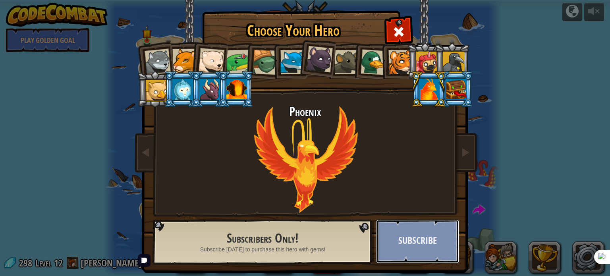
click at [410, 236] on button "Subscribe" at bounding box center [417, 242] width 83 height 44
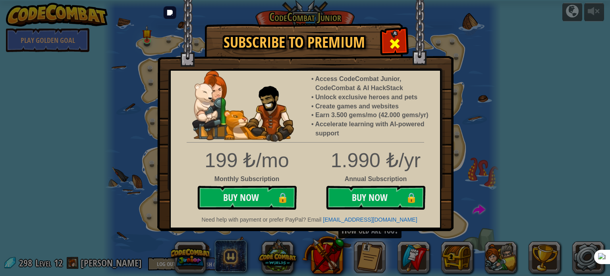
click at [385, 41] on div at bounding box center [394, 42] width 25 height 25
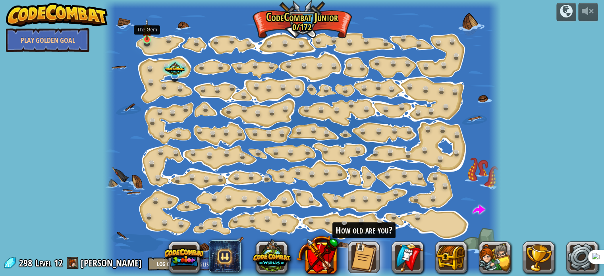
click at [146, 39] on img at bounding box center [147, 29] width 10 height 22
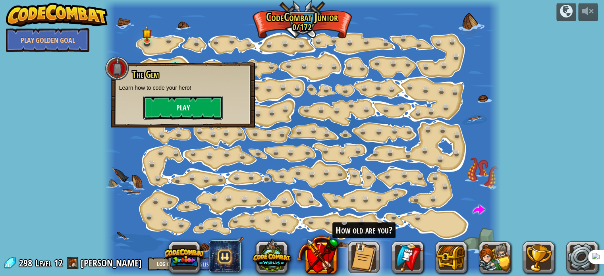
click at [208, 101] on button "Play" at bounding box center [182, 108] width 79 height 24
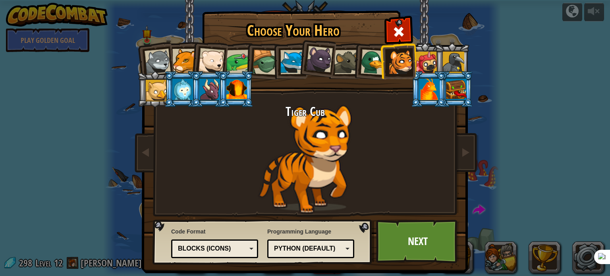
click at [229, 93] on div at bounding box center [236, 89] width 21 height 21
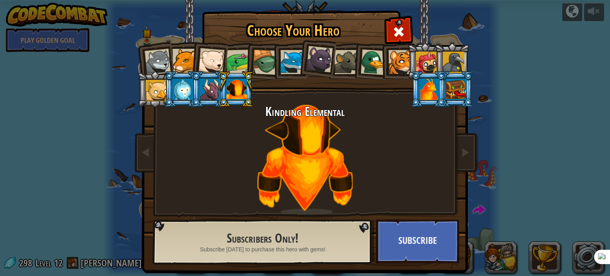
click at [229, 63] on div at bounding box center [238, 62] width 25 height 25
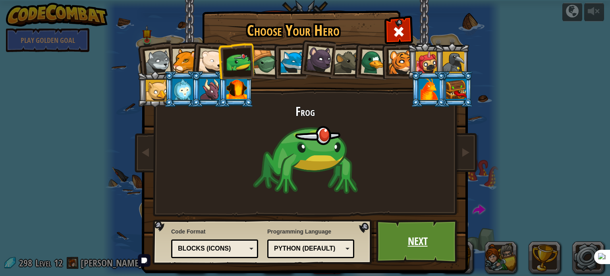
click at [398, 230] on link "Next" at bounding box center [417, 242] width 83 height 44
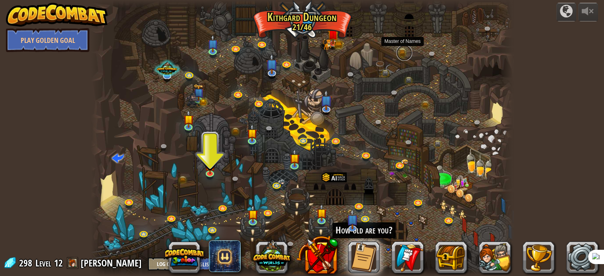
click at [400, 56] on link at bounding box center [404, 53] width 16 height 16
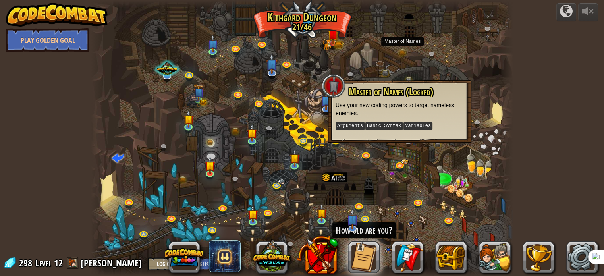
click at [309, 184] on div at bounding box center [302, 138] width 422 height 276
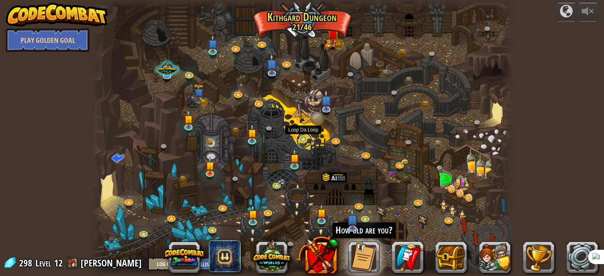
click at [298, 144] on link at bounding box center [304, 140] width 16 height 16
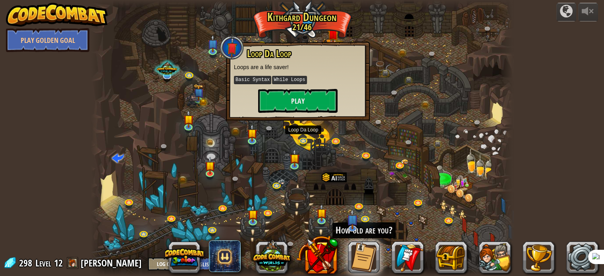
click at [292, 116] on div "Loop Da Loop Loops are a life saver! Basic Syntax While Loops Play" at bounding box center [298, 81] width 144 height 79
click at [286, 106] on button "Play" at bounding box center [297, 101] width 79 height 24
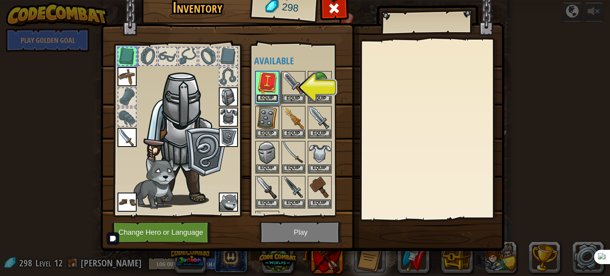
click at [264, 98] on button "Equip" at bounding box center [267, 98] width 22 height 8
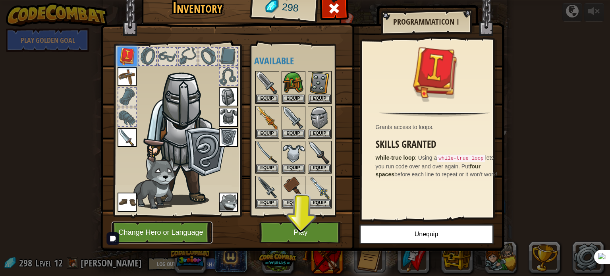
click at [181, 227] on button "Change Hero or Language" at bounding box center [162, 233] width 101 height 22
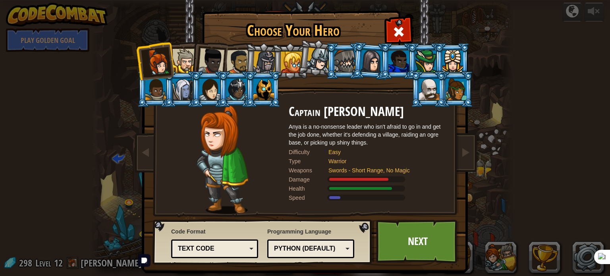
click at [256, 63] on div at bounding box center [264, 62] width 23 height 23
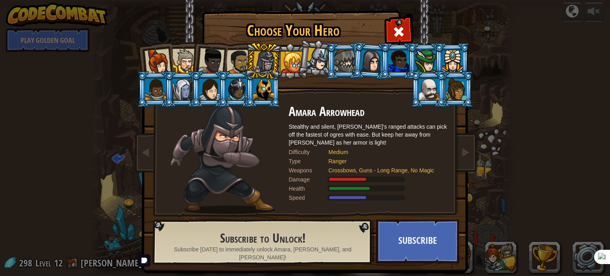
click at [309, 55] on div at bounding box center [318, 59] width 23 height 23
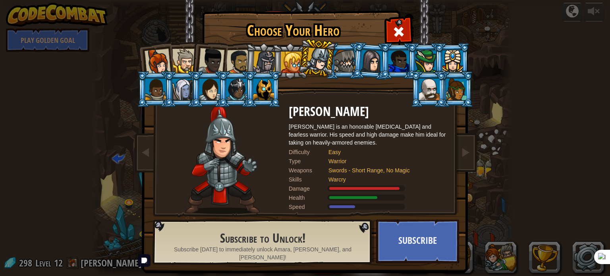
click at [347, 70] on div at bounding box center [344, 60] width 21 height 21
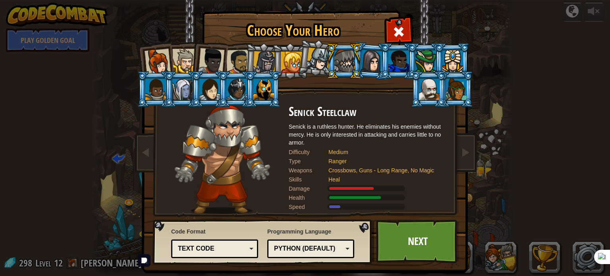
click at [421, 88] on div at bounding box center [429, 89] width 21 height 21
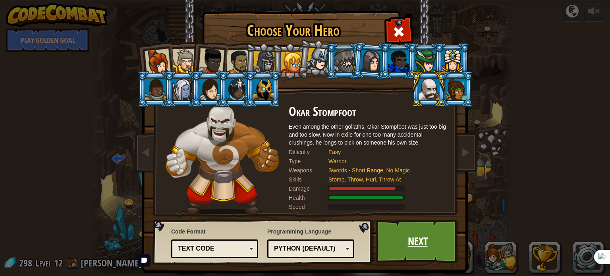
click at [397, 234] on link "Next" at bounding box center [417, 242] width 83 height 44
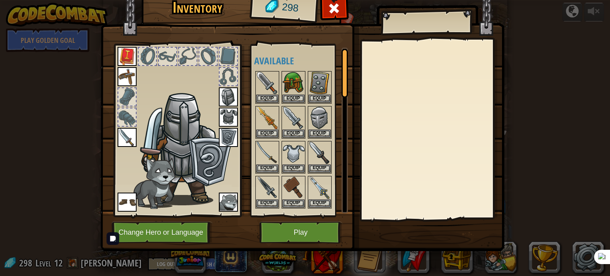
click at [131, 143] on img at bounding box center [127, 137] width 19 height 19
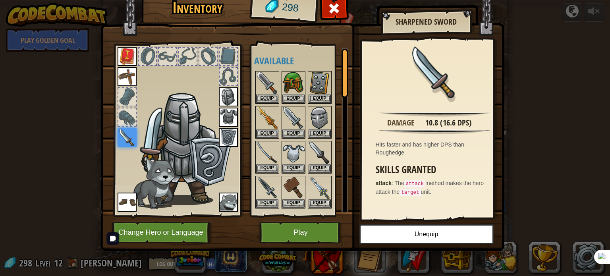
click at [128, 116] on div at bounding box center [126, 116] width 17 height 17
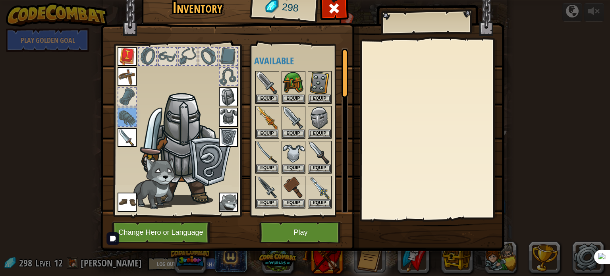
drag, startPoint x: 340, startPoint y: 87, endPoint x: 341, endPoint y: 114, distance: 27.4
click at [341, 114] on div at bounding box center [304, 139] width 100 height 139
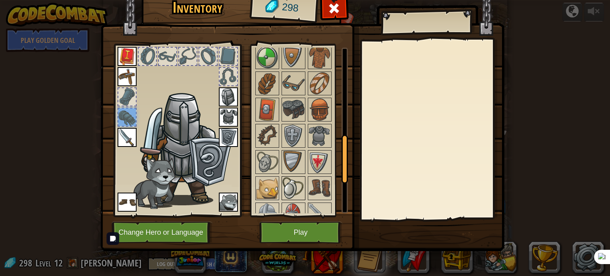
scroll to position [307, 0]
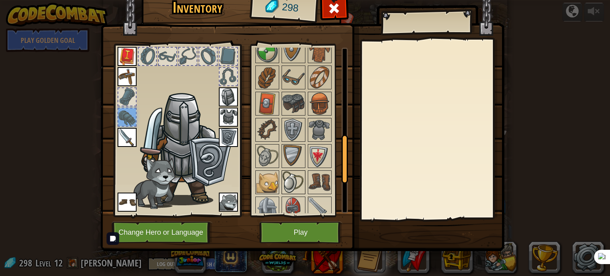
drag, startPoint x: 345, startPoint y: 93, endPoint x: 302, endPoint y: 179, distance: 96.8
click at [302, 179] on div "Available Equip Equip Equip Equip Equip Equip Equip Equip Equip Equip Equip Equ…" at bounding box center [301, 131] width 94 height 166
click at [269, 176] on img at bounding box center [267, 182] width 22 height 22
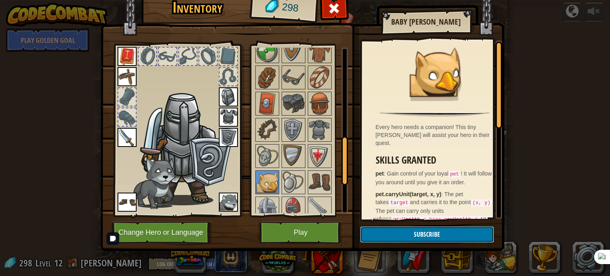
click at [385, 236] on button "Subscribe" at bounding box center [427, 234] width 134 height 16
click at [413, 230] on button "Subscribe" at bounding box center [427, 234] width 134 height 16
click at [412, 230] on button "Subscribe" at bounding box center [427, 234] width 134 height 16
click at [288, 79] on img at bounding box center [293, 77] width 22 height 22
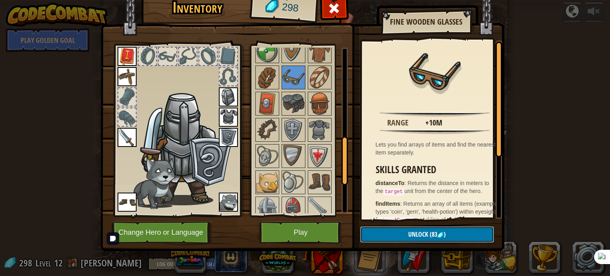
click at [400, 233] on button "Unlock (83 )" at bounding box center [427, 234] width 134 height 16
click at [399, 231] on button "Confirm" at bounding box center [427, 234] width 134 height 16
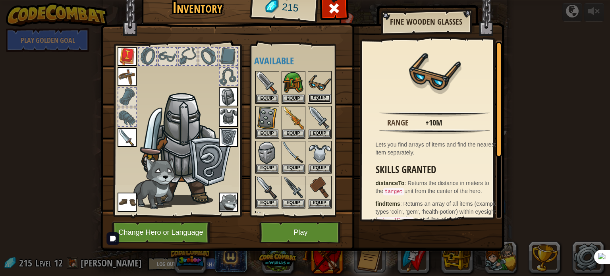
click at [316, 101] on button "Equip" at bounding box center [320, 98] width 22 height 8
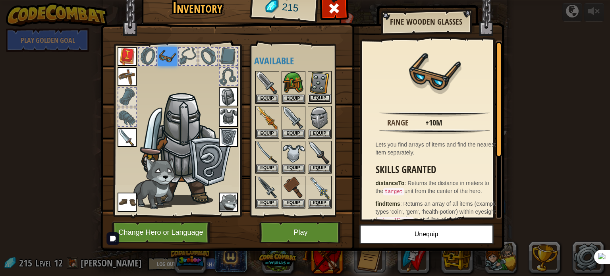
click at [319, 98] on button "Equip" at bounding box center [320, 98] width 22 height 8
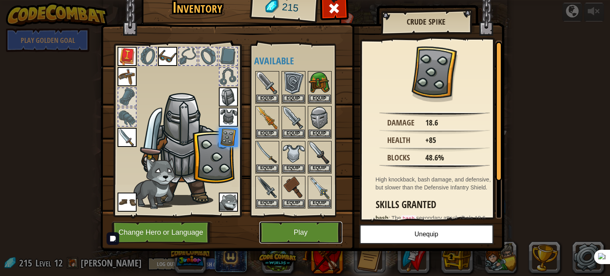
click at [292, 232] on button "Play" at bounding box center [300, 233] width 83 height 22
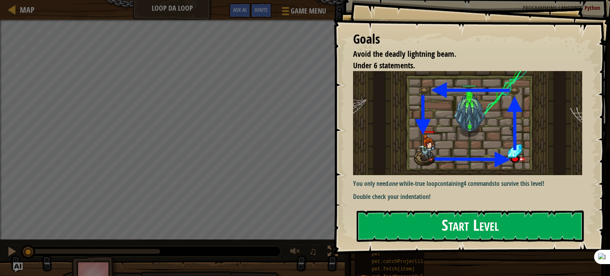
click at [414, 220] on button "Start Level" at bounding box center [470, 226] width 227 height 31
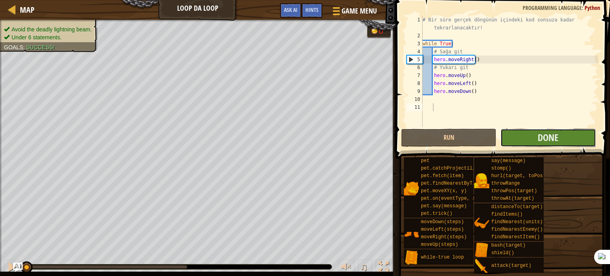
click at [532, 131] on button "Done" at bounding box center [548, 138] width 95 height 18
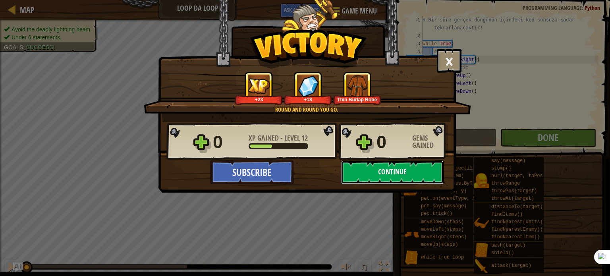
click at [416, 176] on button "Continue" at bounding box center [392, 172] width 102 height 24
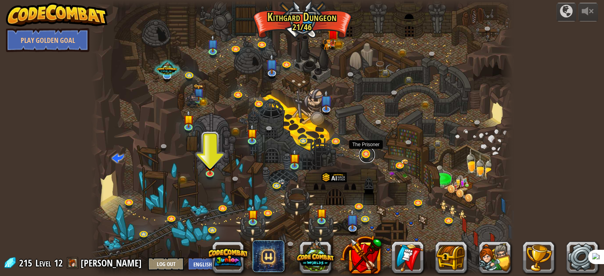
click at [363, 153] on link at bounding box center [367, 155] width 16 height 16
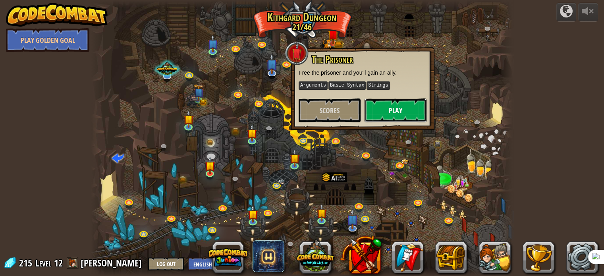
click at [383, 113] on button "Play" at bounding box center [396, 111] width 62 height 24
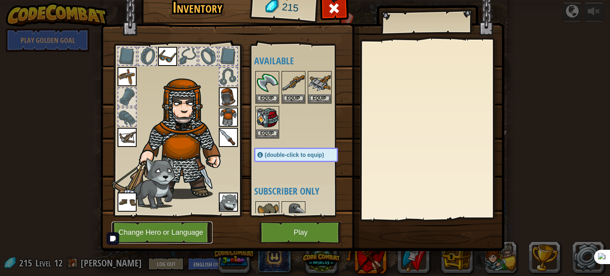
click at [131, 224] on button "Change Hero or Language" at bounding box center [162, 233] width 101 height 22
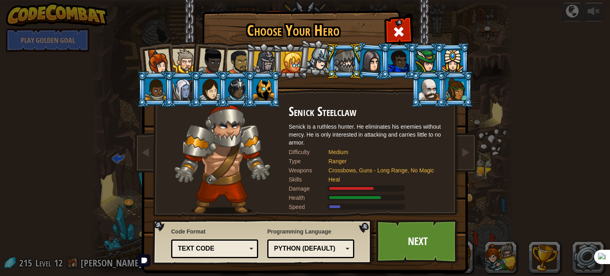
click at [423, 95] on div at bounding box center [429, 89] width 21 height 21
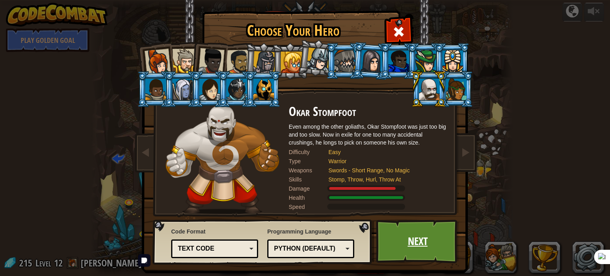
click at [427, 225] on link "Next" at bounding box center [417, 242] width 83 height 44
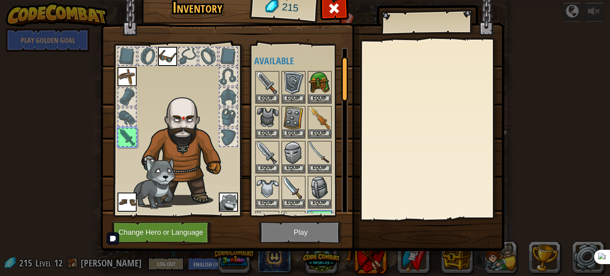
scroll to position [31, 0]
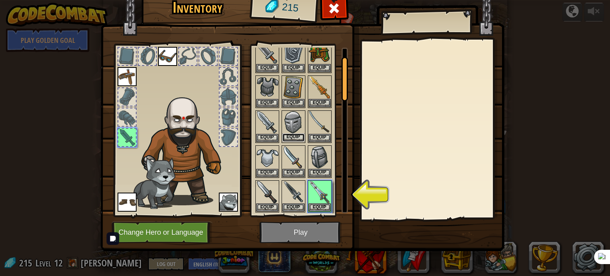
click at [291, 135] on button "Equip" at bounding box center [293, 137] width 22 height 8
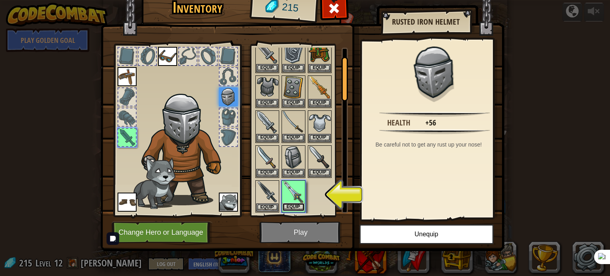
click at [296, 207] on button "Equip" at bounding box center [293, 207] width 22 height 8
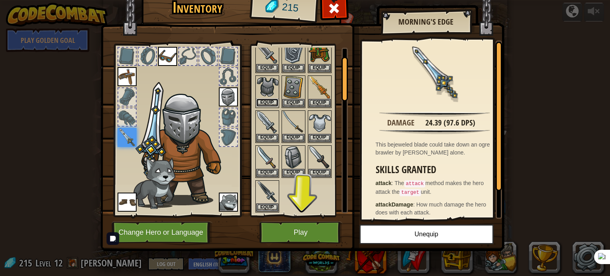
click at [260, 99] on button "Equip" at bounding box center [267, 103] width 22 height 8
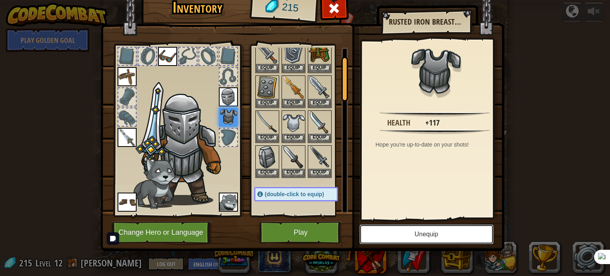
click at [422, 235] on button "Unequip" at bounding box center [427, 234] width 134 height 20
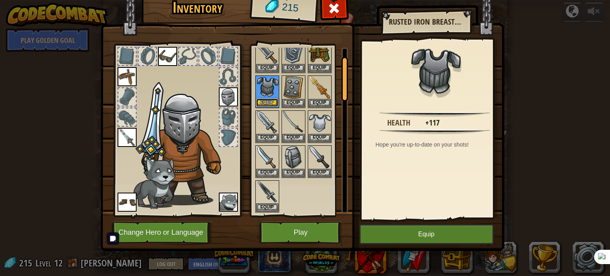
click at [261, 103] on button "Equip" at bounding box center [267, 103] width 22 height 8
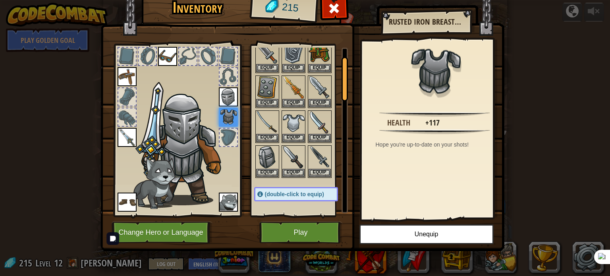
scroll to position [0, 0]
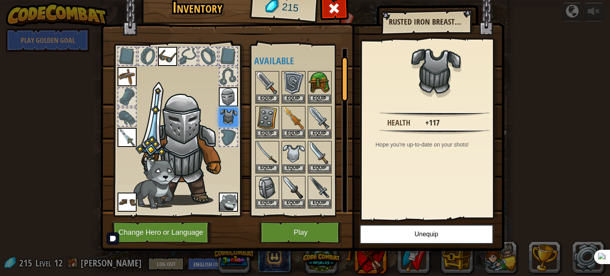
drag, startPoint x: 344, startPoint y: 91, endPoint x: 347, endPoint y: 69, distance: 22.4
click at [347, 71] on div at bounding box center [345, 79] width 6 height 44
click at [263, 134] on button "Equip" at bounding box center [267, 133] width 22 height 8
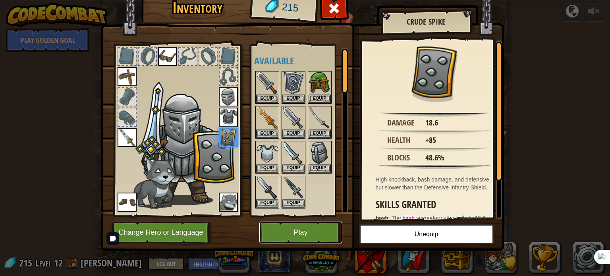
click at [273, 230] on button "Play" at bounding box center [300, 233] width 83 height 22
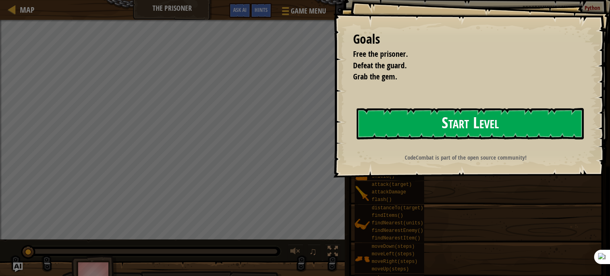
click at [385, 119] on button "Start Level" at bounding box center [470, 123] width 227 height 31
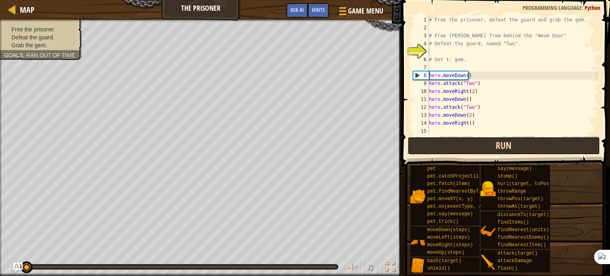
click at [423, 153] on button "Run" at bounding box center [504, 146] width 193 height 18
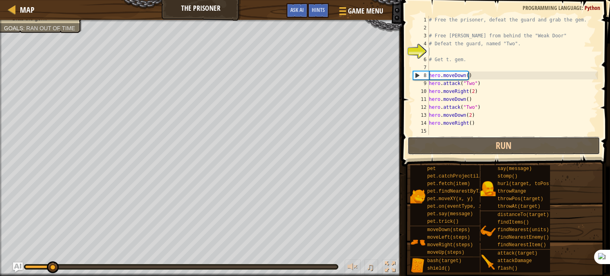
drag, startPoint x: 423, startPoint y: 153, endPoint x: 167, endPoint y: 255, distance: 276.5
click at [167, 255] on div "Map The Prisoner Game Menu Done Hints Ask AI 1 הההההההההההההההההההההההההההההההה…" at bounding box center [305, 138] width 610 height 276
drag, startPoint x: 147, startPoint y: 266, endPoint x: 12, endPoint y: 277, distance: 135.6
click at [12, 0] on html "Map The Prisoner Game Menu Done Hints Ask AI 1 הההההההההההההההההההההההההההההההה…" at bounding box center [305, 0] width 610 height 0
click at [13, 270] on img "Ask AI" at bounding box center [18, 267] width 10 height 10
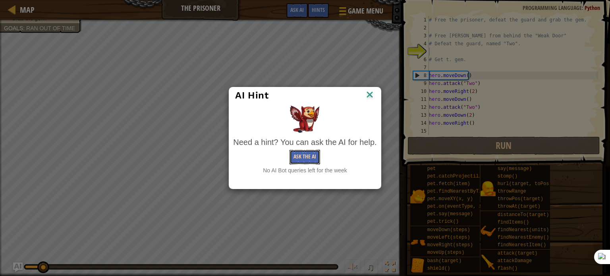
click at [304, 157] on button "Ask the AI" at bounding box center [305, 157] width 31 height 15
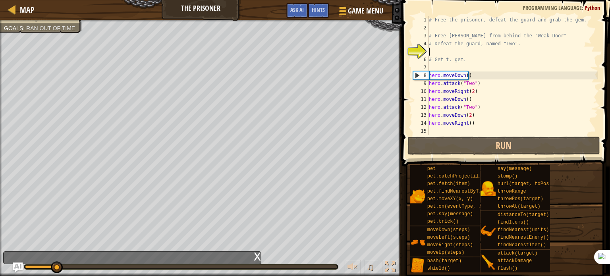
scroll to position [4, 0]
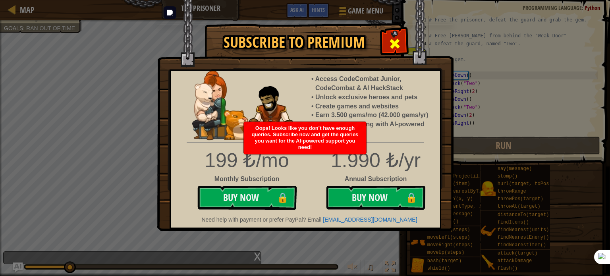
click at [389, 44] on span at bounding box center [395, 43] width 13 height 13
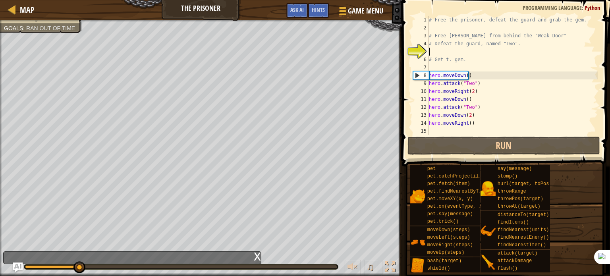
click at [474, 123] on div "# Free the prisoner, defeat the guard and grab the gem. # Free [PERSON_NAME] fr…" at bounding box center [512, 83] width 171 height 135
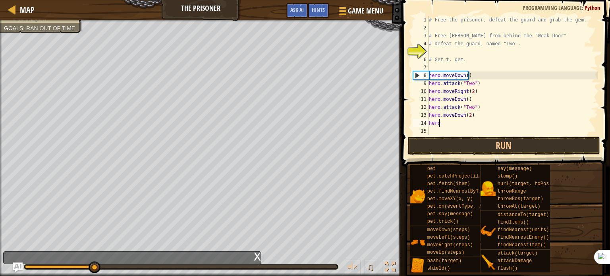
type textarea "h"
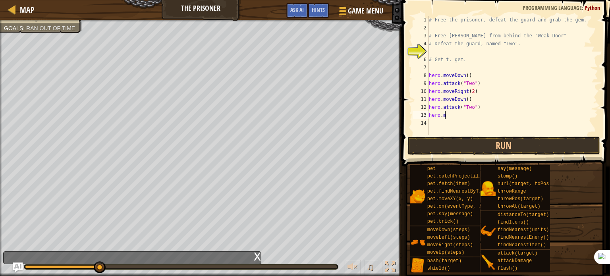
type textarea "h"
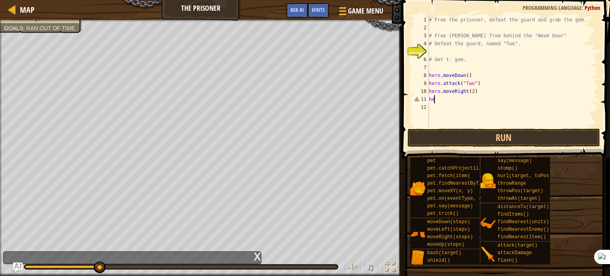
type textarea "h"
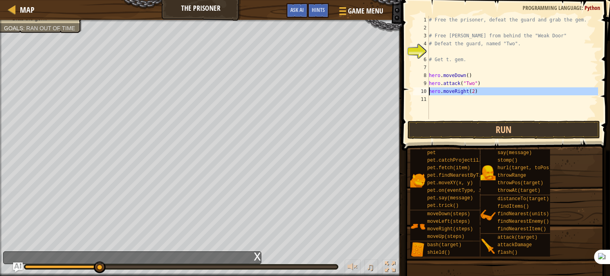
click at [428, 94] on div "10" at bounding box center [421, 91] width 16 height 8
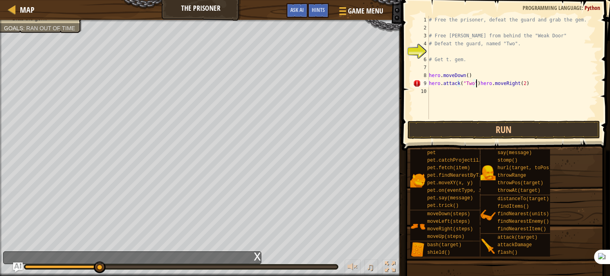
click at [430, 84] on div "# Free the prisoner, defeat the guard and grab the gem. # Free [PERSON_NAME] fr…" at bounding box center [512, 75] width 171 height 119
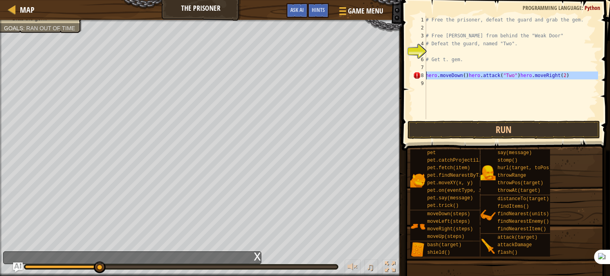
click at [425, 76] on div "8" at bounding box center [419, 76] width 13 height 8
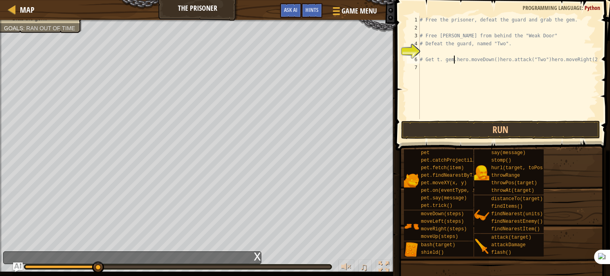
click at [418, 58] on div "6" at bounding box center [413, 60] width 13 height 8
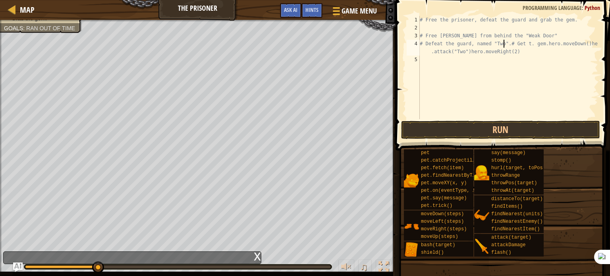
click at [419, 45] on div "4" at bounding box center [413, 48] width 13 height 16
type textarea "# Free [PERSON_NAME] from behind the "Weak Door"# Defeat the guard, named "Two"…"
click at [421, 31] on div "# Free the prisoner, defeat the guard and grab the gem. # Free [PERSON_NAME] fr…" at bounding box center [508, 75] width 180 height 119
click at [421, 35] on div "# Free the prisoner, defeat the guard and grab the gem. # Free [PERSON_NAME] fr…" at bounding box center [508, 75] width 180 height 119
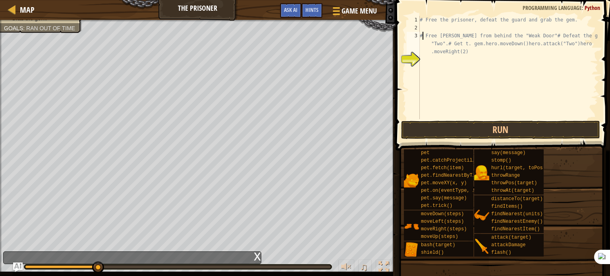
click at [426, 33] on div "# Free the prisoner, defeat the guard and grab the gem. # Free [PERSON_NAME] fr…" at bounding box center [508, 75] width 180 height 119
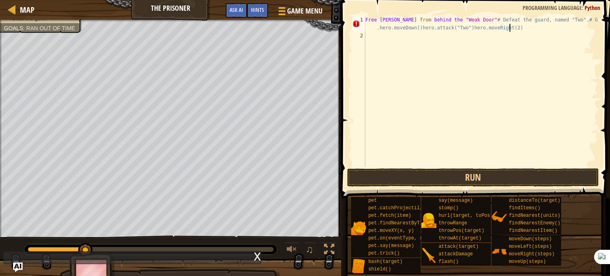
click at [510, 30] on div "Free [PERSON_NAME] from behind the "Weak Door" # Defeat the guard, named "Two".…" at bounding box center [481, 103] width 234 height 175
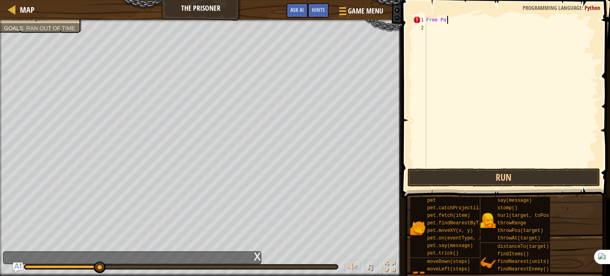
type textarea "F"
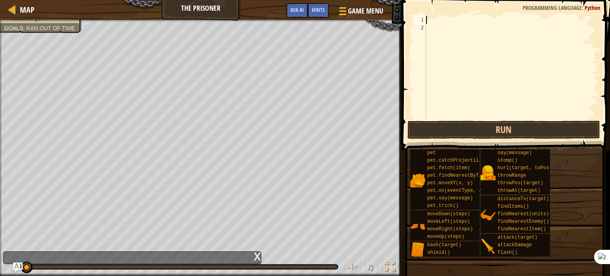
drag, startPoint x: 98, startPoint y: 268, endPoint x: 0, endPoint y: 287, distance: 99.9
click at [0, 0] on html "Map The Prisoner Game Menu Done Hints Ask AI 1 הההההההההההההההההההההההההההההההה…" at bounding box center [305, 0] width 610 height 0
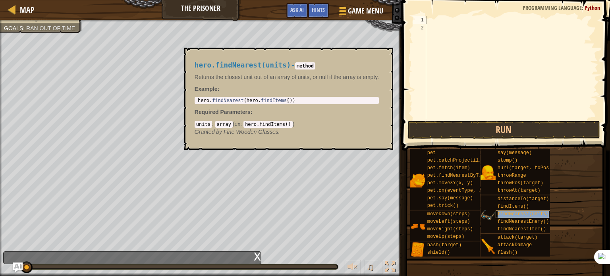
click at [537, 215] on span "findNearest(units)" at bounding box center [524, 214] width 52 height 6
click at [538, 215] on span "findNearest(units)" at bounding box center [524, 214] width 52 height 6
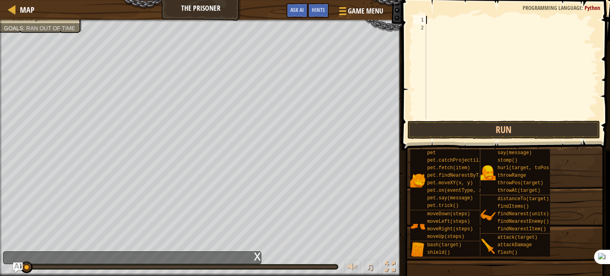
type textarea "h"
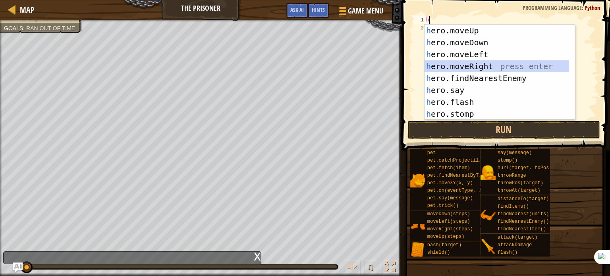
click at [456, 66] on div "h ero.moveUp press enter h ero.moveDown press enter h ero.moveLeft press enter …" at bounding box center [497, 84] width 144 height 119
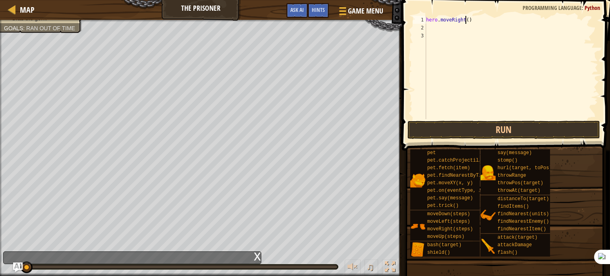
click at [466, 19] on div "hero . moveRight ( )" at bounding box center [512, 75] width 174 height 119
type textarea "hero.moveRight(1)"
click at [431, 24] on div "hero . moveRight ( 1 )" at bounding box center [512, 75] width 174 height 119
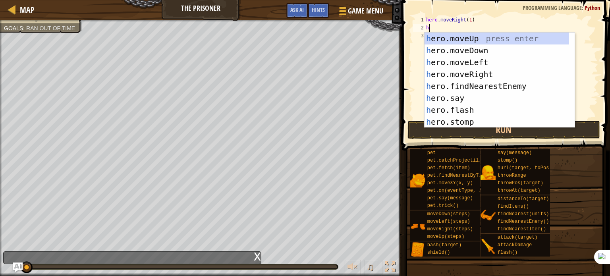
click at [424, 31] on div "2" at bounding box center [419, 28] width 13 height 8
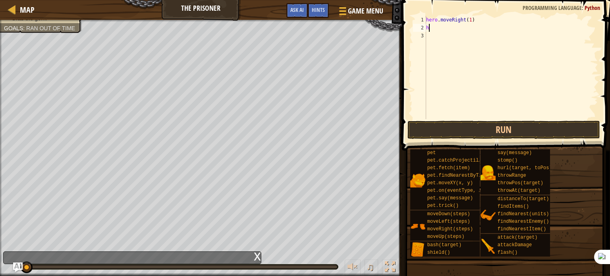
click at [446, 27] on div "hero . moveRight ( 1 ) h" at bounding box center [512, 75] width 174 height 119
type textarea "he"
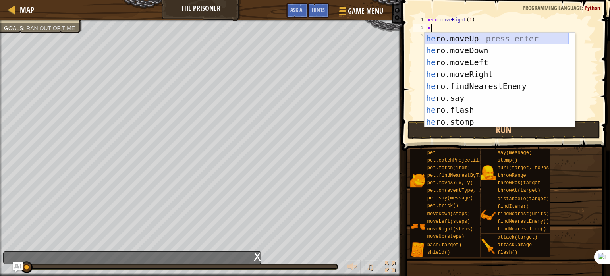
click at [454, 33] on div "he ro.moveUp press enter he ro.moveDown press enter he ro.moveLeft press enter …" at bounding box center [497, 92] width 144 height 119
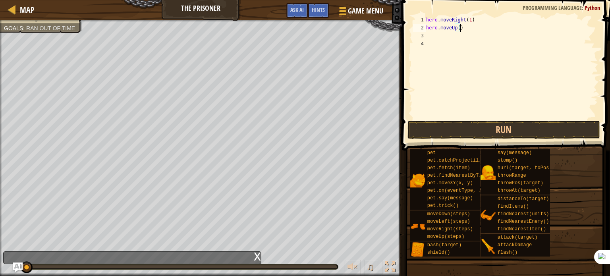
click at [461, 28] on div "hero . moveRight ( 1 ) hero . moveUp ( )" at bounding box center [512, 75] width 174 height 119
click at [464, 25] on div "hero . moveRight ( 1 ) hero . say ( message )" at bounding box center [512, 67] width 174 height 103
click at [468, 26] on div "hero . moveRight ( 1 ) hero . say ( message )" at bounding box center [512, 75] width 174 height 119
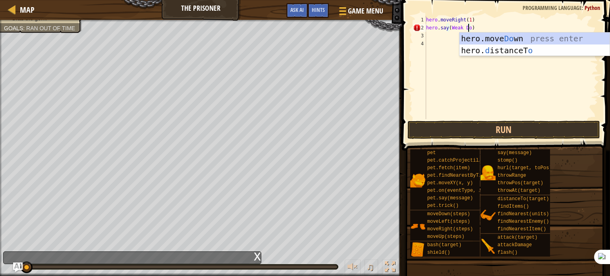
scroll to position [4, 3]
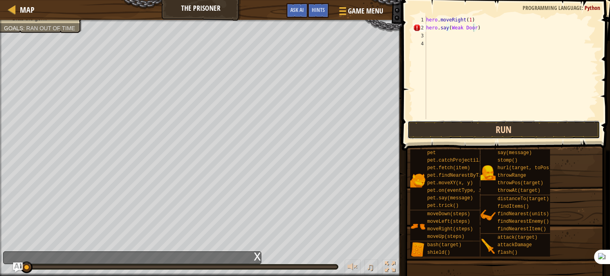
click at [429, 122] on button "Run" at bounding box center [504, 130] width 193 height 18
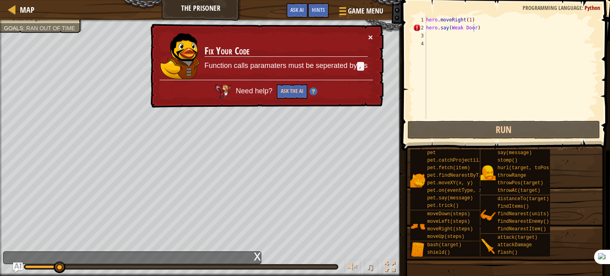
click at [372, 39] on button "×" at bounding box center [370, 37] width 5 height 8
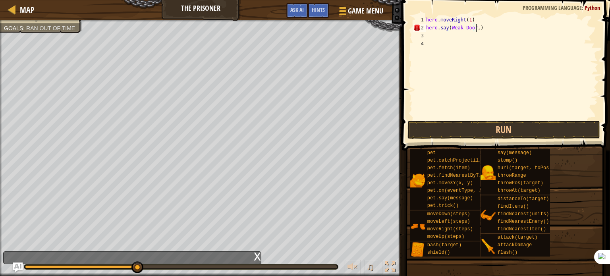
scroll to position [4, 4]
click at [462, 27] on div "hero . moveRight ( 1 ) hero . say ( Weak Door , )" at bounding box center [512, 75] width 174 height 119
click at [448, 28] on div "hero . moveRight ( 1 ) hero . say ( Weak Door , )" at bounding box center [512, 75] width 174 height 119
click at [450, 28] on div "hero . moveRight ( 1 ) hero . say ( Weak Door , )" at bounding box center [512, 75] width 174 height 119
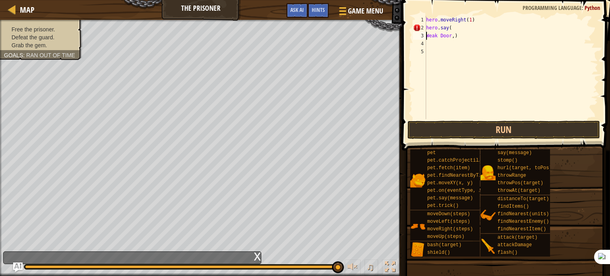
scroll to position [4, 2]
click at [421, 126] on button "Run" at bounding box center [504, 130] width 193 height 18
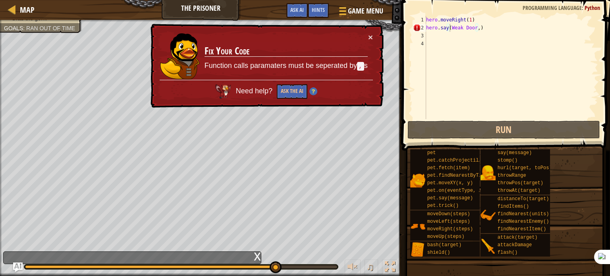
click at [265, 263] on div "♫" at bounding box center [201, 265] width 402 height 24
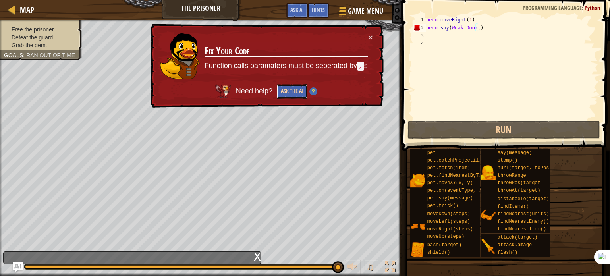
click at [293, 93] on button "Ask the AI" at bounding box center [292, 91] width 31 height 15
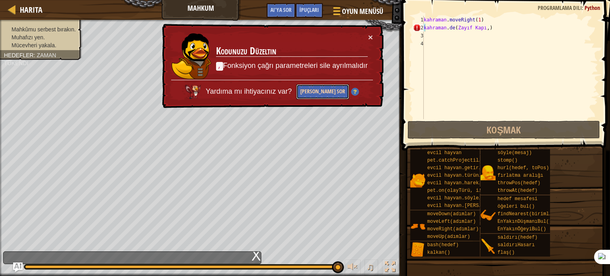
click at [325, 91] on font "[PERSON_NAME] sor" at bounding box center [322, 91] width 45 height 8
click at [511, 28] on div "kahraman . moveRight ( 1 ) kahraman . de ( Zayıf Kapı , )" at bounding box center [510, 75] width 176 height 119
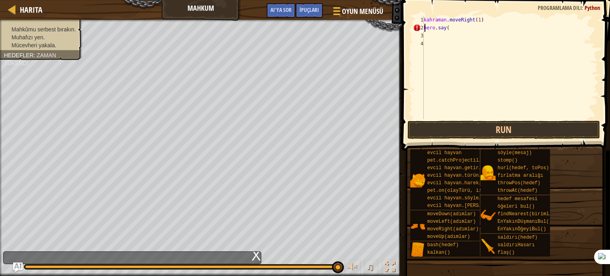
scroll to position [4, 0]
type textarea "h"
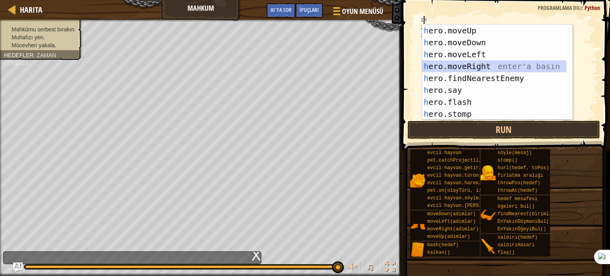
click at [452, 68] on div "h ero.moveUp enter'a basın h ero.moveDown enter'a basın h ero.moveLeft enter'a …" at bounding box center [494, 84] width 144 height 119
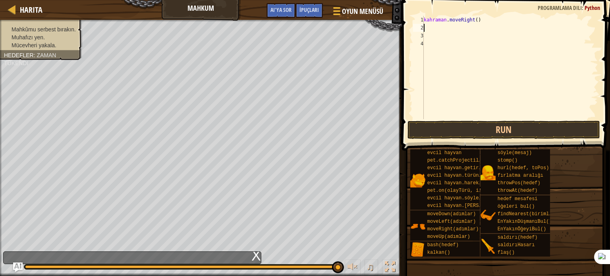
click at [481, 19] on div "kahraman . moveRight ( )" at bounding box center [510, 75] width 176 height 119
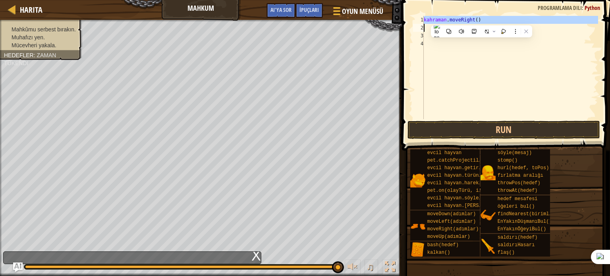
drag, startPoint x: 423, startPoint y: 19, endPoint x: 475, endPoint y: 21, distance: 52.1
click at [475, 21] on div "hero.moveRight() 1 2 3 4 kahraman . moveRight ( ) İbranice İbranice İbranice İb…" at bounding box center [505, 67] width 187 height 103
type textarea "hero.moveRight()"
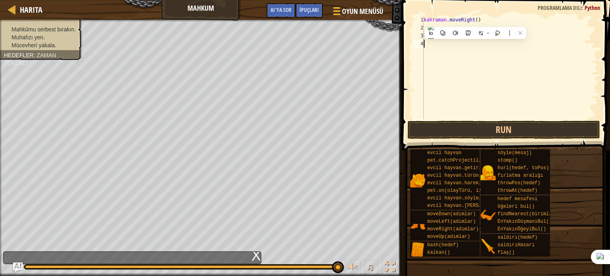
click at [453, 55] on div "kahraman . moveRight ( )" at bounding box center [510, 75] width 176 height 119
click at [483, 19] on div "kahraman . moveRight ( )" at bounding box center [510, 75] width 176 height 119
click at [483, 22] on div "kahraman . moveRight ( )" at bounding box center [510, 75] width 176 height 119
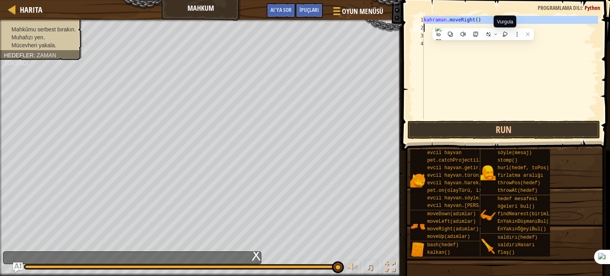
drag, startPoint x: 423, startPoint y: 20, endPoint x: 505, endPoint y: 23, distance: 82.7
click at [505, 0] on html "Harita Mahkum Oyun Menüsü Tamamlamak İpuçları AI'ya sor 1 İbranice İbranice İbr…" at bounding box center [305, 0] width 610 height 0
click at [501, 20] on div "kahraman . moveRight ( )" at bounding box center [510, 67] width 176 height 103
type textarea "hero.moveRight()"
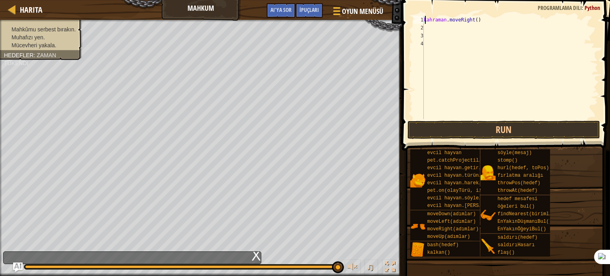
click at [497, 20] on div "kahraman . moveRight ( )" at bounding box center [510, 75] width 176 height 119
click at [496, 17] on div "kahraman . moveRight ( )" at bounding box center [510, 75] width 176 height 119
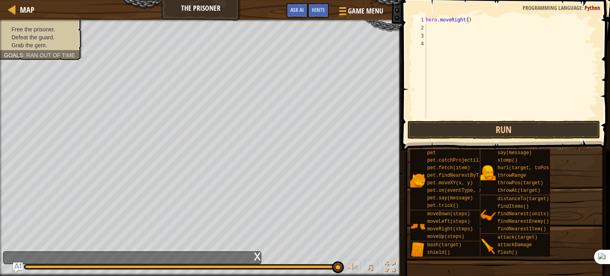
click at [429, 99] on div "hero . moveRight ( )" at bounding box center [512, 75] width 176 height 119
click at [469, 19] on div "hero . moveRight ( )" at bounding box center [511, 75] width 174 height 119
click at [465, 19] on div "hero . moveRight ( )" at bounding box center [511, 75] width 174 height 119
type textarea "hero.moveRight(4)"
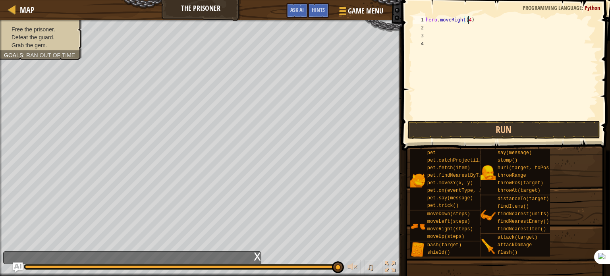
click at [425, 27] on div "2" at bounding box center [419, 28] width 13 height 8
type textarea "h"
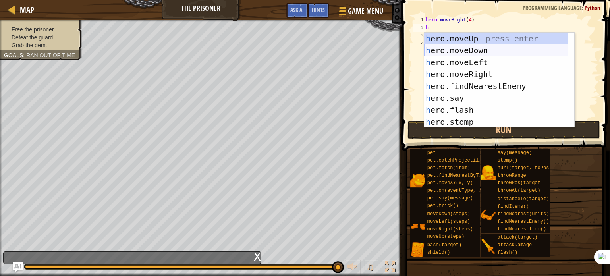
click at [446, 49] on div "h ero.moveUp press enter h ero.moveDown press enter h ero.moveLeft press enter …" at bounding box center [496, 92] width 144 height 119
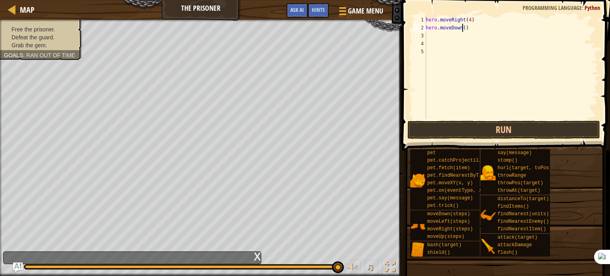
click at [463, 27] on div "hero . moveRight ( 4 ) hero . moveDown ( )" at bounding box center [511, 75] width 174 height 119
click at [465, 134] on button "Run" at bounding box center [504, 130] width 193 height 18
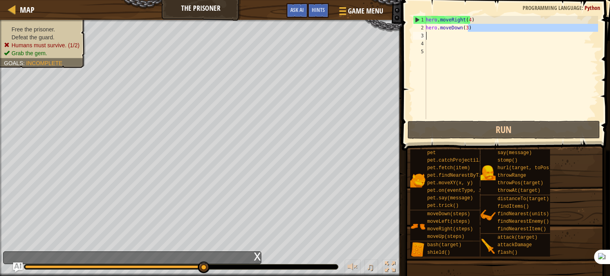
drag, startPoint x: 473, startPoint y: 30, endPoint x: 402, endPoint y: 34, distance: 70.8
click at [402, 34] on div "hero.moveDown(3) 1 2 3 4 5 hero . moveRight ( 4 ) hero . moveDown ( 3 ) ההההההה…" at bounding box center [505, 91] width 211 height 174
click at [477, 24] on div "hero . moveRight ( 4 ) hero . moveDown ( 3 )" at bounding box center [511, 67] width 174 height 103
type textarea "hero.moveDown(3)"
drag, startPoint x: 474, startPoint y: 25, endPoint x: 424, endPoint y: 29, distance: 49.8
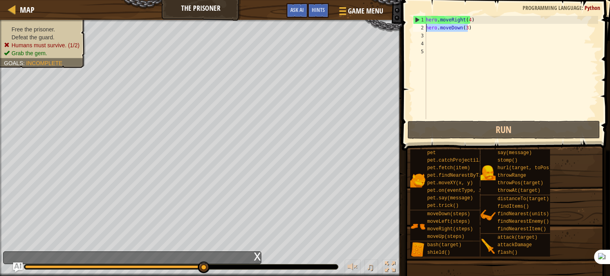
click at [424, 29] on div "hero.moveDown(3) 1 2 3 4 5 hero . moveRight ( 4 ) hero . moveDown ( 3 ) ההההההה…" at bounding box center [505, 67] width 187 height 103
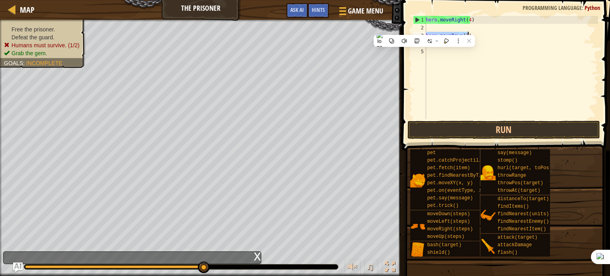
click at [429, 34] on div "hero . moveRight ( 4 ) hero . moveDown ( 3 )" at bounding box center [511, 67] width 174 height 103
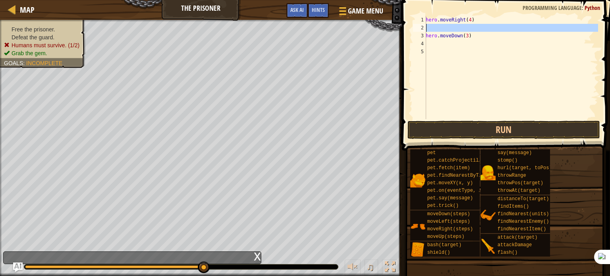
click at [425, 26] on div "2" at bounding box center [419, 28] width 13 height 8
type textarea "hero.moveDown(3)"
click at [468, 19] on div "hero . moveRight ( 4 ) hero . moveDown ( 3 )" at bounding box center [511, 75] width 174 height 119
type textarea "hero.moveRight(1)"
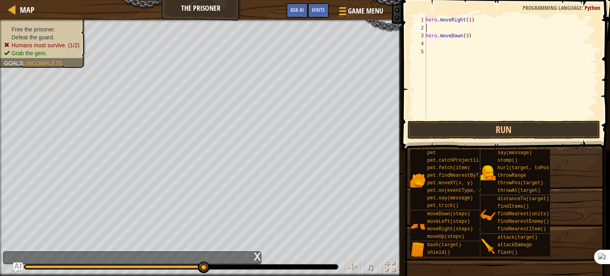
click at [431, 25] on div "hero . moveRight ( 1 ) hero . moveDown ( 3 )" at bounding box center [511, 75] width 174 height 119
type textarea "h"
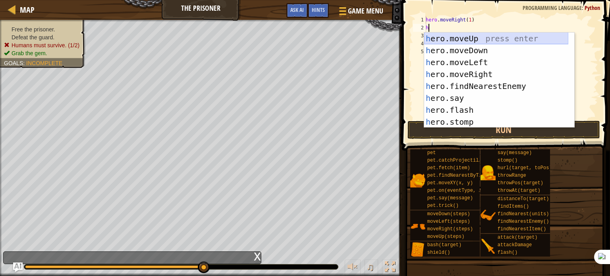
click at [429, 35] on div "h ero.moveUp press enter h ero.moveDown press enter h ero.moveLeft press enter …" at bounding box center [496, 92] width 144 height 119
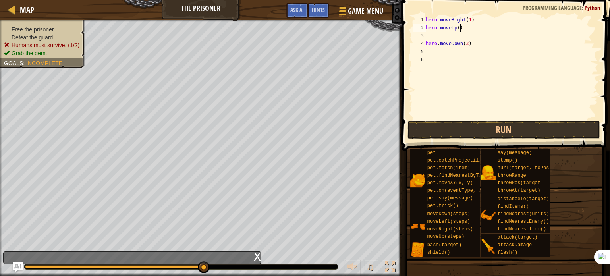
click at [460, 29] on div "hero . moveRight ( 1 ) hero . moveUp ( ) hero . moveDown ( 3 )" at bounding box center [511, 75] width 174 height 119
type textarea "he"
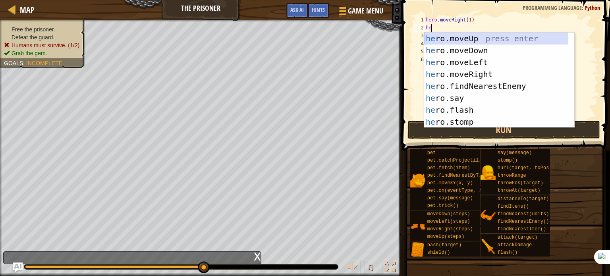
click at [456, 36] on div "he ro.moveUp press enter he ro.moveDown press enter he ro.moveLeft press enter …" at bounding box center [496, 92] width 144 height 119
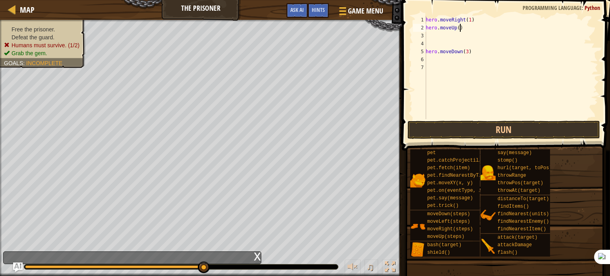
click at [464, 29] on div "hero . moveRight ( 1 ) hero . moveUp ( ) hero . moveDown ( 3 )" at bounding box center [511, 75] width 174 height 119
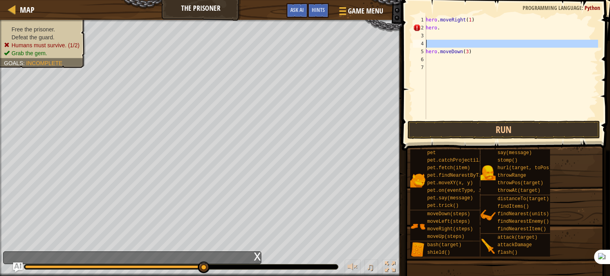
click at [425, 43] on div "4" at bounding box center [419, 44] width 13 height 8
type textarea "hero.moveDown(3)"
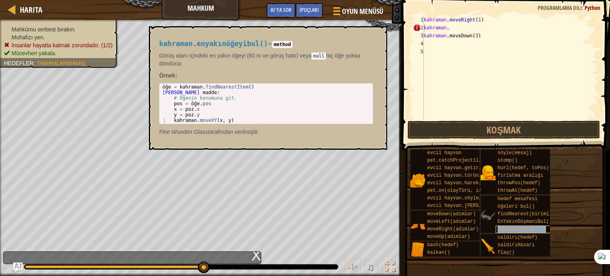
click at [509, 232] on div "EnYakınÖğeyiBul()" at bounding box center [526, 230] width 61 height 8
type textarea "hero.saldırı(hedef)"
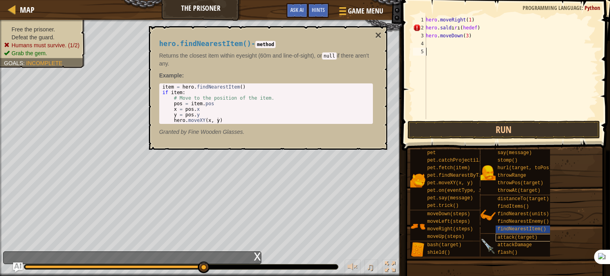
click at [512, 86] on div "hero . moveRight ( 1 ) hero . sald ı r ı ( hedef ) hero . moveDown ( 3 )" at bounding box center [511, 75] width 174 height 119
click at [458, 29] on div "hero . moveRight ( 1 ) hero . sald ı r ı ( hedef ) hero . moveDown ( 3 )" at bounding box center [511, 75] width 174 height 119
click at [483, 28] on div "hero . moveRight ( 1 ) hero . sald ı r ı ( hedef ) hero . moveDown ( 3 )" at bounding box center [511, 75] width 174 height 119
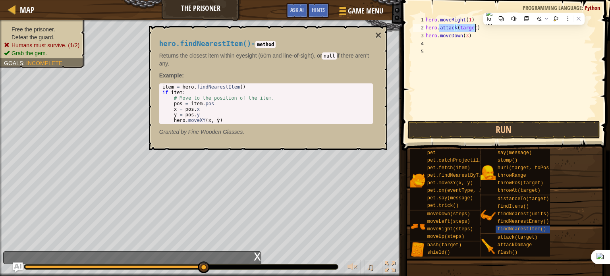
click at [467, 25] on div "hero . moveRight ( 1 ) hero . attack ( target ) hero . moveDown ( 3 )" at bounding box center [511, 67] width 174 height 103
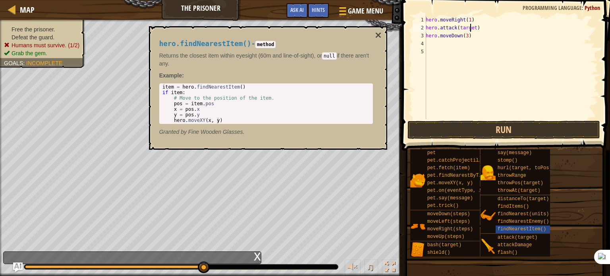
click at [470, 25] on div "hero . moveRight ( 1 ) hero . attack ( target ) hero . moveDown ( 3 )" at bounding box center [511, 75] width 174 height 119
click at [474, 25] on div "hero . moveRight ( 1 ) hero . attack ( target ) hero . moveDown ( 3 )" at bounding box center [511, 75] width 174 height 119
type textarea "hero.attack(Weak Door)"
click at [421, 128] on button "Run" at bounding box center [504, 130] width 193 height 18
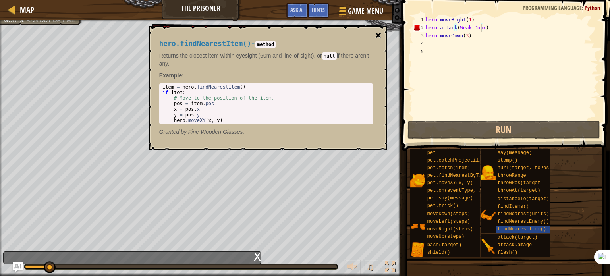
click at [378, 35] on button "×" at bounding box center [378, 35] width 6 height 11
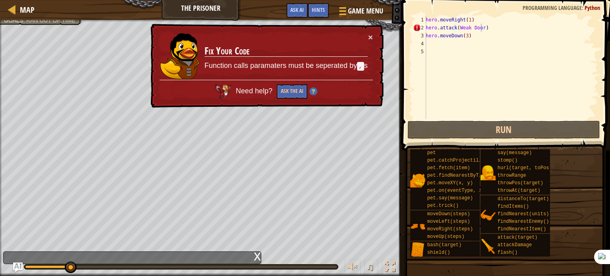
scroll to position [4, 0]
click at [481, 40] on div "hero . moveRight ( 1 ) hero . attack ( Weak Door ) hero . moveDown ( 3 )" at bounding box center [511, 75] width 174 height 119
click at [481, 29] on div "hero . moveRight ( 1 ) hero . attack ( Weak Door ) hero . moveDown ( 3 )" at bounding box center [511, 75] width 174 height 119
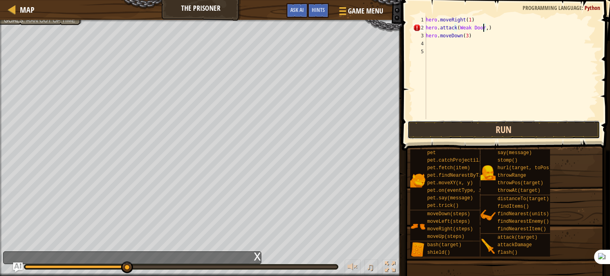
click at [513, 126] on button "Run" at bounding box center [504, 130] width 193 height 18
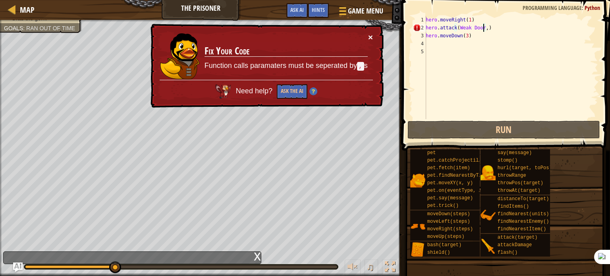
click at [370, 33] on button "×" at bounding box center [370, 37] width 5 height 8
click at [508, 25] on div "hero . moveRight ( 1 ) hero . attack ( Weak Door , ) hero . moveDown ( 3 )" at bounding box center [511, 75] width 174 height 119
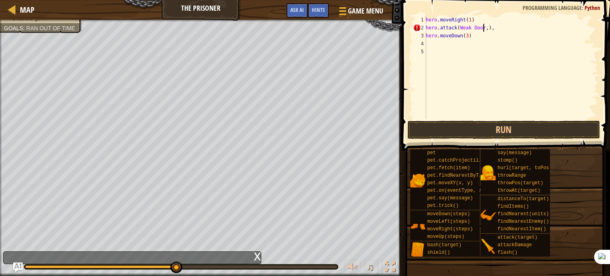
click at [485, 27] on div "hero . moveRight ( 1 ) hero . attack ( Weak Door , ) , hero . moveDown ( 3 )" at bounding box center [511, 75] width 174 height 119
click at [443, 133] on button "Run" at bounding box center [504, 130] width 193 height 18
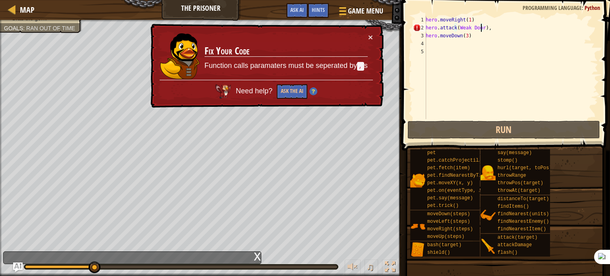
click at [493, 28] on div "hero . moveRight ( 1 ) hero . attack ( Weak Door ) , hero . moveDown ( 3 )" at bounding box center [511, 75] width 174 height 119
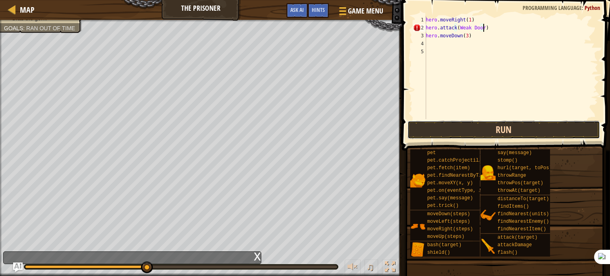
click at [422, 127] on button "Run" at bounding box center [504, 130] width 193 height 18
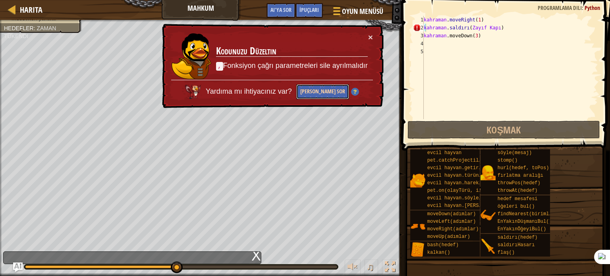
click at [317, 87] on button "[PERSON_NAME] sor" at bounding box center [322, 91] width 53 height 15
click at [222, 58] on td "Kodunuzu Düzeltin , Fonksiyon çağrı parametreleri s ile ayrılmalıdır" at bounding box center [292, 56] width 153 height 47
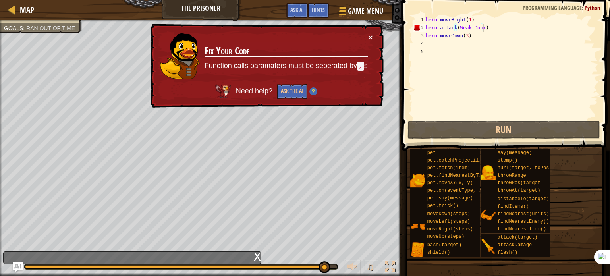
click at [369, 36] on button "×" at bounding box center [370, 37] width 5 height 8
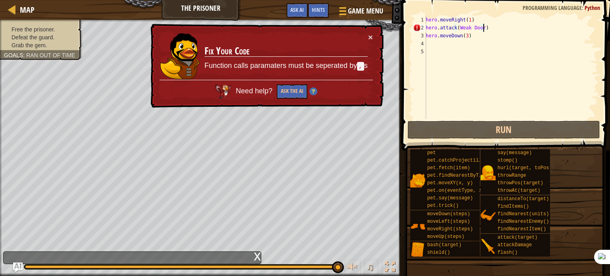
click at [453, 30] on div "hero . moveRight ( 1 ) hero . attack ( Weak Door ) hero . moveDown ( 3 )" at bounding box center [512, 75] width 176 height 119
click at [456, 29] on div "hero . moveRight ( 1 ) hero . attack ( Weak Door ) hero . moveDown ( 3 )" at bounding box center [511, 75] width 174 height 119
click at [453, 30] on div "hero . moveRight ( 1 ) hero . attack ( Weak Door ) hero . moveDown ( 3 )" at bounding box center [511, 75] width 174 height 119
click at [454, 30] on div "hero . moveRight ( 1 ) hero . attack ( Weak Door ) hero . moveDown ( 3 )" at bounding box center [511, 75] width 174 height 119
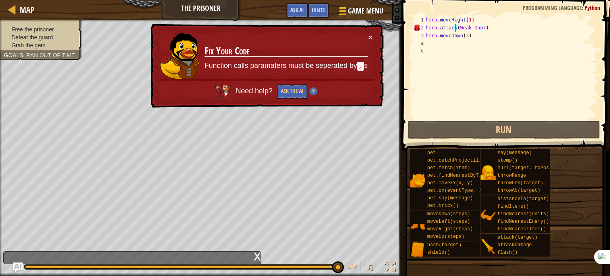
scroll to position [4, 3]
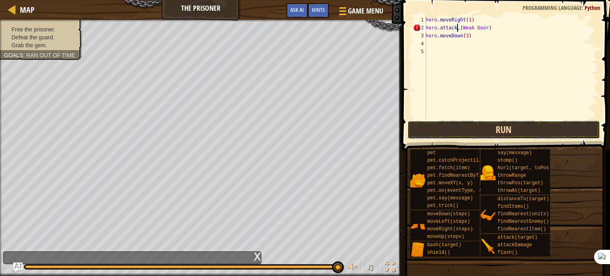
click at [440, 129] on button "Run" at bounding box center [504, 130] width 193 height 18
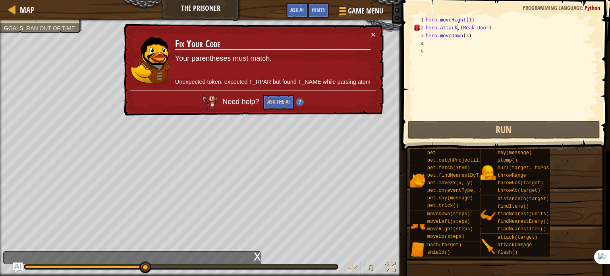
click at [370, 33] on td "Fix Your Code Your parentheses must match. Unexpected token: expected T_RPAR bu…" at bounding box center [273, 60] width 196 height 60
click at [375, 33] on button "×" at bounding box center [373, 34] width 5 height 8
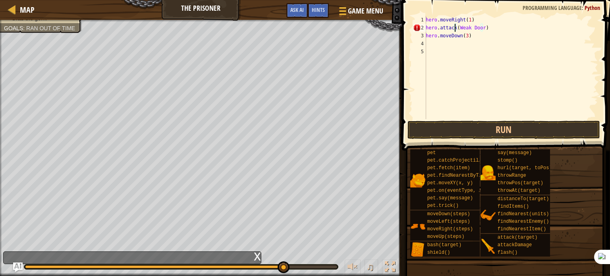
click at [457, 31] on div "hero . moveRight ( 1 ) hero . attack ( Weak Door ) hero . moveDown ( 3 )" at bounding box center [511, 75] width 174 height 119
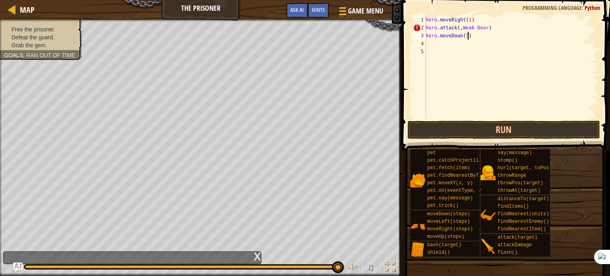
click at [481, 34] on div "hero . moveRight ( 1 ) hero . attack ( , Weak Door ) hero . moveDown ( 3 )" at bounding box center [511, 75] width 174 height 119
drag, startPoint x: 484, startPoint y: 28, endPoint x: 503, endPoint y: 29, distance: 19.5
click at [503, 29] on div "hero . moveRight ( 1 ) hero . attack ( , Weak Door ) hero . moveDown ( 3 )" at bounding box center [511, 75] width 174 height 119
click at [485, 29] on div "hero . moveRight ( 1 ) hero . attack ( , Weak Door ) hero . moveDown ( 3 )" at bounding box center [511, 67] width 174 height 103
click at [481, 28] on div "hero . moveRight ( 1 ) hero . attack ( , Weak Door ) hero . moveDown ( 3 )" at bounding box center [511, 75] width 174 height 119
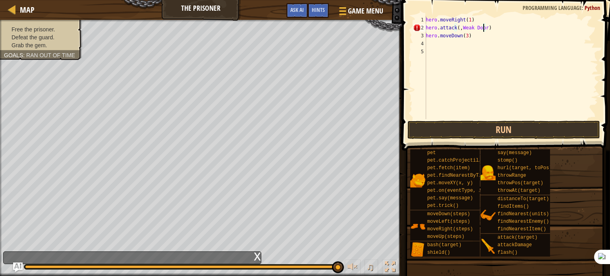
click at [483, 28] on div "hero . moveRight ( 1 ) hero . attack ( , Weak Door ) hero . moveDown ( 3 )" at bounding box center [511, 75] width 174 height 119
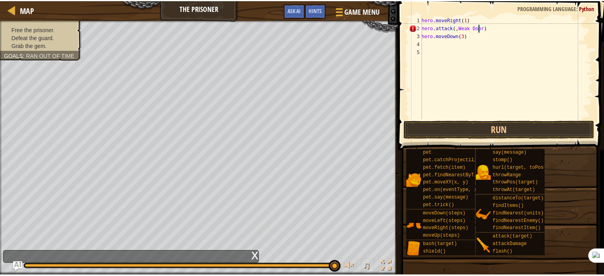
scroll to position [4, 5]
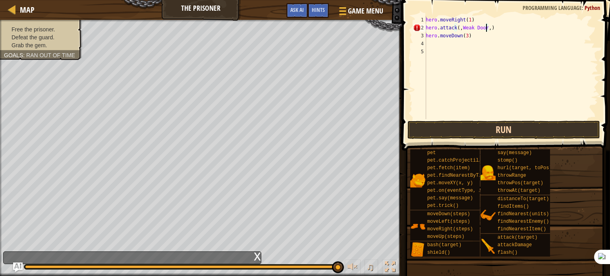
type textarea "hero.attack(,Weak Door,)"
click at [445, 128] on button "Run" at bounding box center [504, 130] width 193 height 18
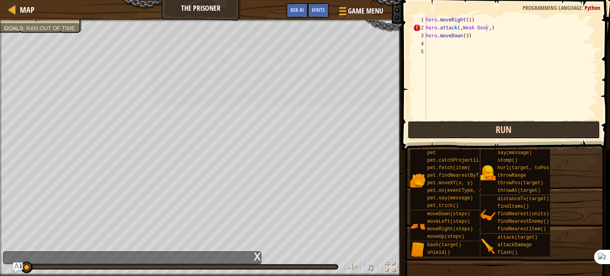
click at [445, 128] on button "Run" at bounding box center [504, 130] width 193 height 18
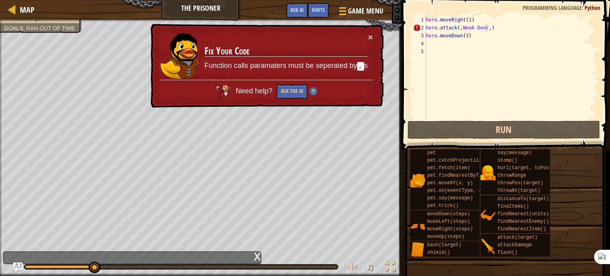
click at [15, 3] on div "Map The Prisoner Game Menu Done Hints Ask AI" at bounding box center [201, 10] width 402 height 20
click at [13, 4] on div at bounding box center [12, 9] width 10 height 10
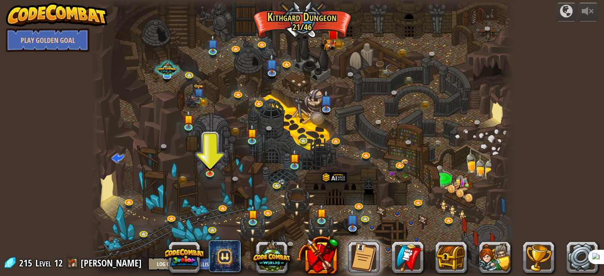
click at [376, 161] on div at bounding box center [302, 138] width 422 height 276
click at [410, 209] on div at bounding box center [302, 138] width 422 height 276
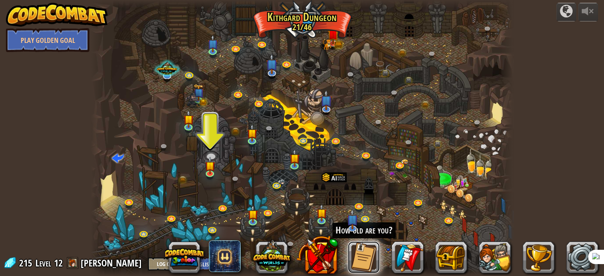
click at [366, 256] on button at bounding box center [364, 258] width 32 height 32
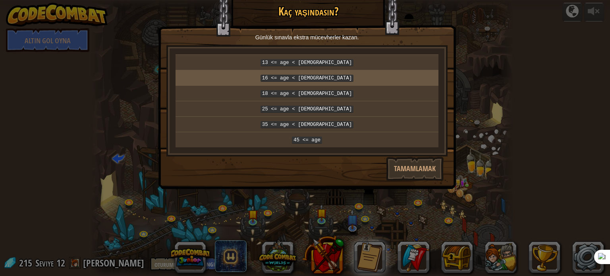
click at [377, 74] on p "16 <= age < [DEMOGRAPHIC_DATA]" at bounding box center [307, 77] width 257 height 9
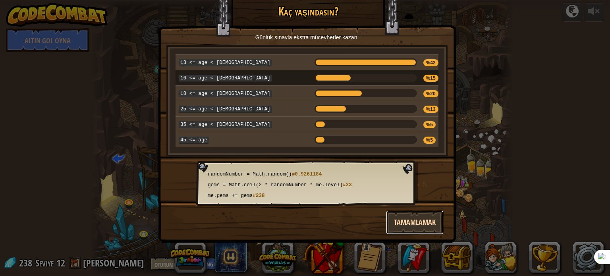
click at [417, 228] on button "Tamamlamak" at bounding box center [415, 223] width 58 height 24
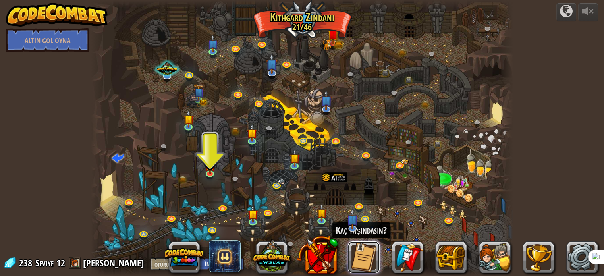
click at [376, 265] on button at bounding box center [364, 258] width 32 height 32
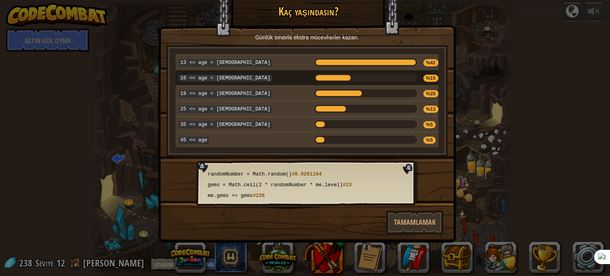
click at [253, 193] on span "me.gems += gems" at bounding box center [230, 196] width 45 height 6
click at [400, 224] on button "Tamamlamak" at bounding box center [415, 223] width 58 height 24
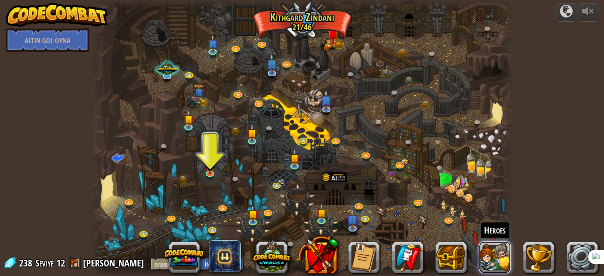
drag, startPoint x: 442, startPoint y: 251, endPoint x: 488, endPoint y: 254, distance: 46.6
click at [488, 254] on button at bounding box center [495, 258] width 32 height 32
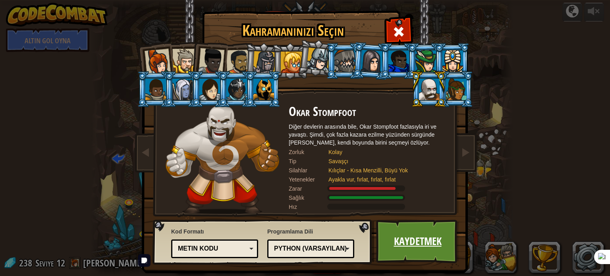
click at [394, 244] on font "Kaydetmek" at bounding box center [418, 241] width 48 height 14
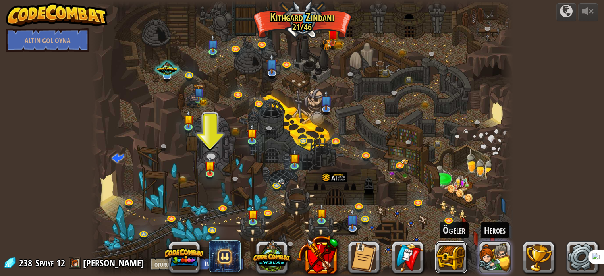
drag, startPoint x: 443, startPoint y: 256, endPoint x: 495, endPoint y: 252, distance: 52.2
click at [495, 252] on div "Öğeler Heroes" at bounding box center [385, 258] width 425 height 32
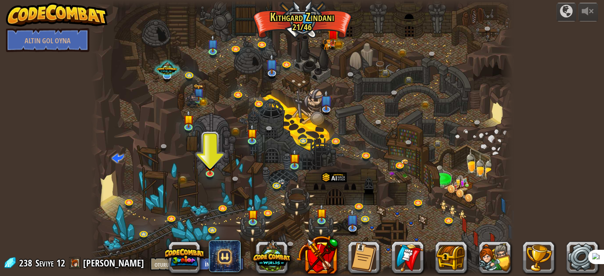
drag, startPoint x: 495, startPoint y: 252, endPoint x: 518, endPoint y: 230, distance: 31.7
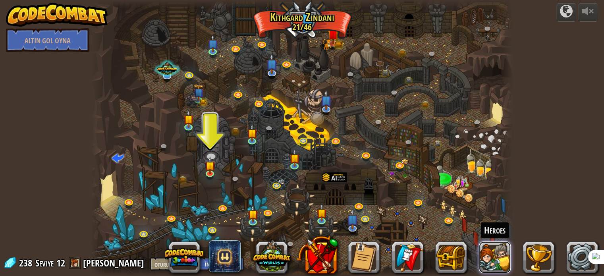
click at [494, 249] on button at bounding box center [495, 258] width 32 height 32
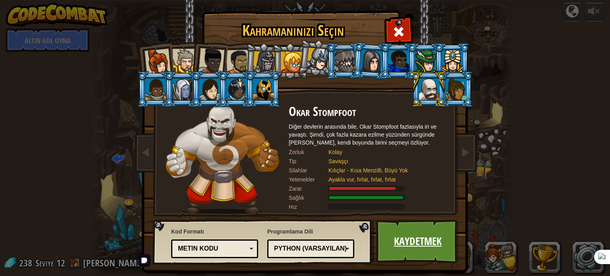
click at [425, 243] on font "Kaydetmek" at bounding box center [418, 241] width 48 height 14
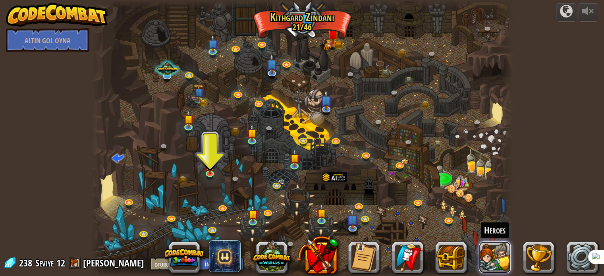
click at [491, 251] on button at bounding box center [495, 258] width 32 height 32
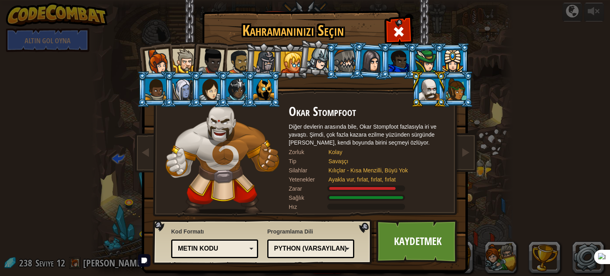
click at [456, 82] on div at bounding box center [456, 89] width 21 height 21
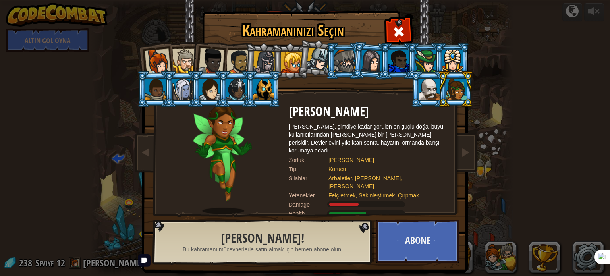
click at [446, 63] on div at bounding box center [453, 60] width 21 height 21
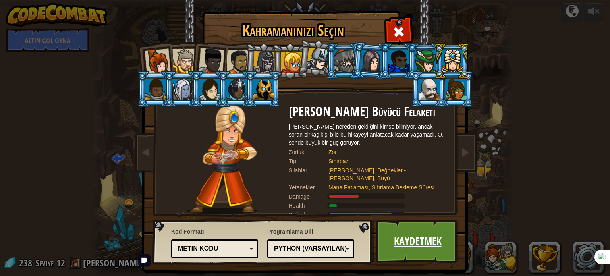
click at [426, 259] on link "Kaydetmek" at bounding box center [417, 242] width 83 height 44
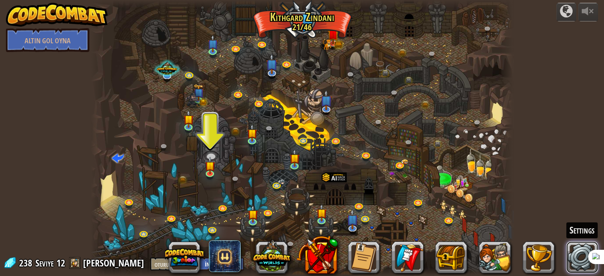
click at [575, 256] on link at bounding box center [582, 258] width 32 height 32
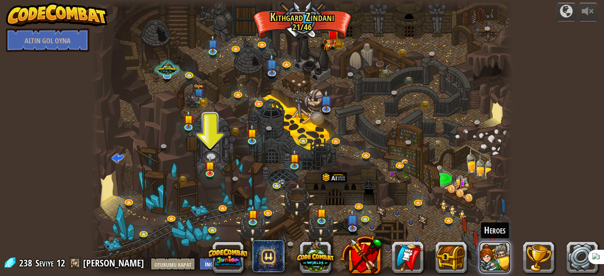
click at [482, 253] on button at bounding box center [495, 258] width 32 height 32
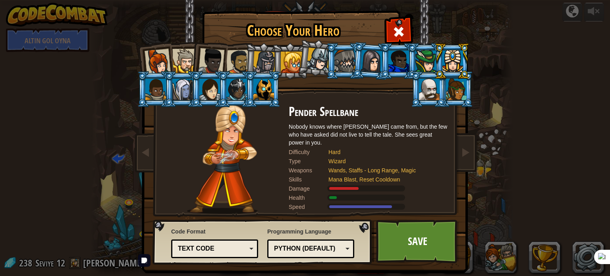
click at [421, 86] on div at bounding box center [429, 89] width 21 height 21
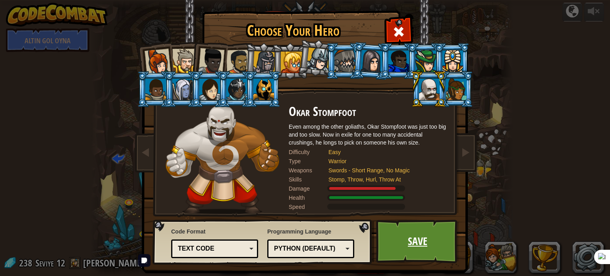
click at [405, 254] on link "Save" at bounding box center [417, 242] width 83 height 44
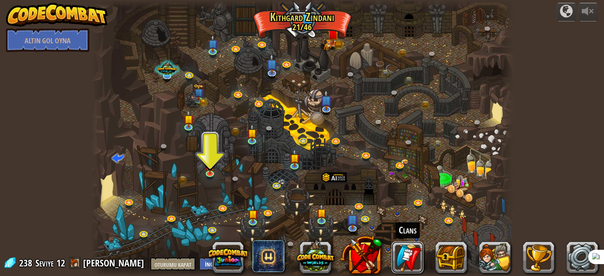
click at [405, 254] on link at bounding box center [408, 258] width 32 height 32
click at [358, 30] on div at bounding box center [302, 138] width 422 height 276
